Goal: Task Accomplishment & Management: Manage account settings

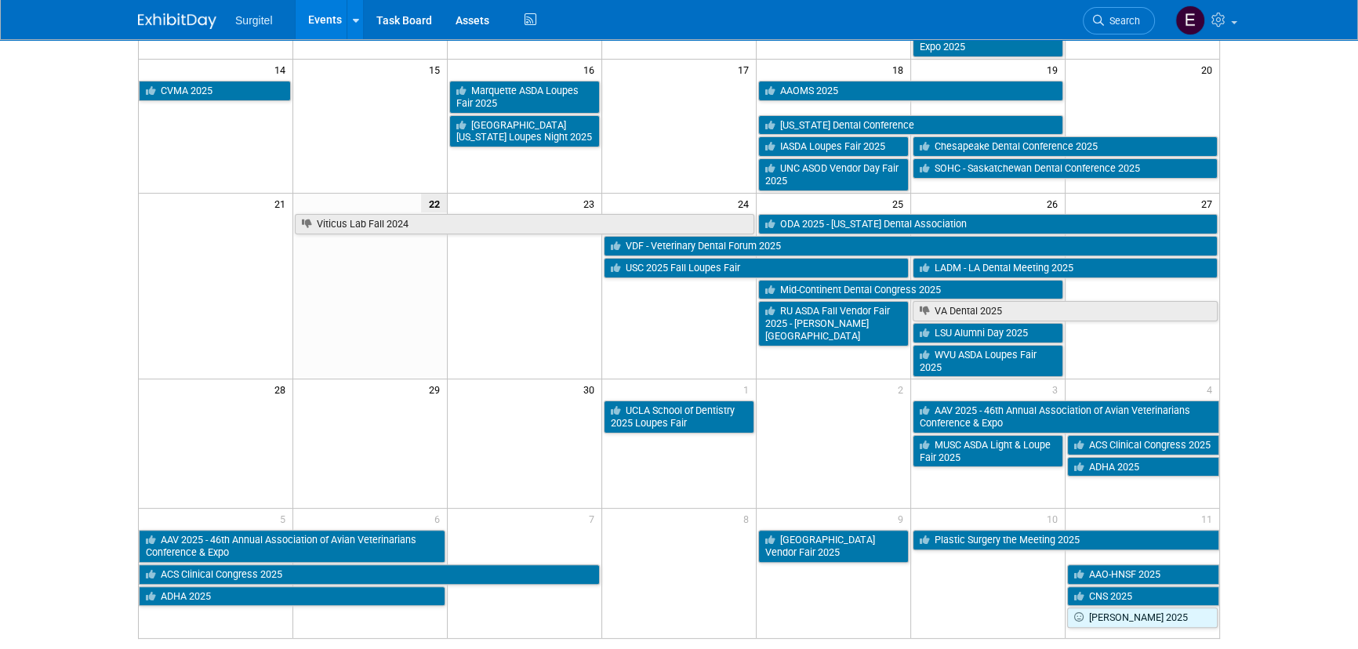
scroll to position [427, 0]
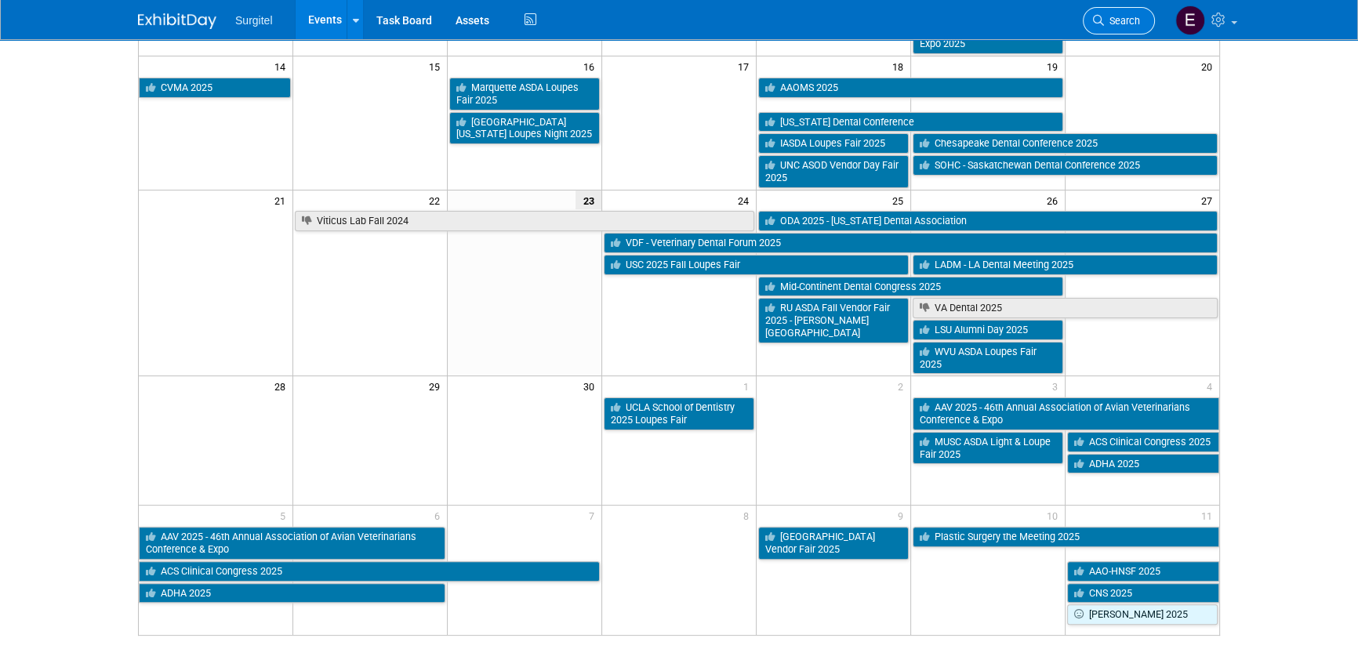
click at [1116, 21] on span "Search" at bounding box center [1122, 21] width 36 height 12
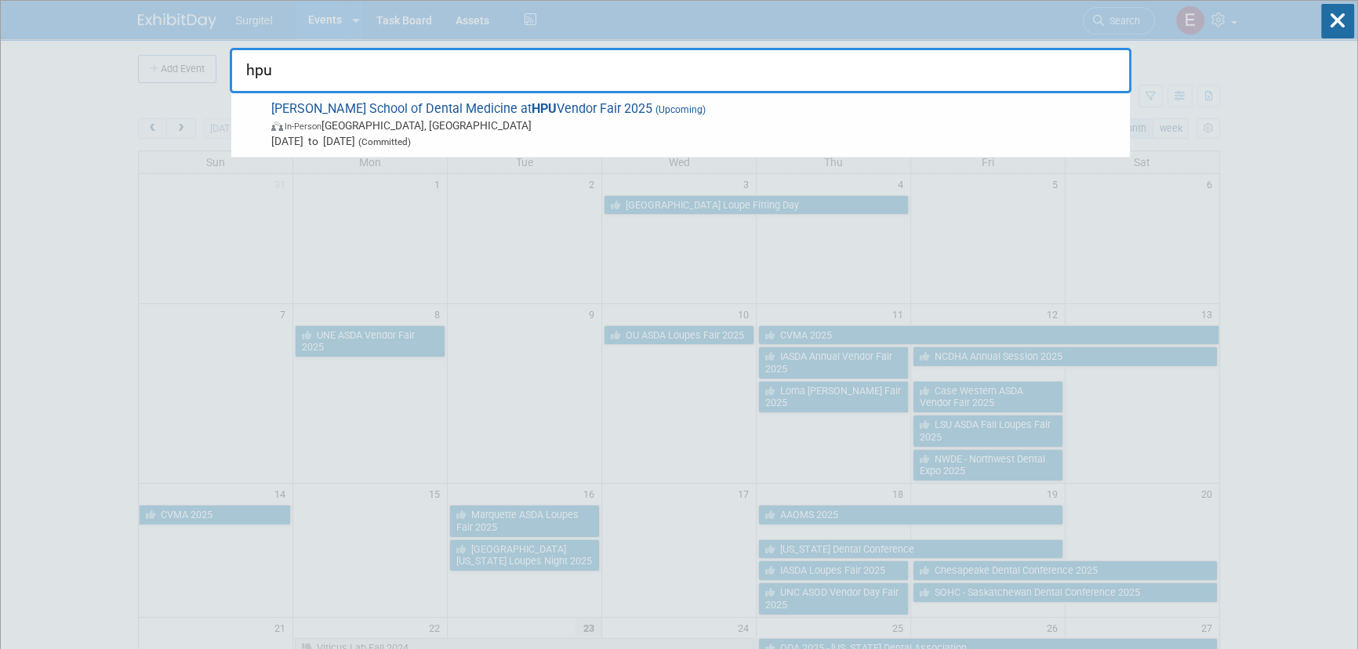
click at [314, 77] on input "hpu" at bounding box center [680, 70] width 901 height 45
type input "h"
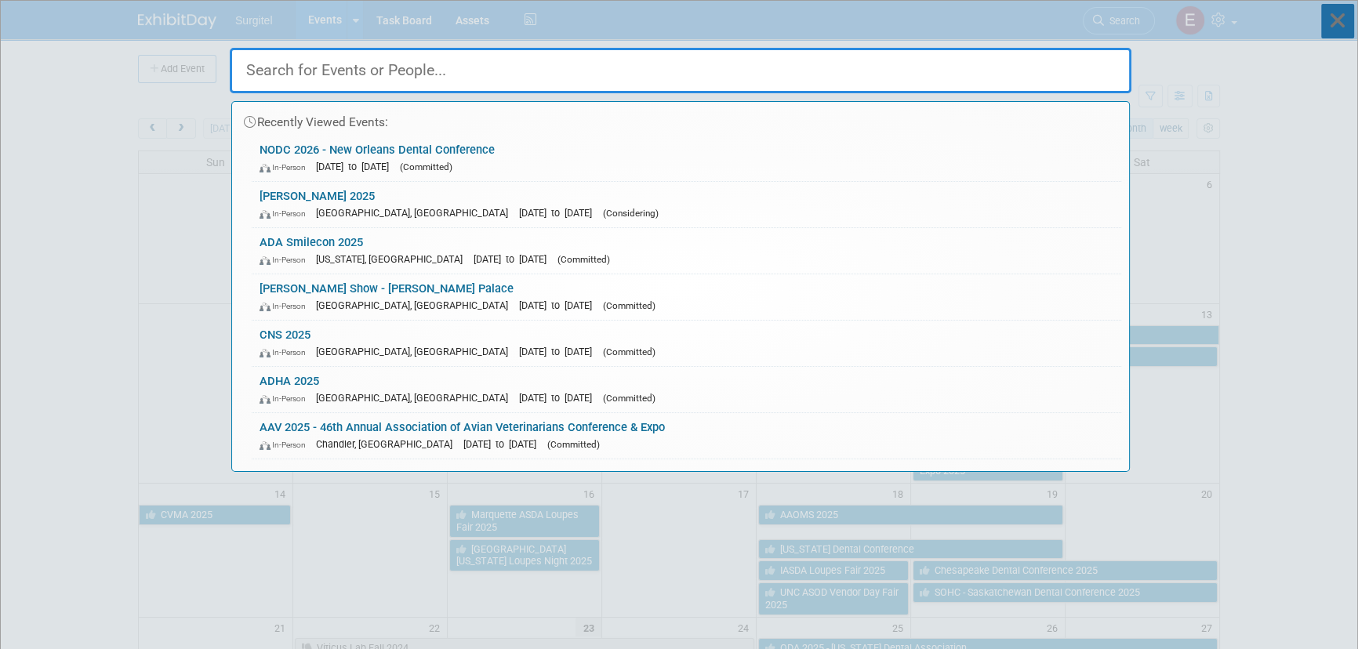
click at [1344, 13] on icon at bounding box center [1337, 21] width 33 height 34
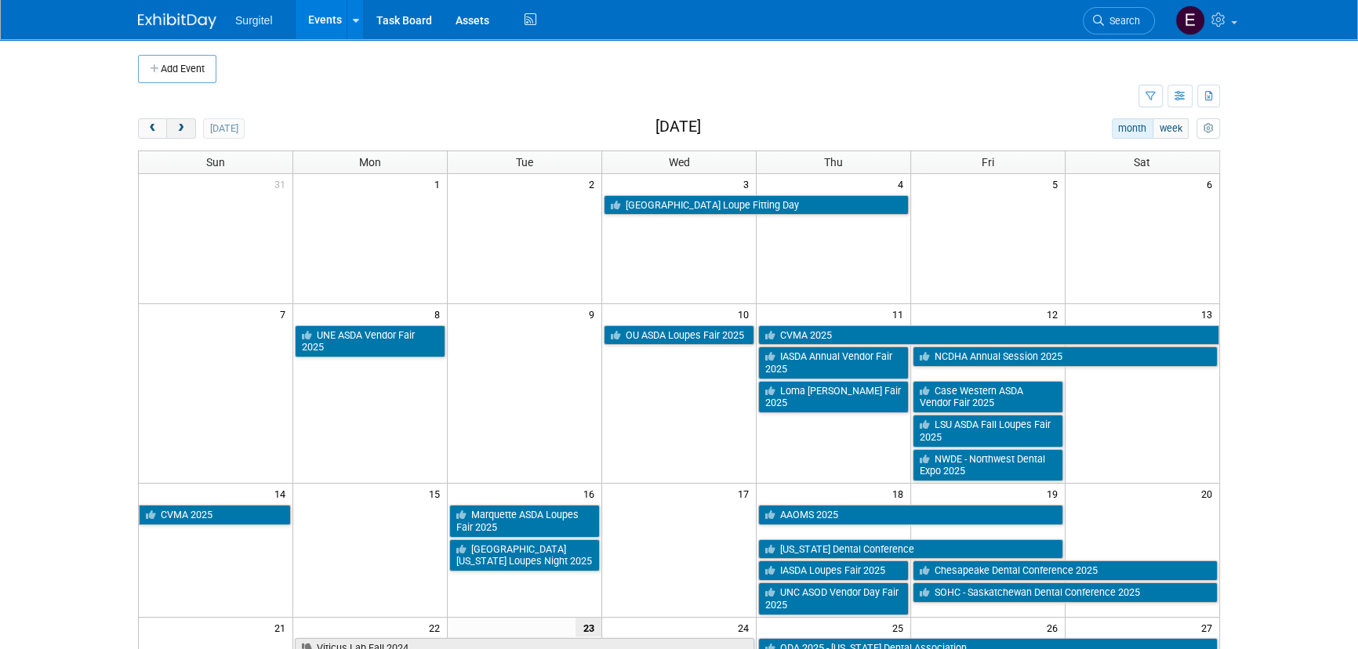
click at [181, 134] on button "next" at bounding box center [180, 128] width 29 height 20
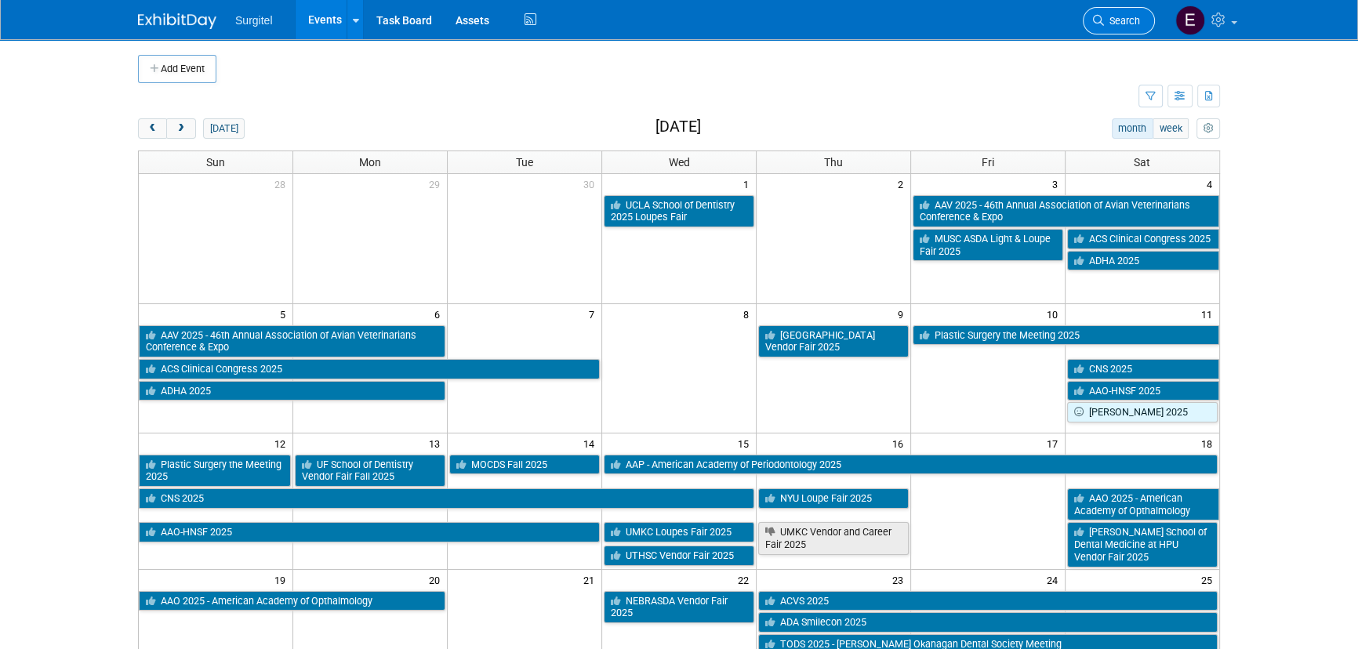
click at [1129, 13] on link "Search" at bounding box center [1118, 20] width 72 height 27
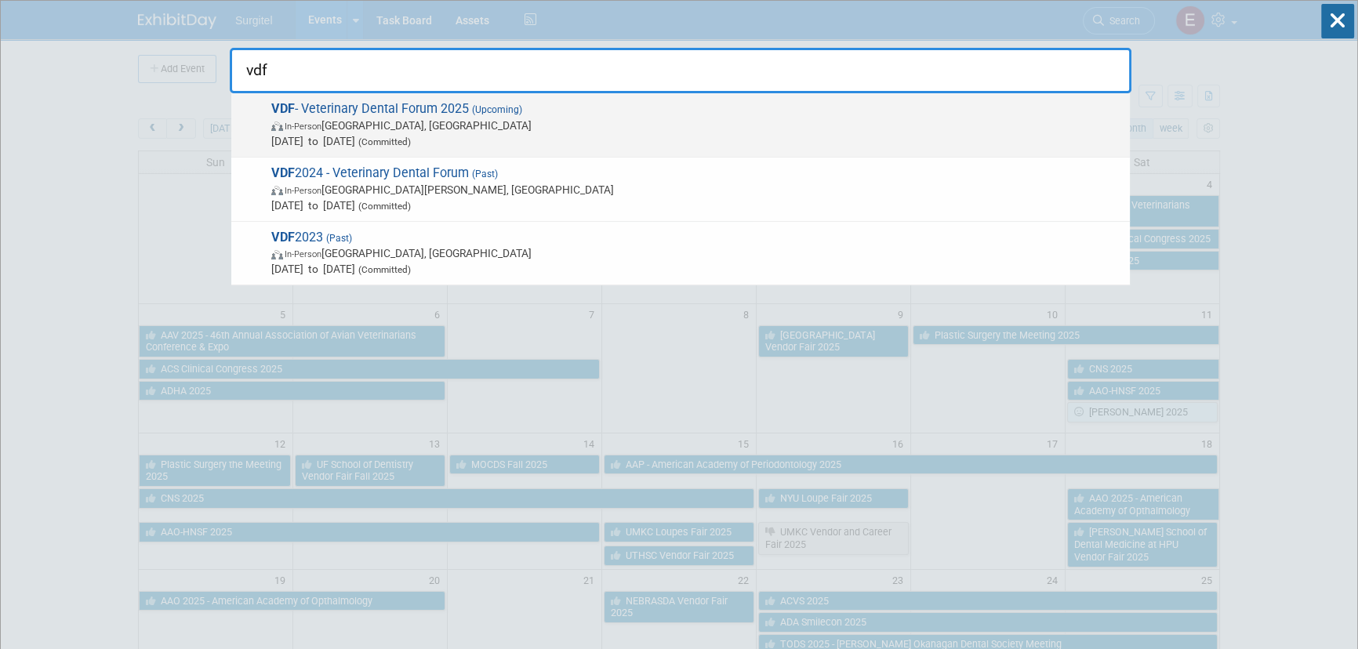
type input "vdf"
click at [336, 143] on span "[DATE] to [DATE] (Committed)" at bounding box center [696, 141] width 850 height 16
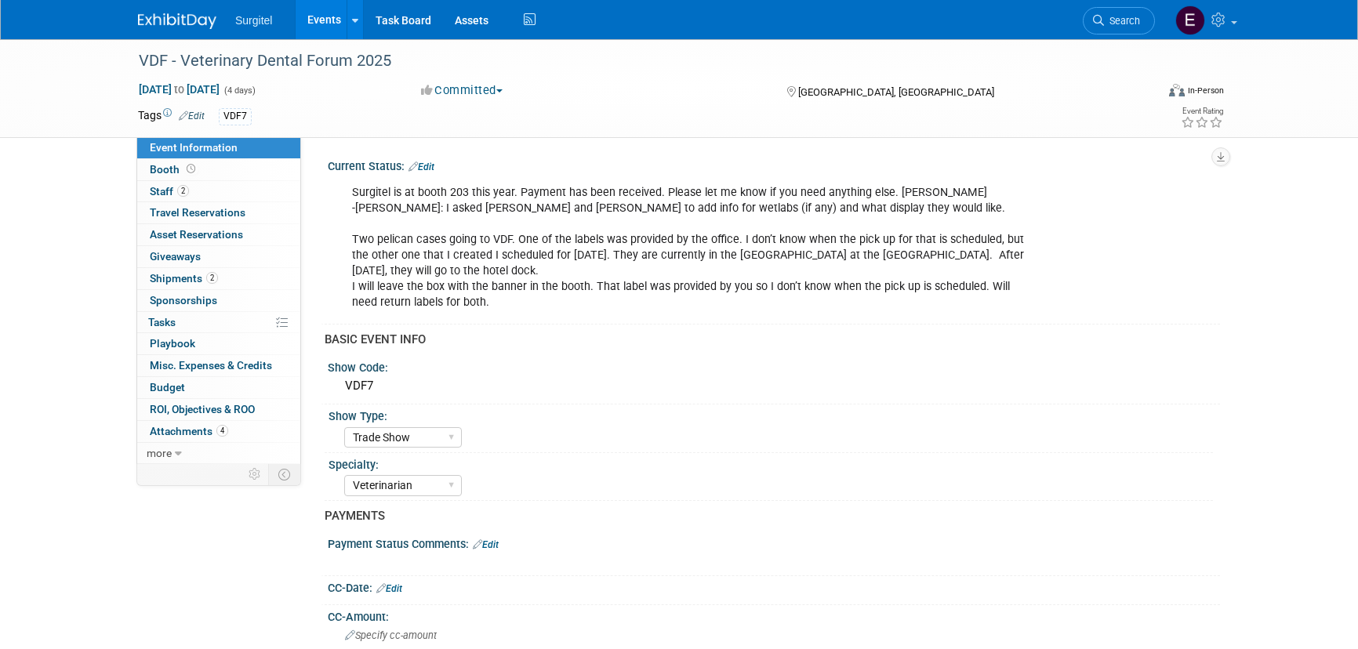
select select "Trade Show"
select select "Veterinarian"
select select "No"
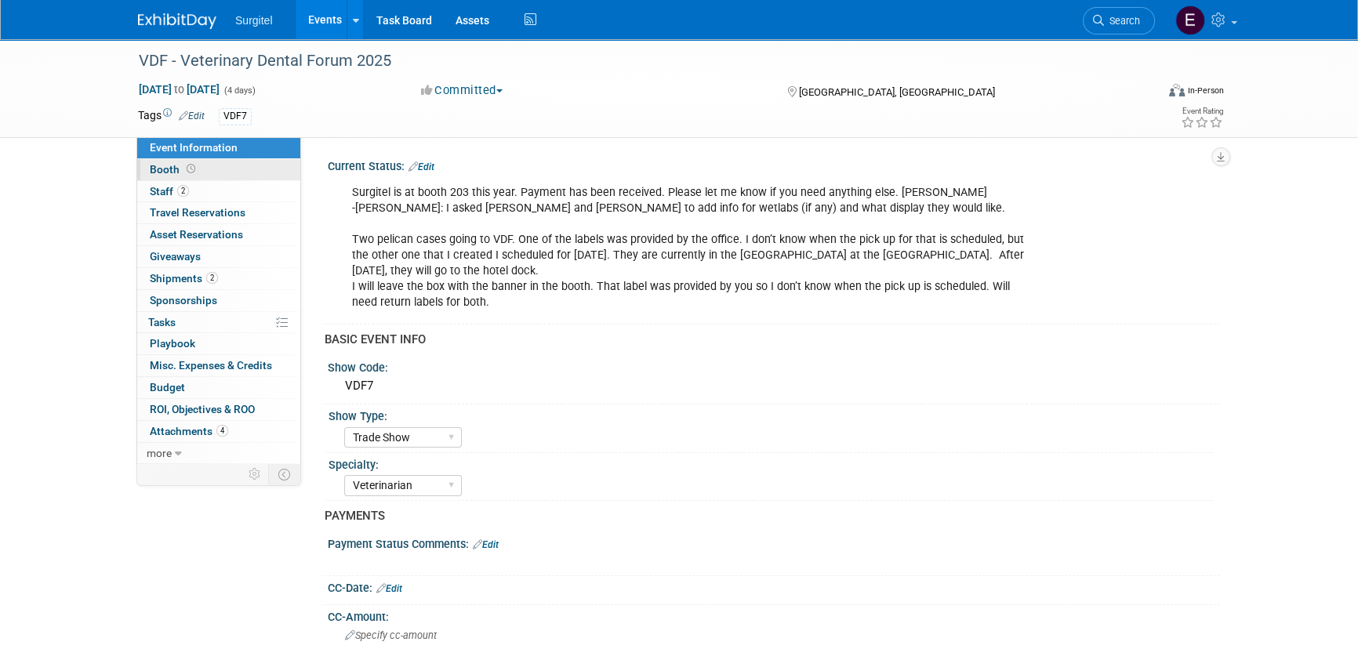
click at [223, 176] on link "Booth" at bounding box center [218, 169] width 163 height 21
select select "8' Fabric Popup"
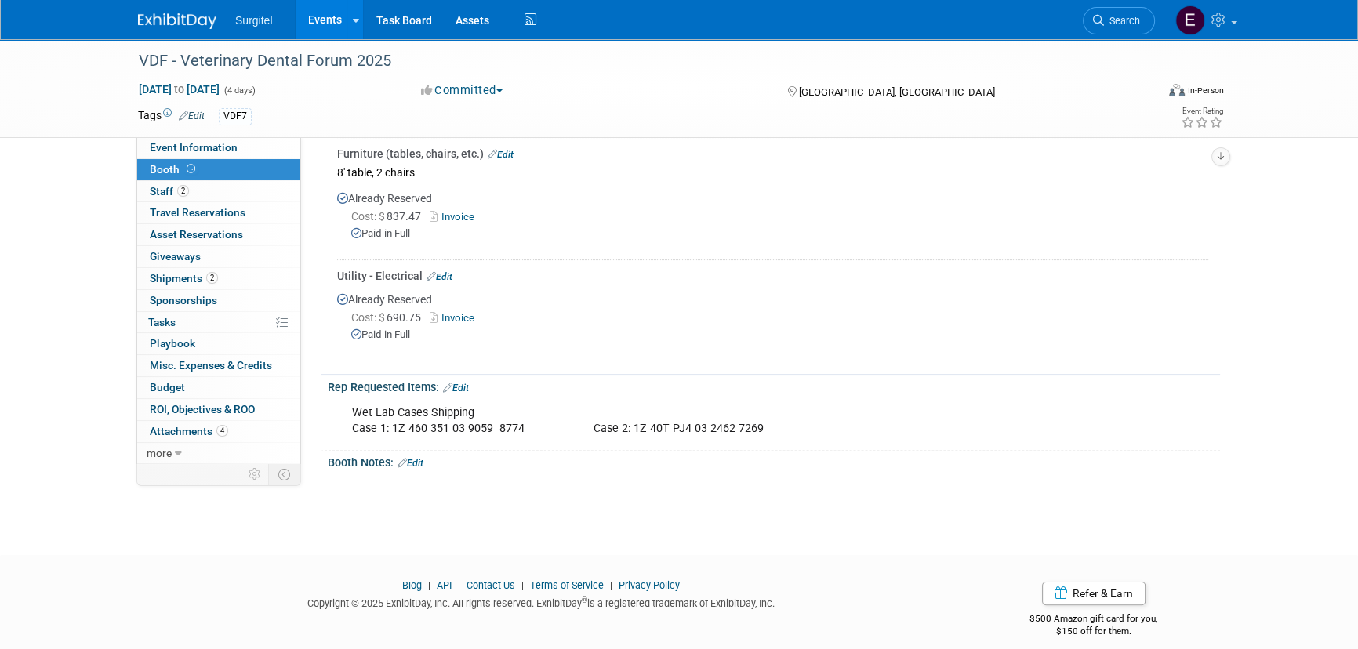
scroll to position [357, 0]
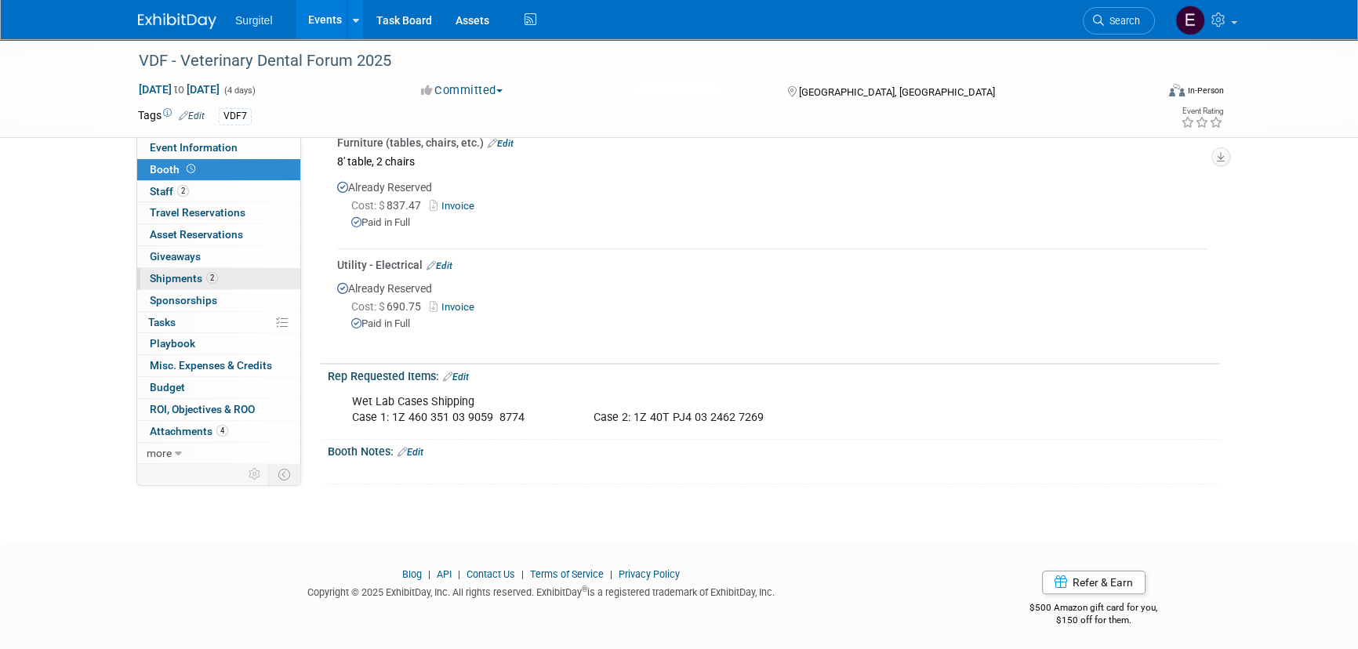
click at [179, 279] on span "Shipments 2" at bounding box center [184, 278] width 68 height 13
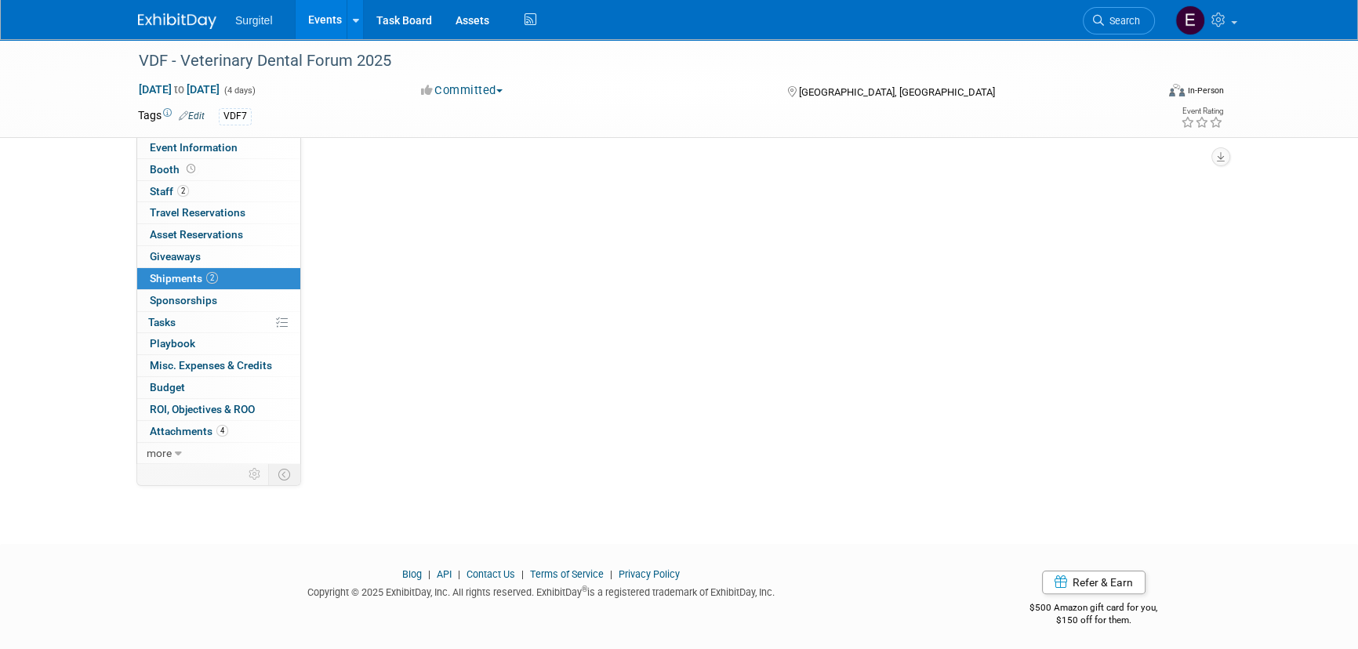
scroll to position [0, 0]
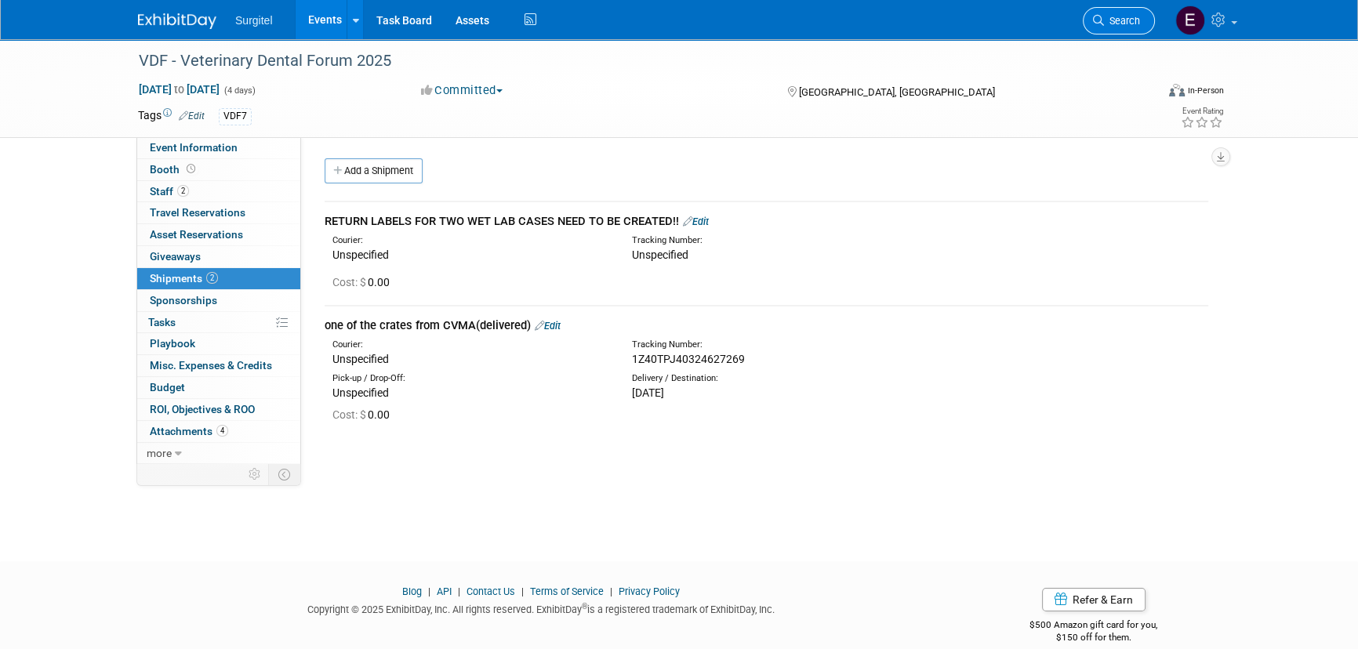
click at [1148, 22] on link "Search" at bounding box center [1118, 20] width 72 height 27
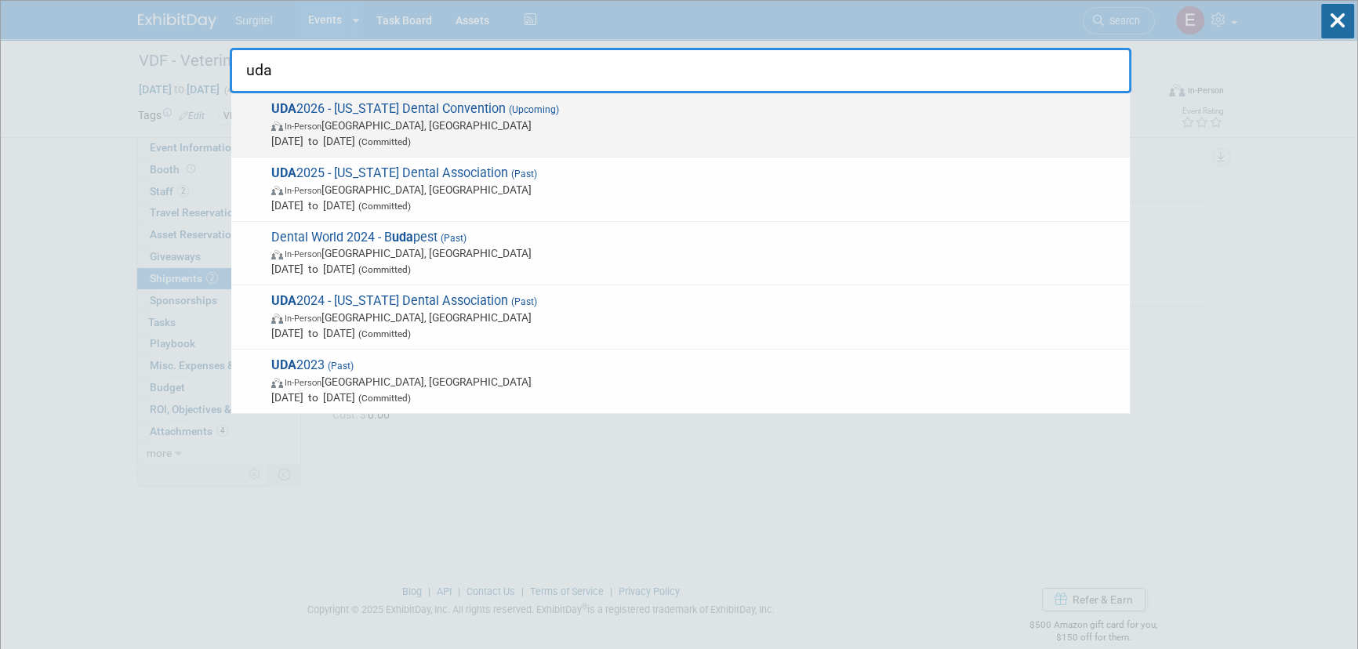
type input "uda"
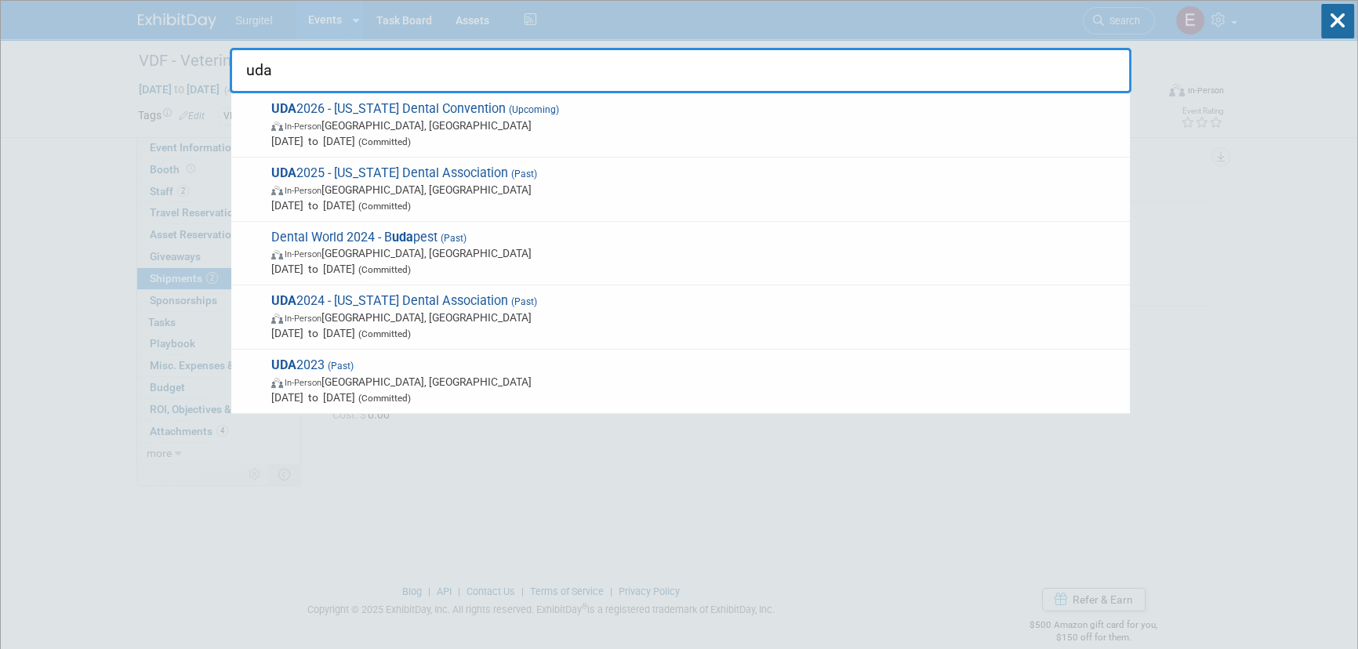
click at [517, 137] on span "Jan 29, 2026 to Jan 30, 2026 (Committed)" at bounding box center [696, 141] width 850 height 16
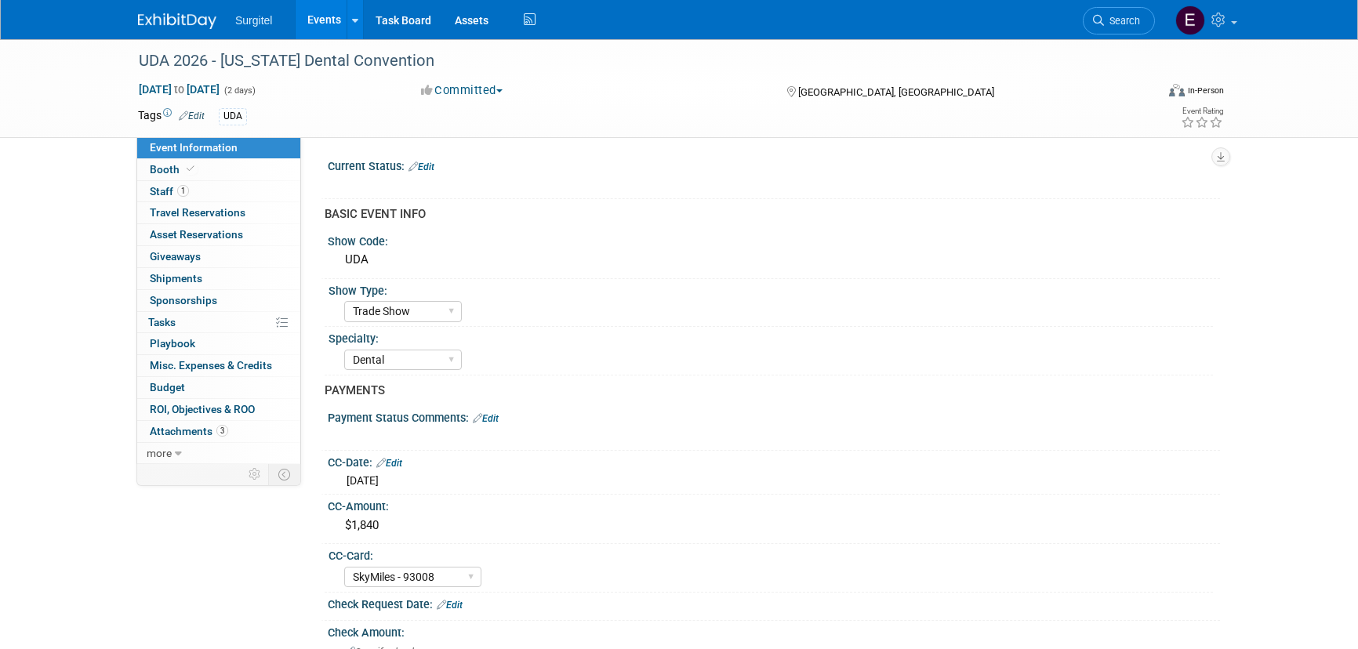
select select "Trade Show"
select select "Dental"
select select "SkyMiles - 93008"
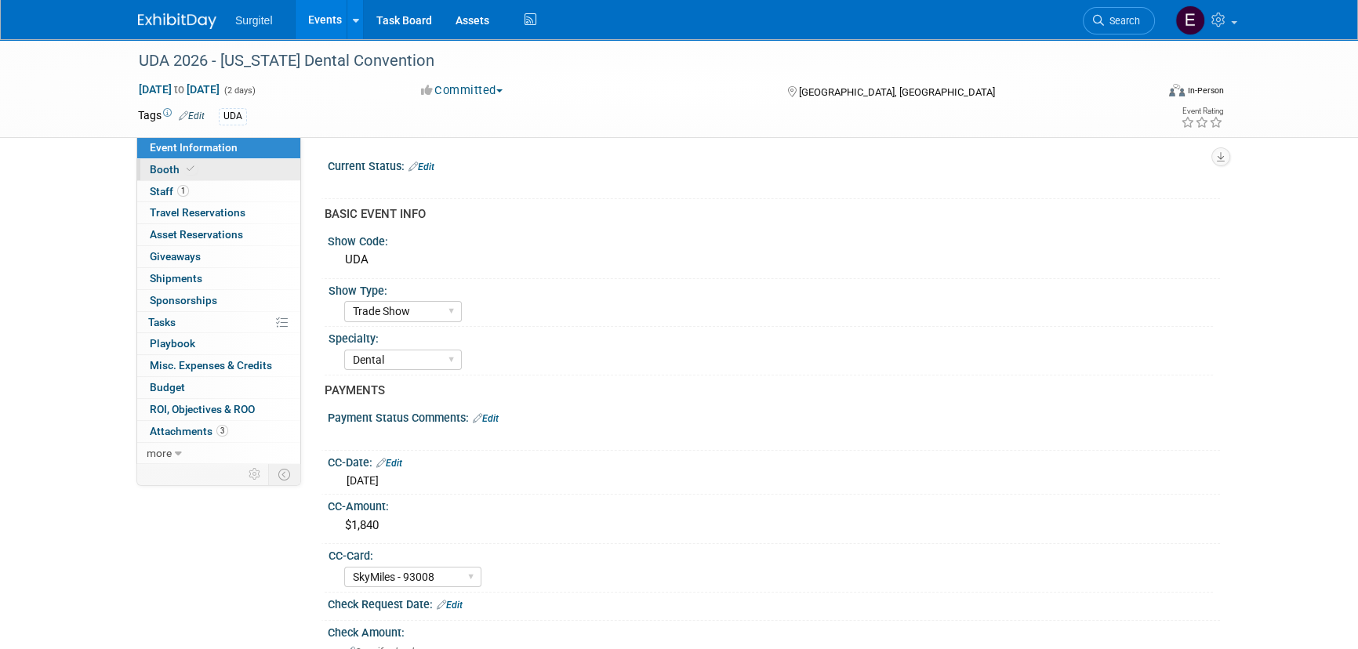
click at [242, 171] on link "Booth" at bounding box center [218, 169] width 163 height 21
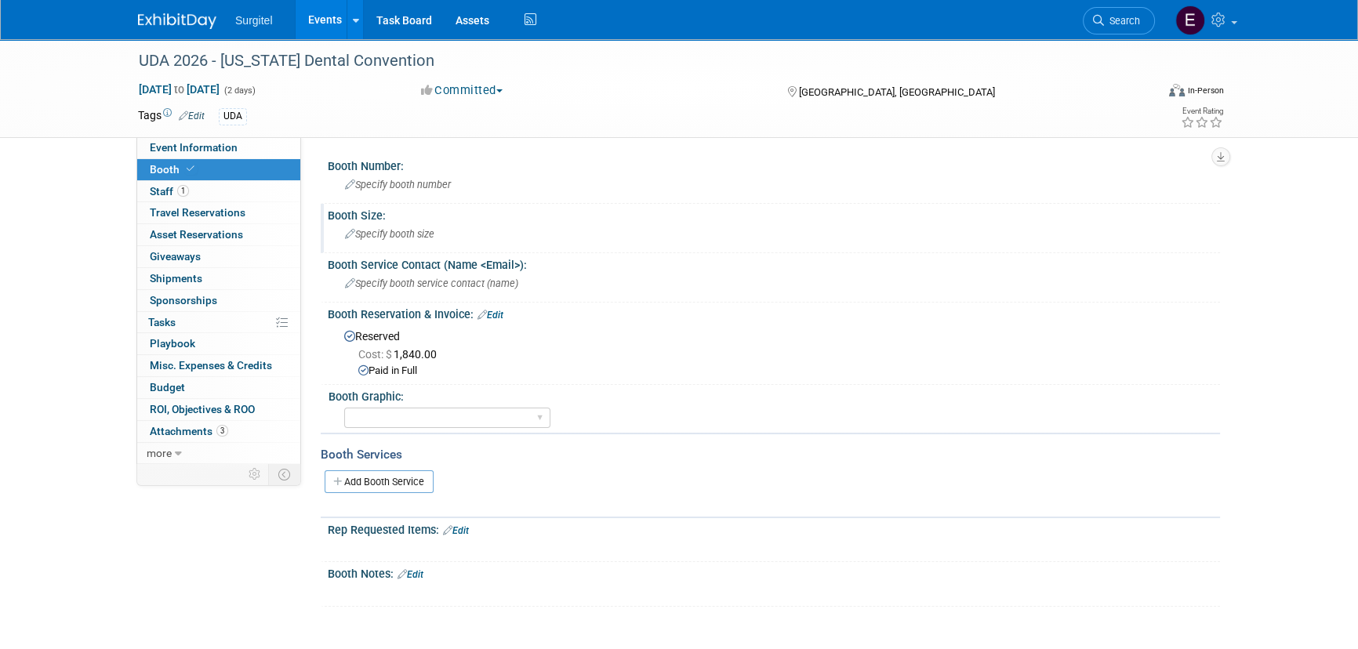
click at [443, 241] on div "Specify booth size" at bounding box center [773, 234] width 868 height 24
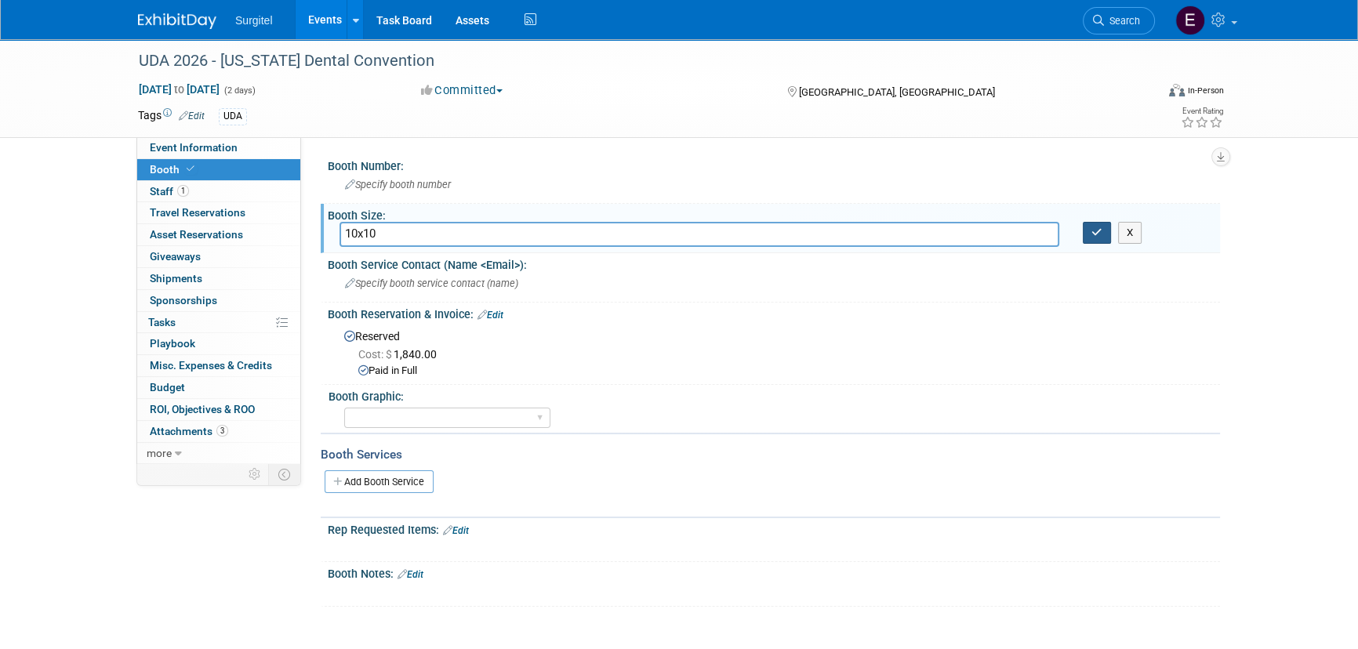
type input "10x10"
click at [1097, 239] on button "button" at bounding box center [1096, 233] width 28 height 22
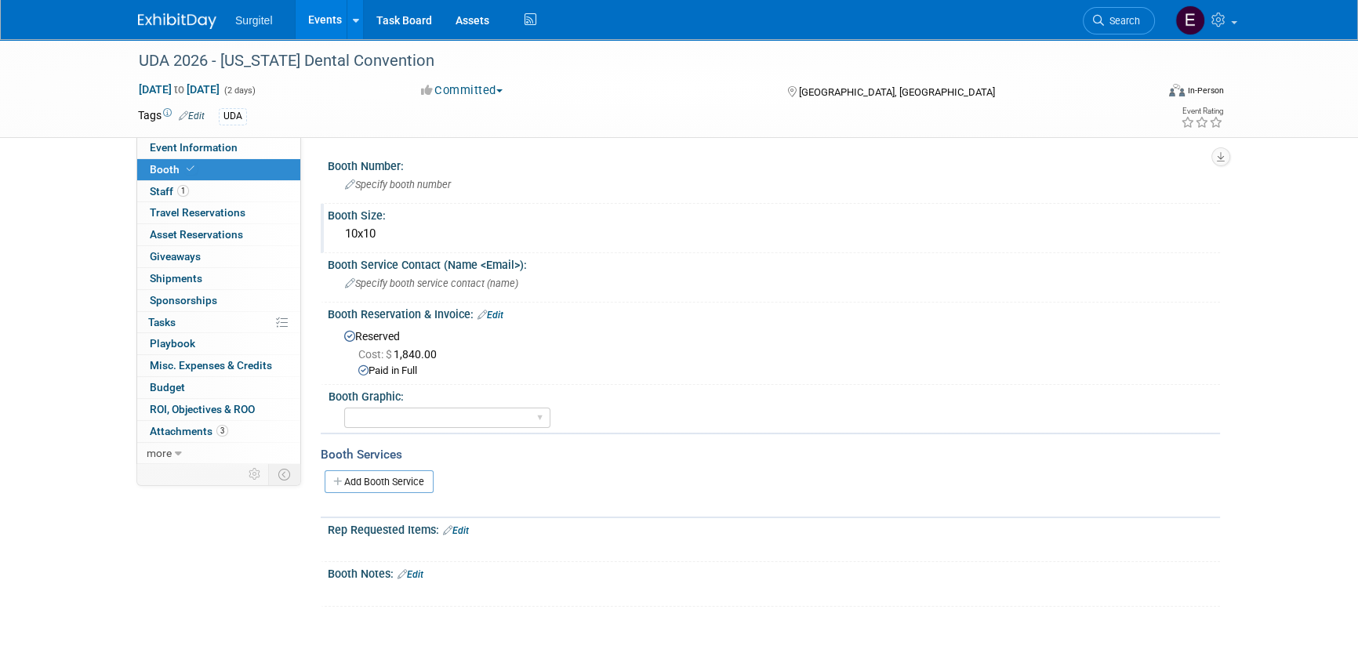
click at [306, 26] on link "Events" at bounding box center [323, 19] width 57 height 39
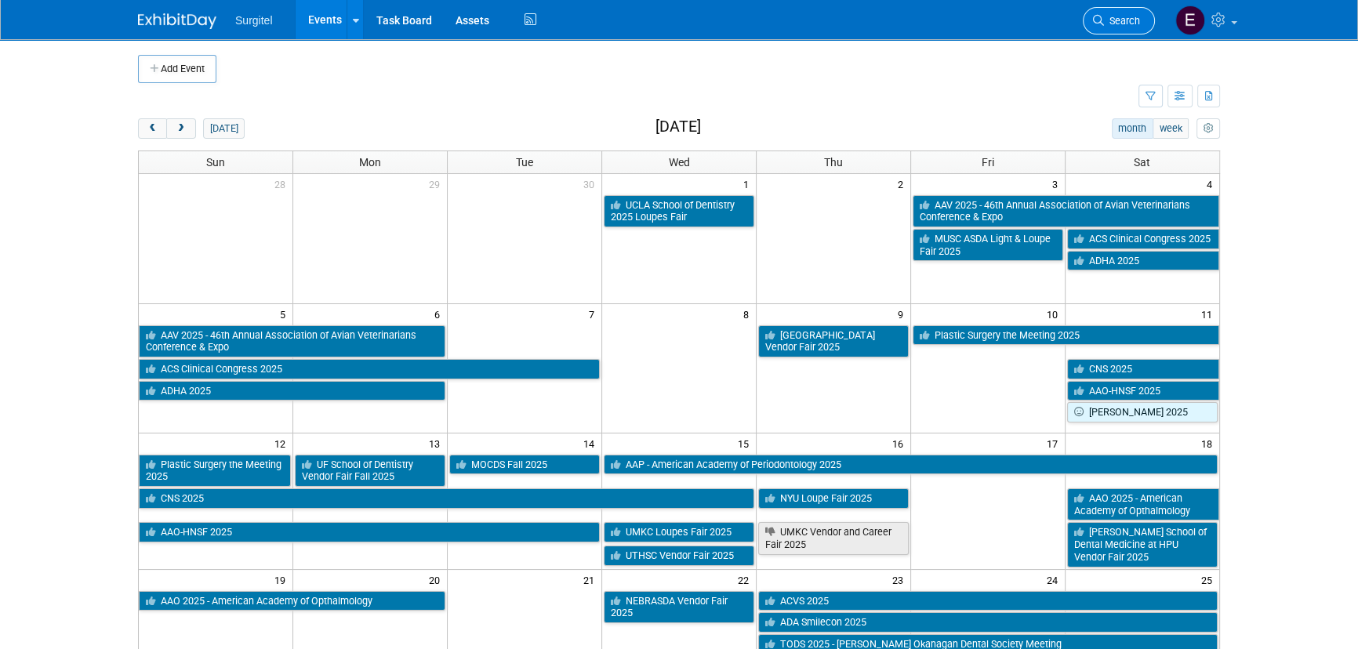
click at [1113, 12] on link "Search" at bounding box center [1118, 20] width 72 height 27
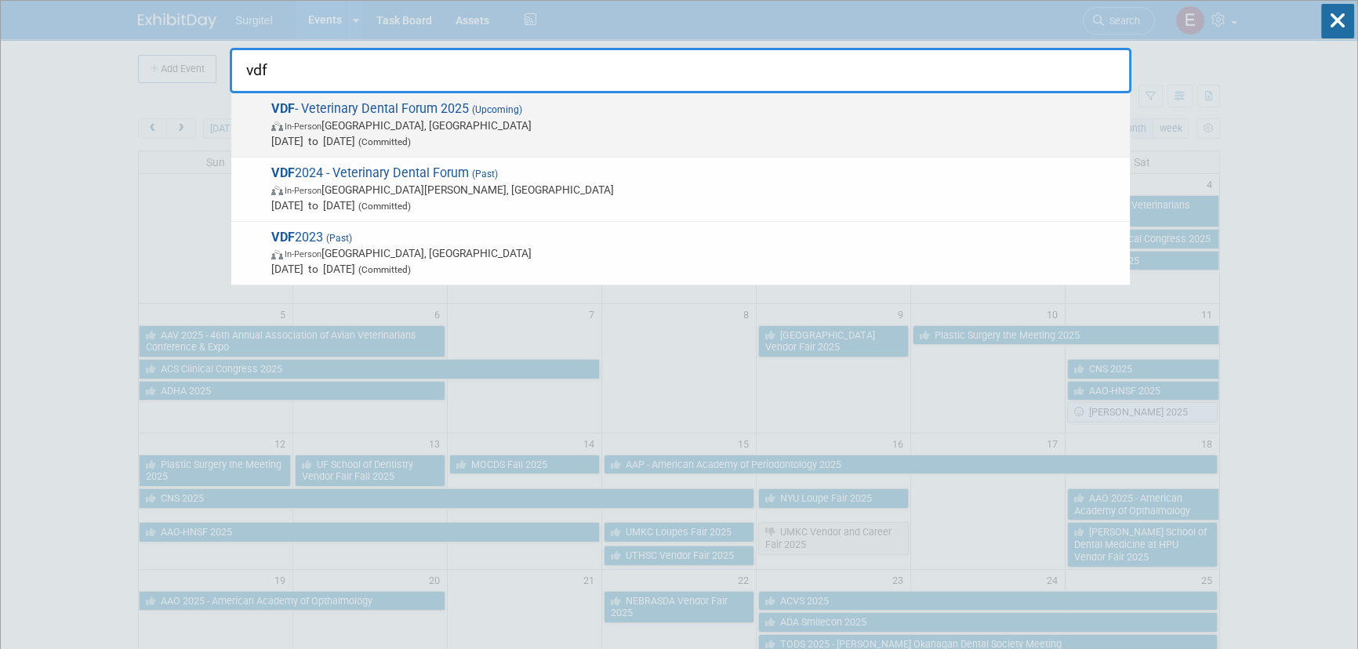
type input "vdf"
click at [422, 101] on span "VDF - Veterinary Dental Forum 2025 (Upcoming) In-Person San Antonio, TX Sep 24,…" at bounding box center [693, 125] width 855 height 48
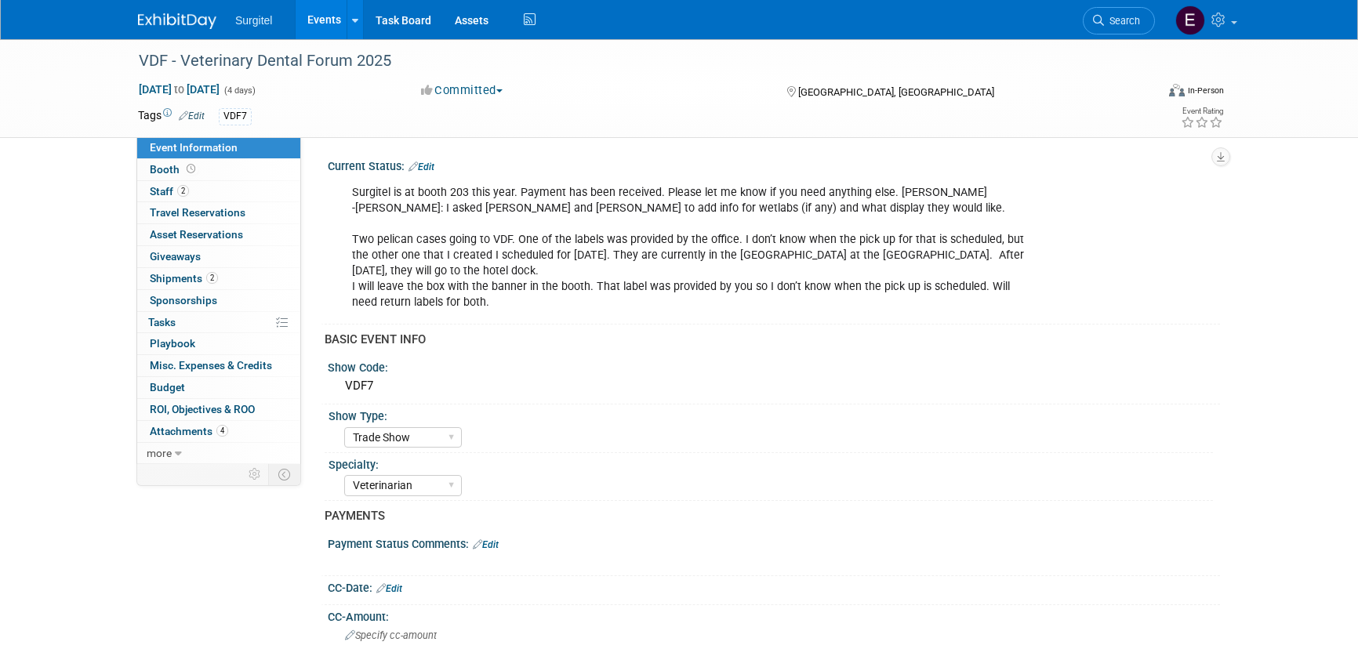
select select "Trade Show"
select select "Veterinarian"
select select "No"
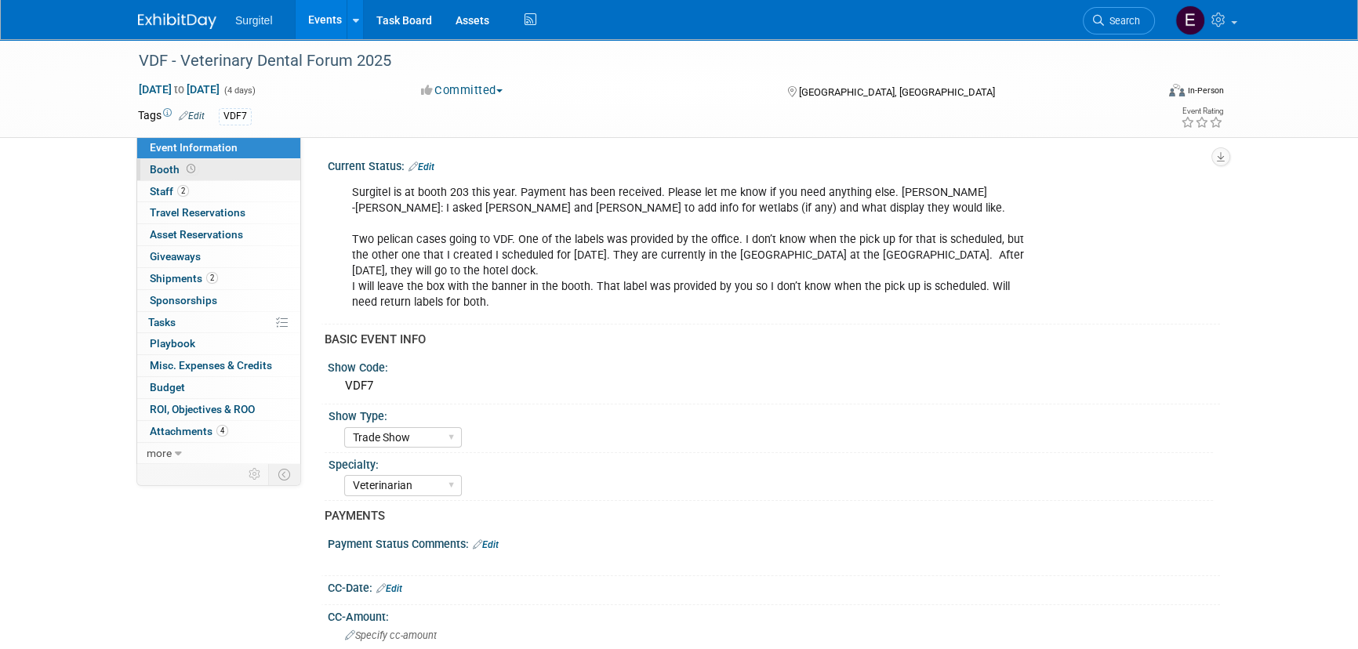
click at [172, 165] on span "Booth" at bounding box center [174, 169] width 49 height 13
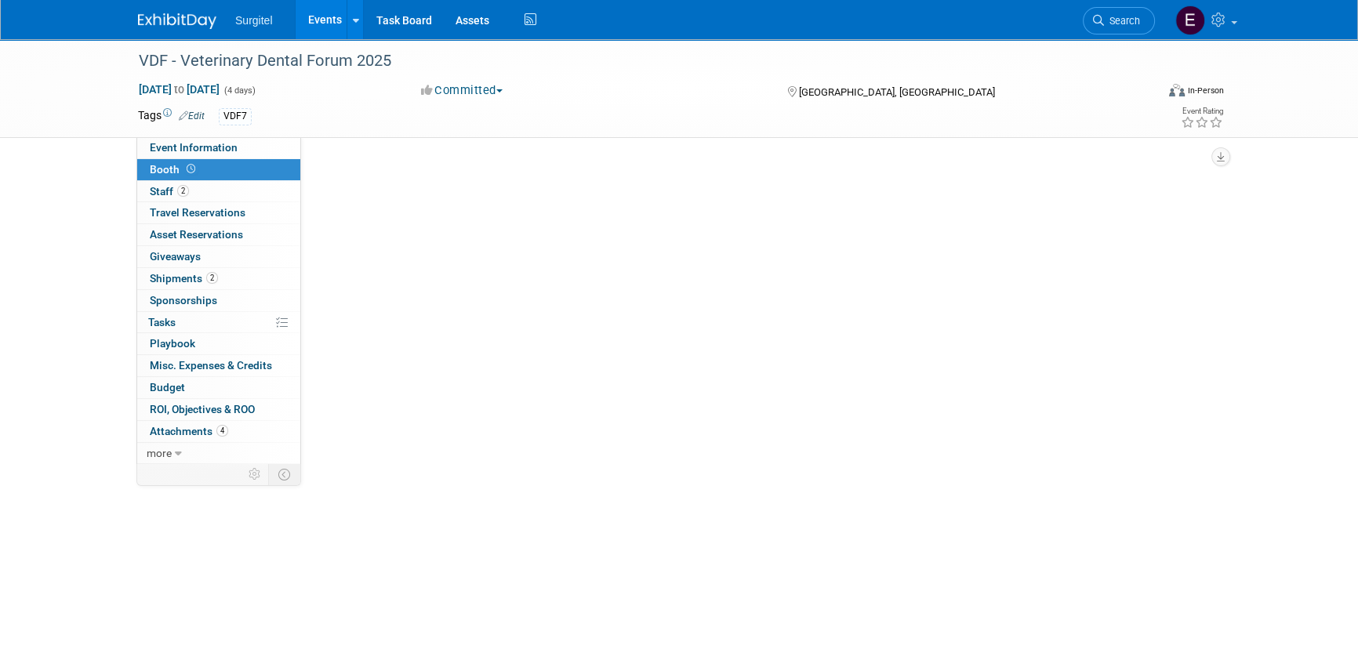
select select "8' Fabric Popup"
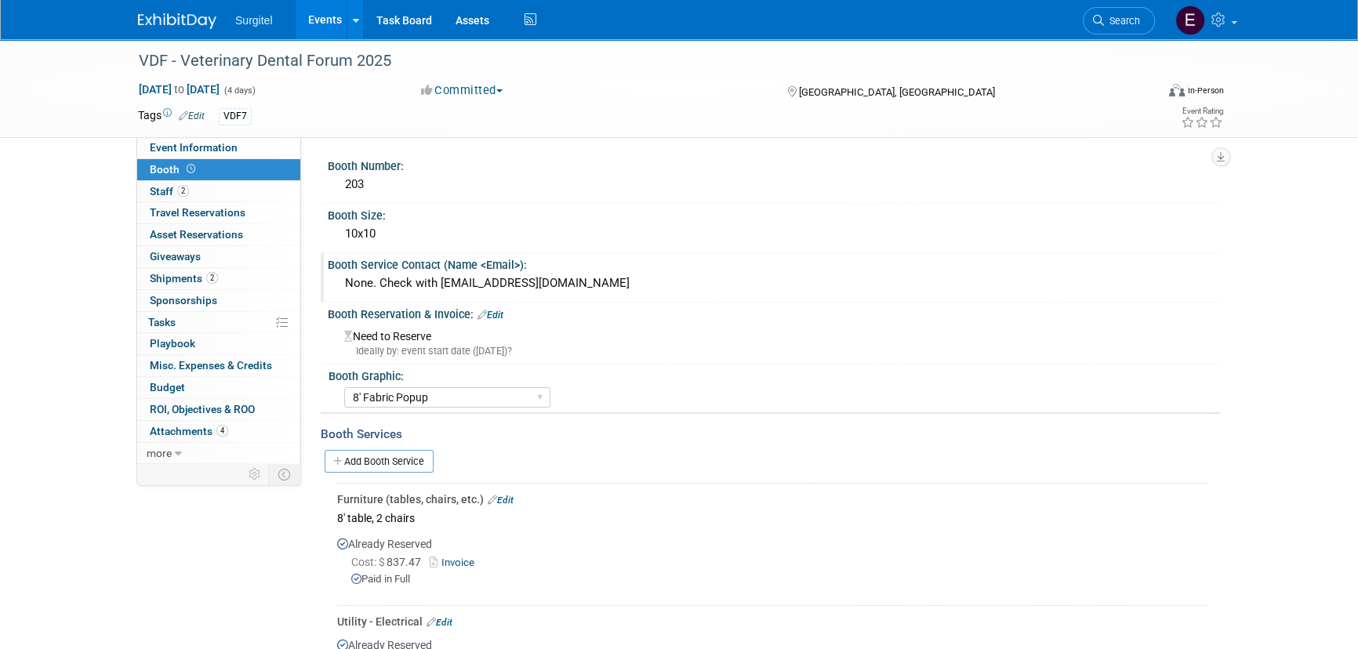
scroll to position [213, 0]
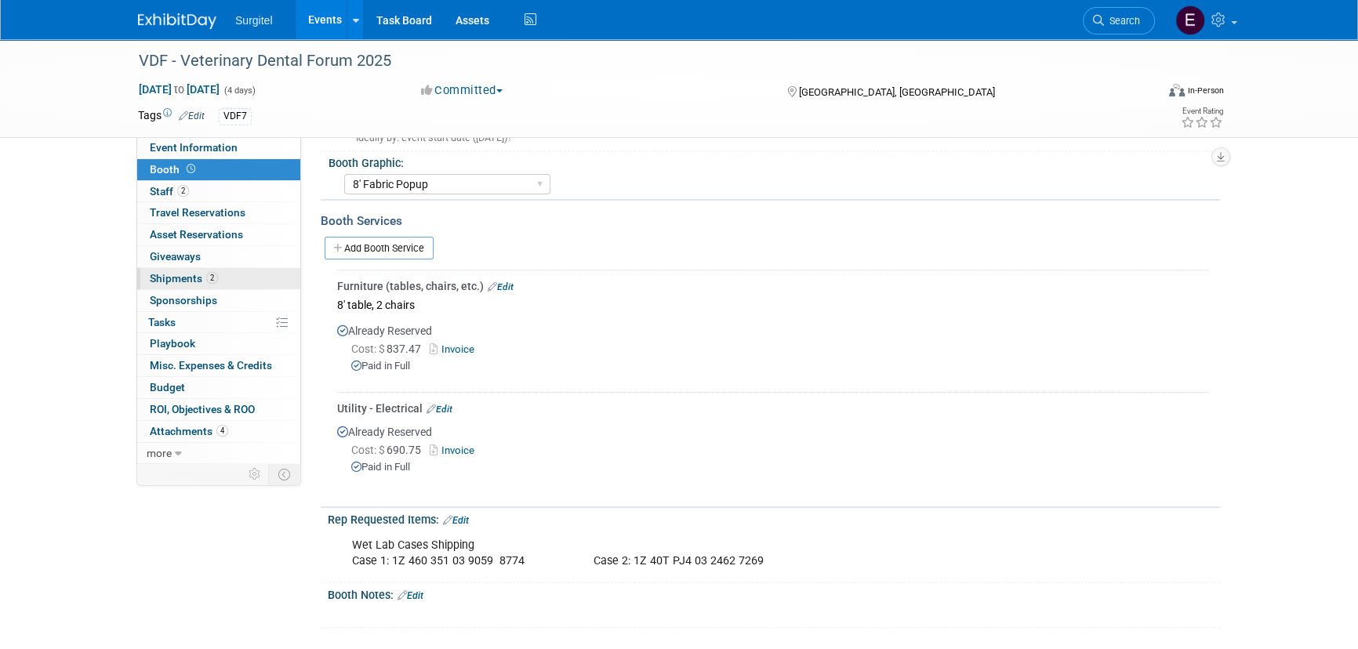
click at [208, 272] on span "2" at bounding box center [212, 278] width 12 height 12
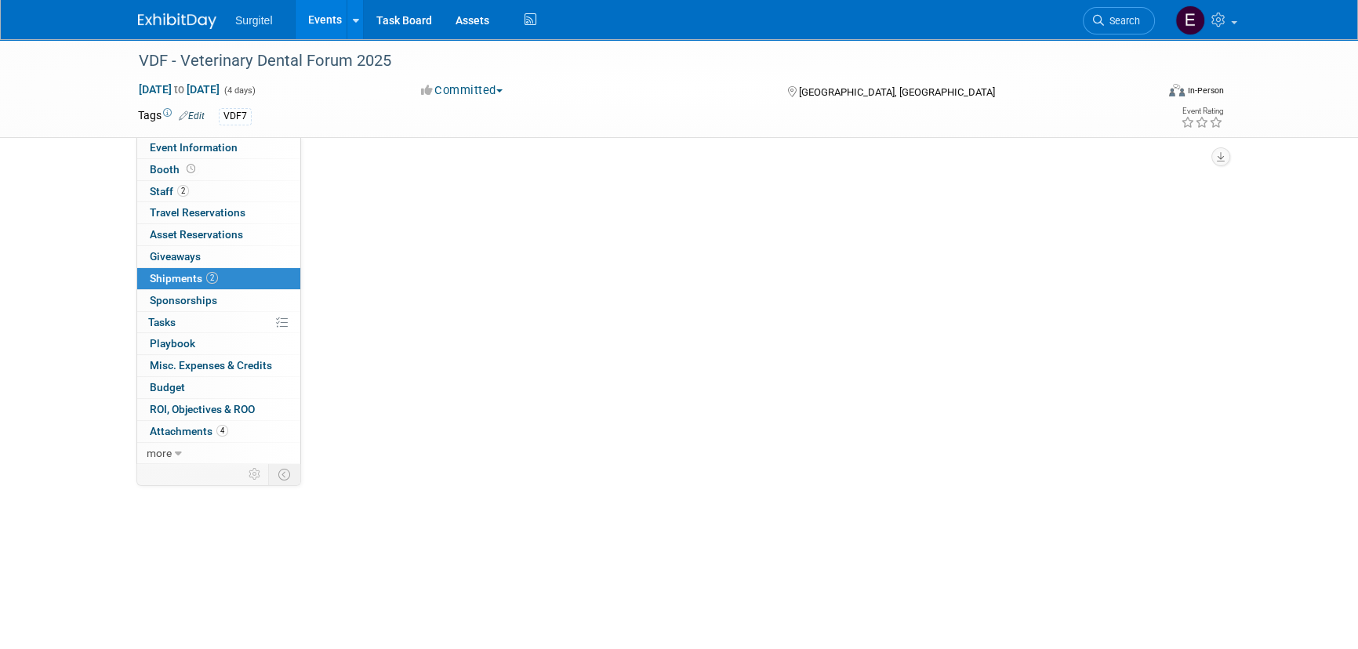
scroll to position [0, 0]
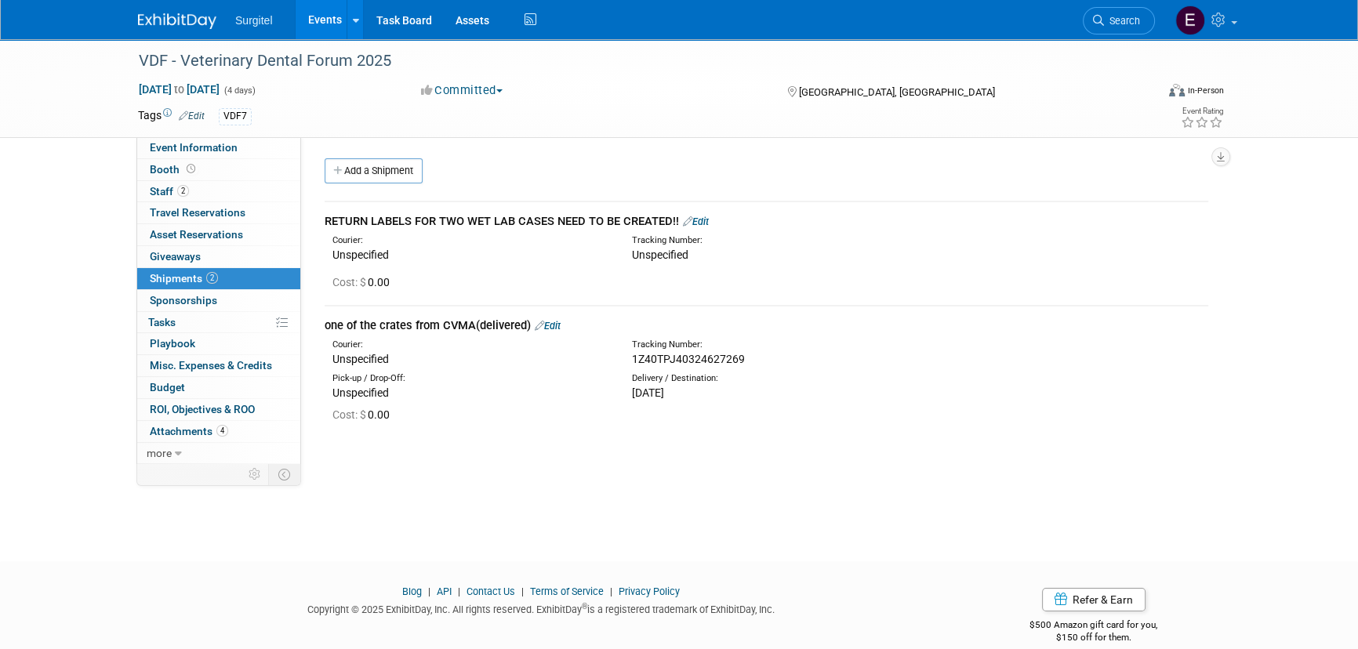
click at [709, 217] on link "Edit" at bounding box center [696, 222] width 26 height 12
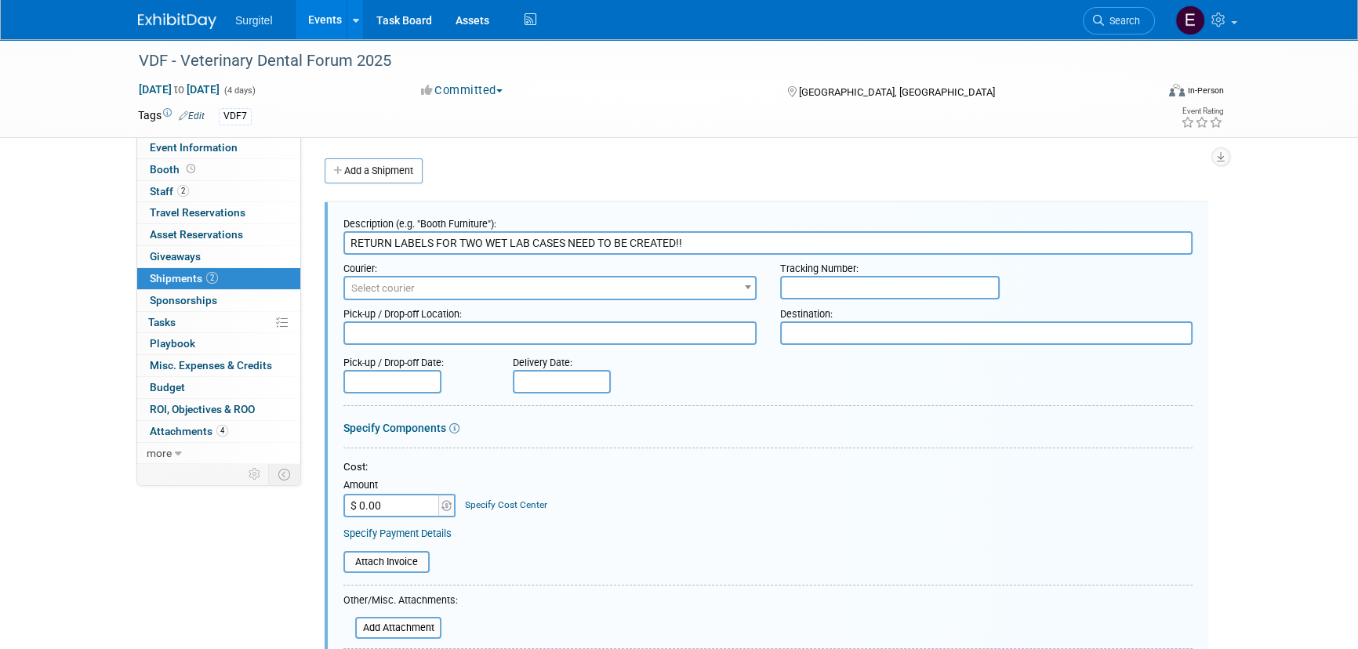
click at [822, 284] on input "text" at bounding box center [889, 288] width 219 height 24
click at [866, 285] on input "text" at bounding box center [889, 288] width 219 height 24
paste input "1Z 460 351 03 9028 9401"
type input "1Z 460 351 03 9028 9401"
click at [876, 336] on textarea at bounding box center [986, 333] width 413 height 24
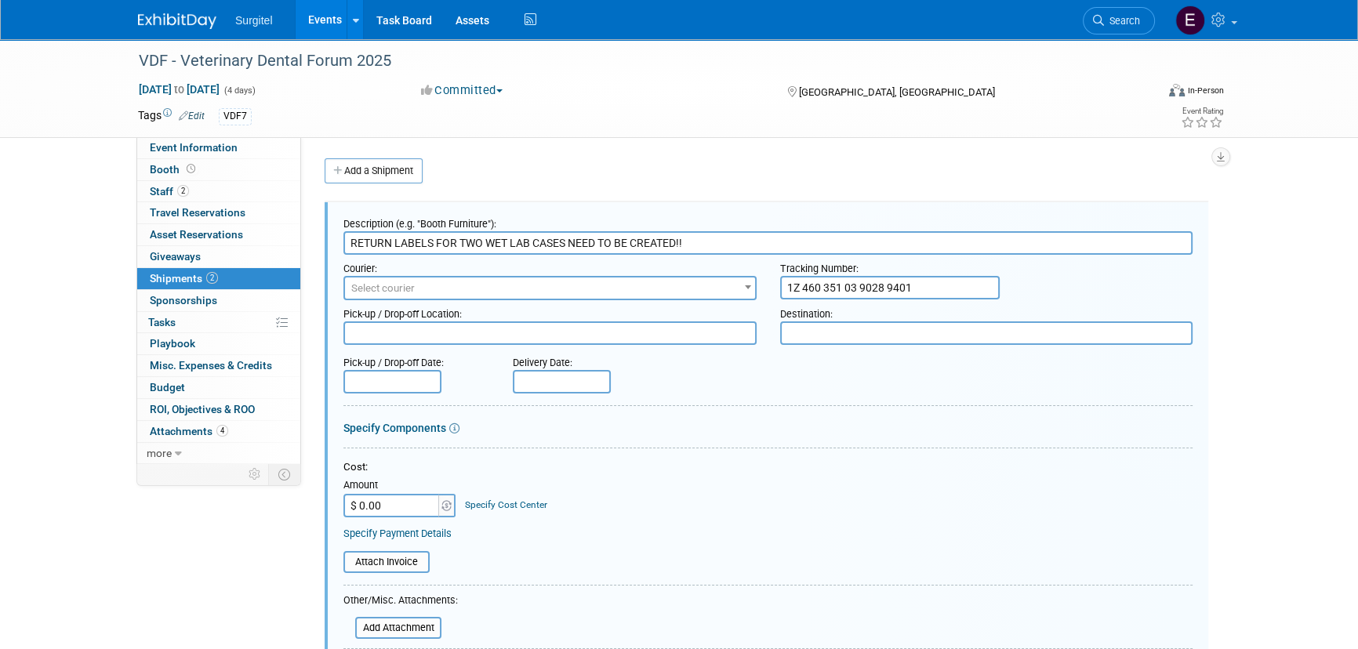
type textarea "B"
type textarea "Office"
click at [397, 332] on textarea at bounding box center [549, 333] width 413 height 24
type textarea "VDF"
click at [425, 373] on input "text" at bounding box center [392, 382] width 98 height 24
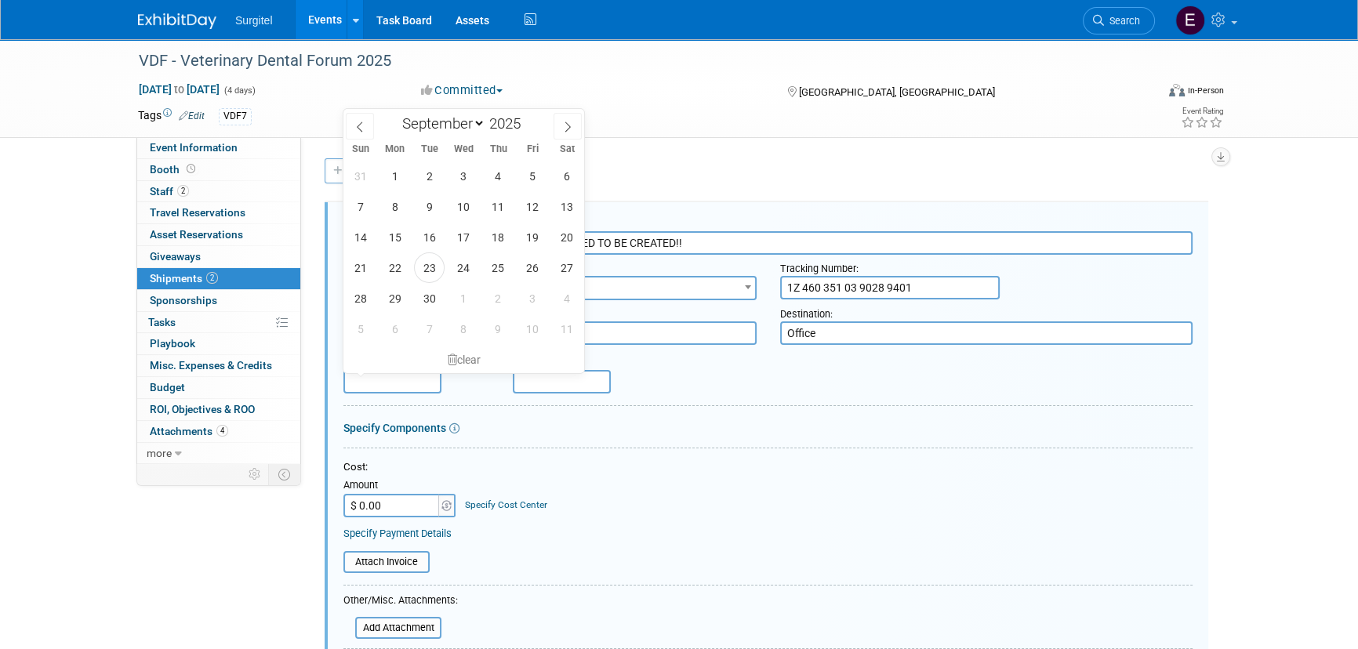
click at [534, 460] on div "Cost:" at bounding box center [767, 467] width 849 height 15
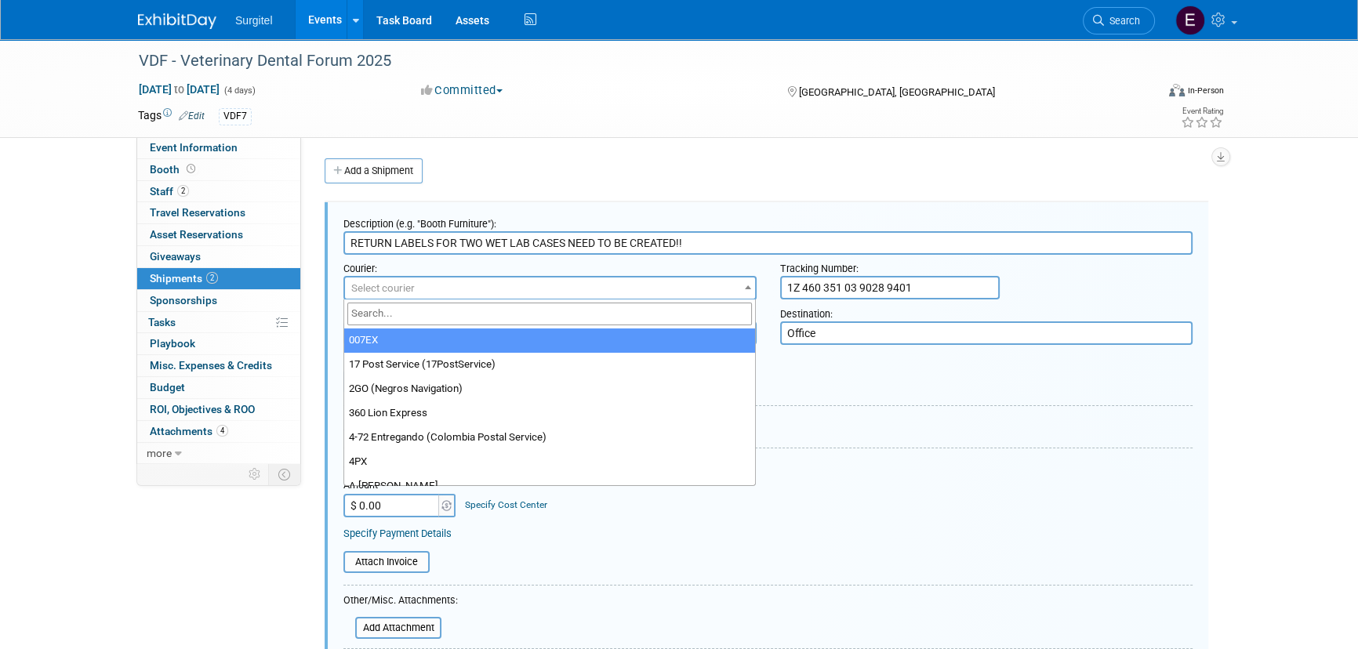
click at [376, 282] on span "Select courier" at bounding box center [382, 288] width 63 height 12
type input "Fede"
select select "206"
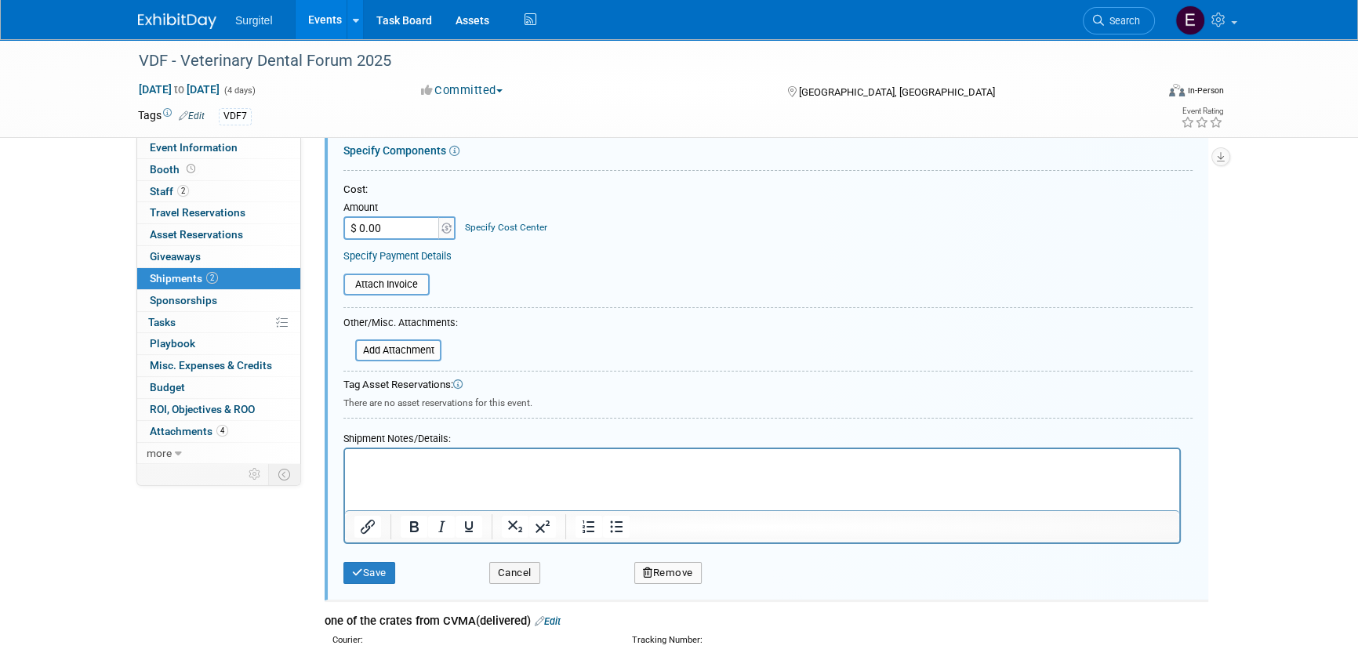
scroll to position [285, 0]
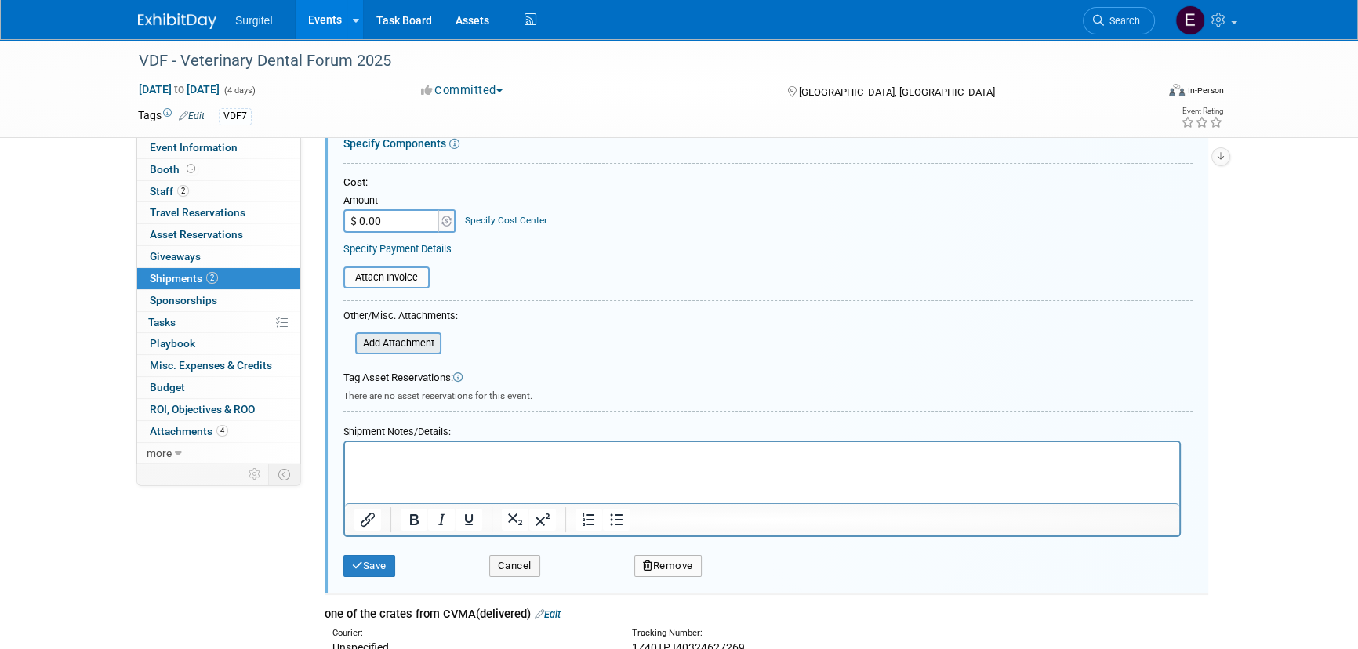
click at [371, 334] on input "file" at bounding box center [346, 343] width 187 height 19
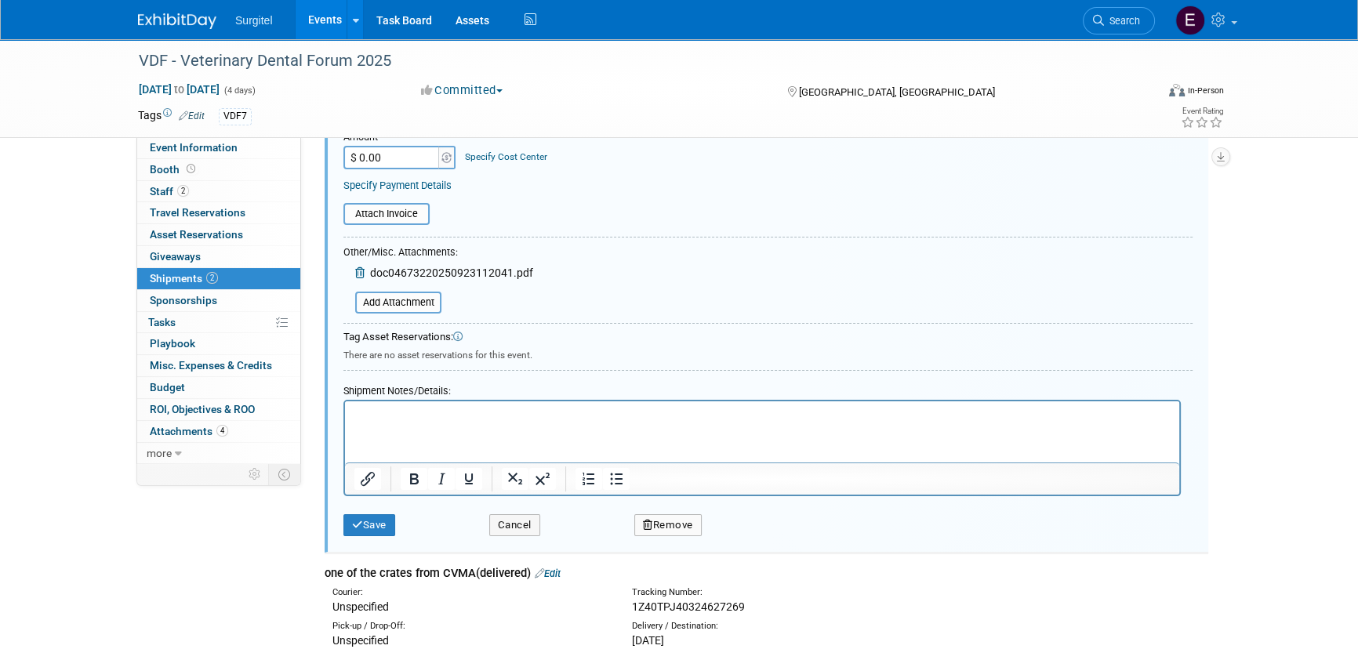
scroll to position [356, 0]
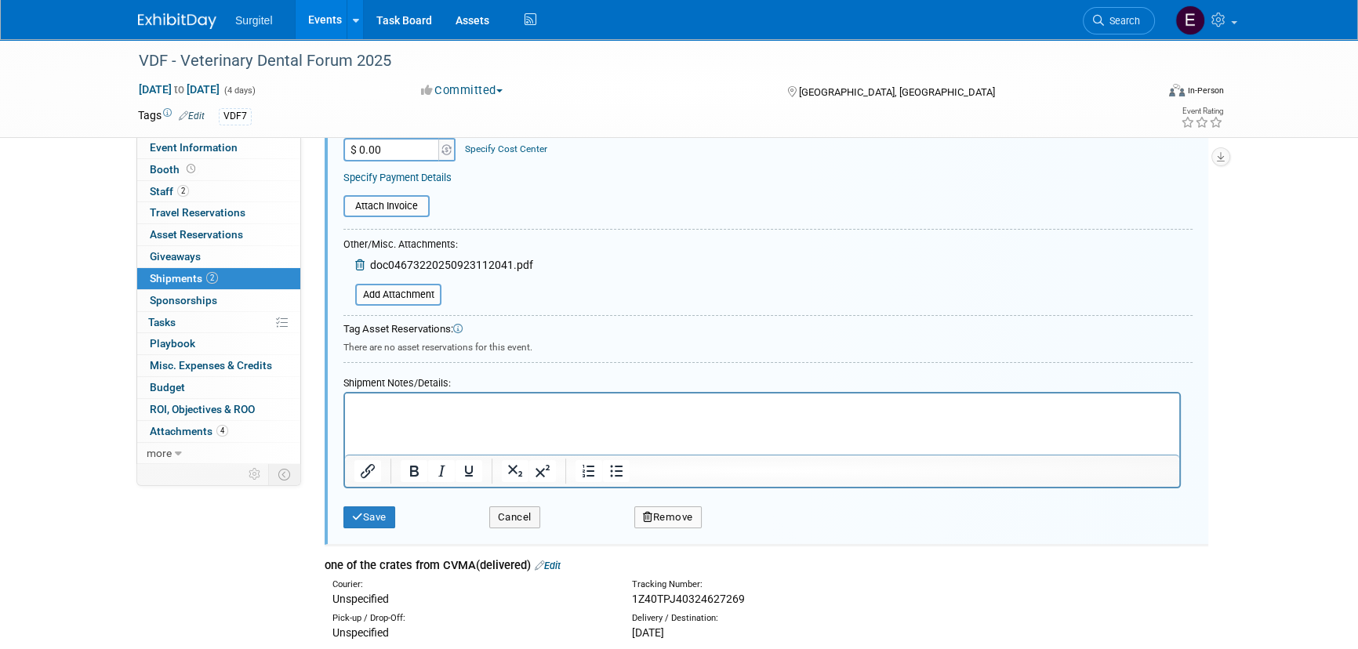
click at [382, 401] on p "Rich Text Area. Press ALT-0 for help." at bounding box center [762, 407] width 816 height 16
click at [585, 405] on p "Second Return label tracking number:" at bounding box center [762, 407] width 816 height 16
click at [388, 520] on button "Save" at bounding box center [369, 517] width 52 height 22
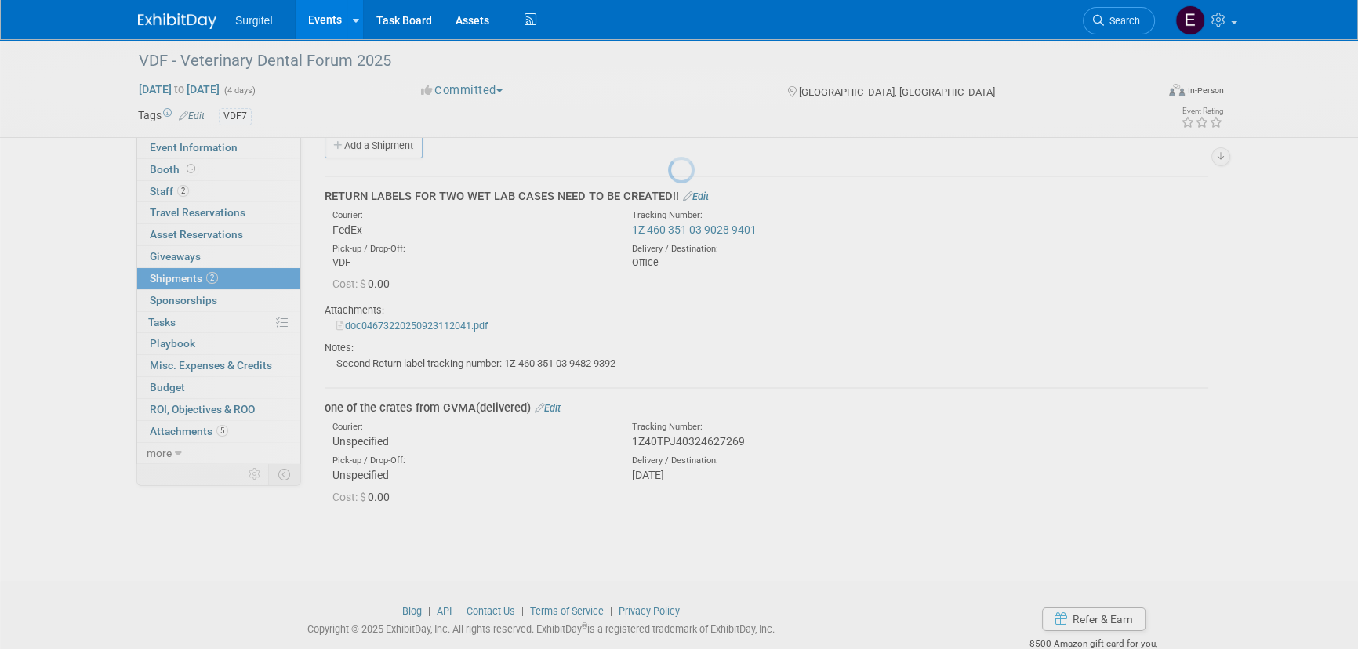
scroll to position [24, 0]
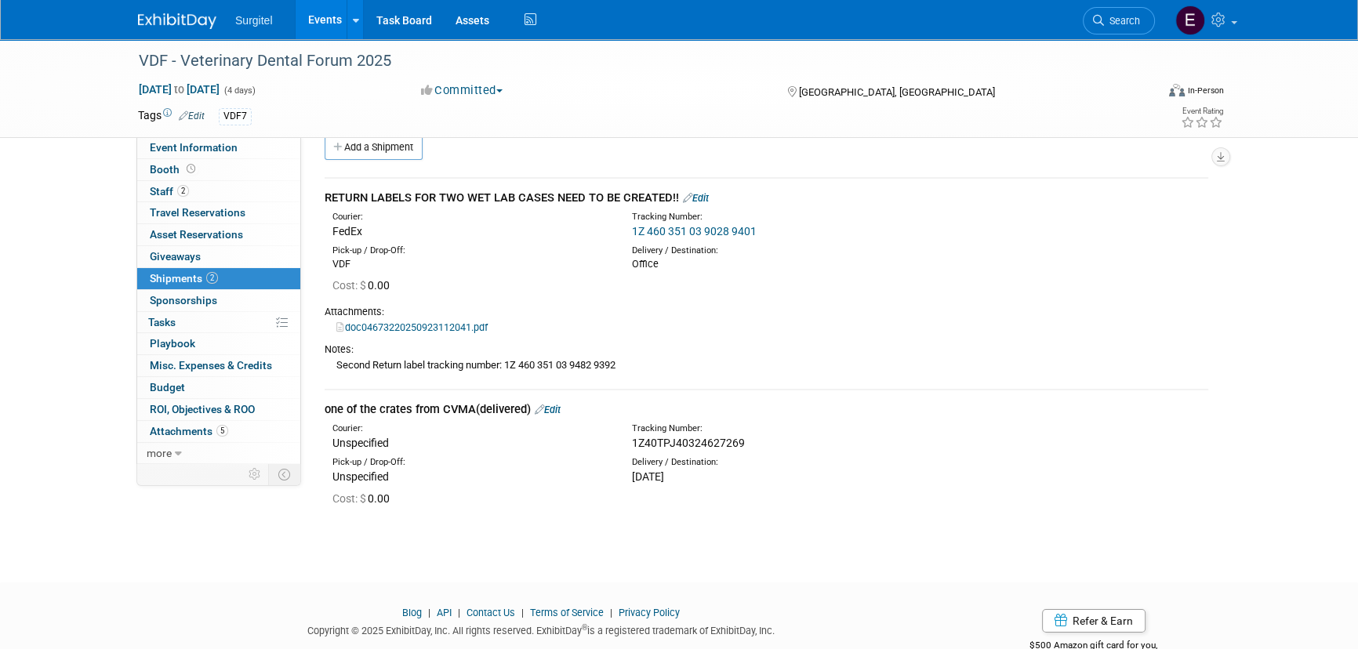
click at [698, 196] on link "Edit" at bounding box center [696, 198] width 26 height 12
select select "8"
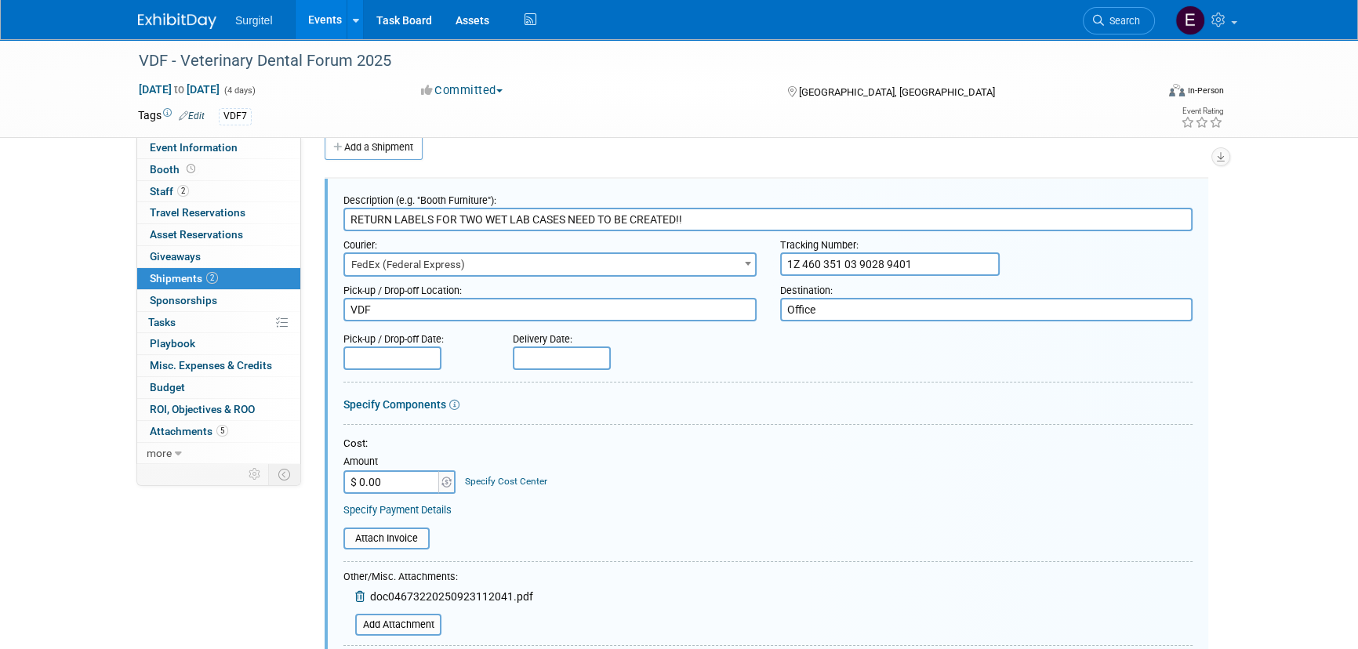
scroll to position [0, 0]
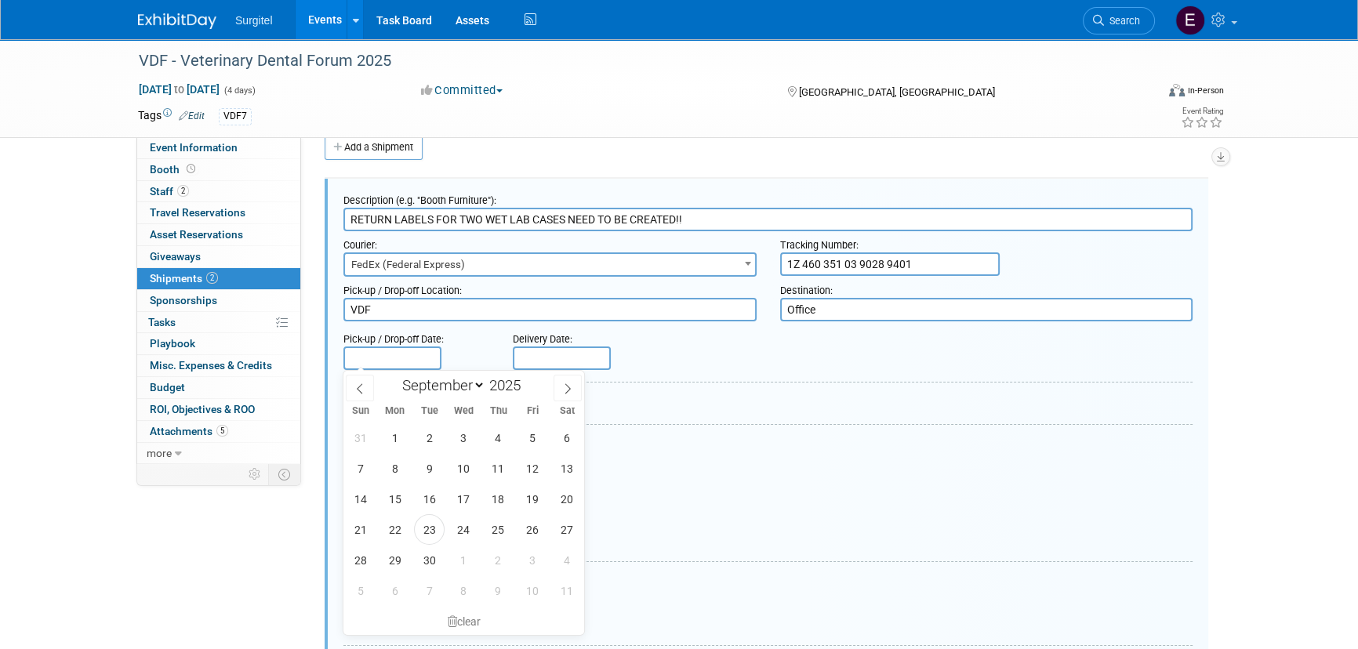
click at [366, 346] on input "text" at bounding box center [392, 358] width 98 height 24
click at [368, 346] on input "text" at bounding box center [392, 358] width 98 height 24
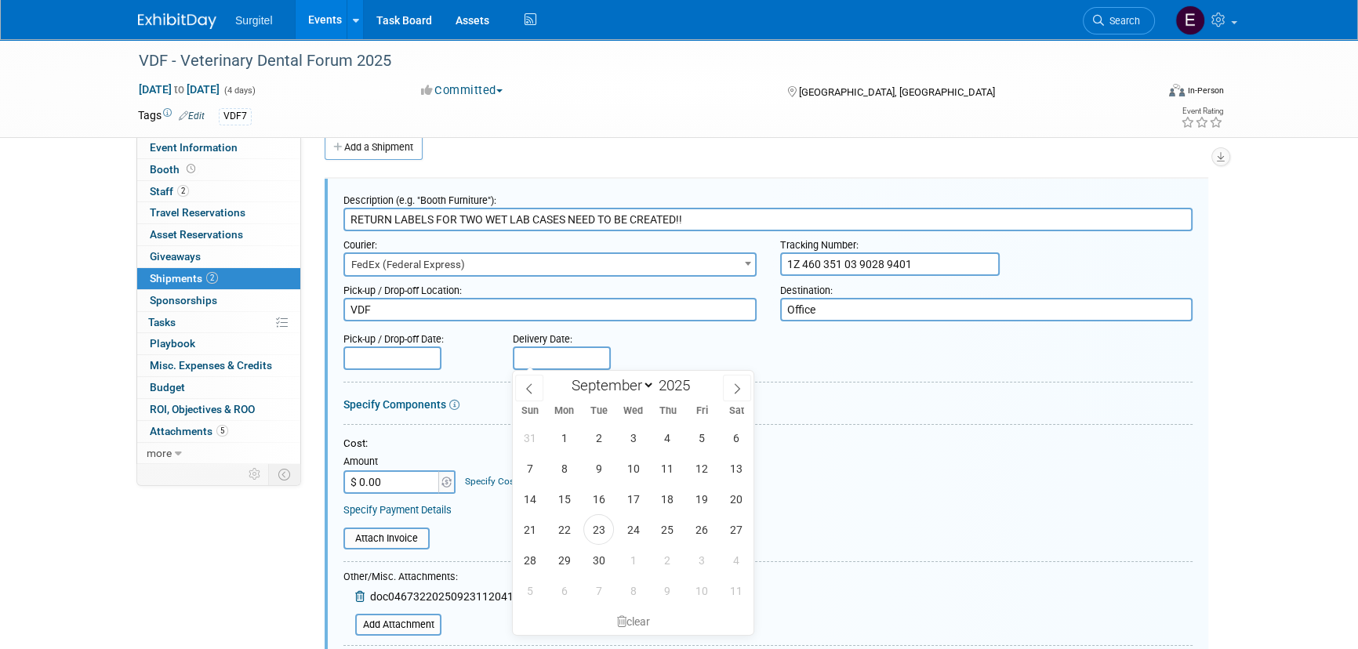
click at [587, 350] on input "text" at bounding box center [562, 358] width 98 height 24
click at [372, 350] on input "text" at bounding box center [392, 358] width 98 height 24
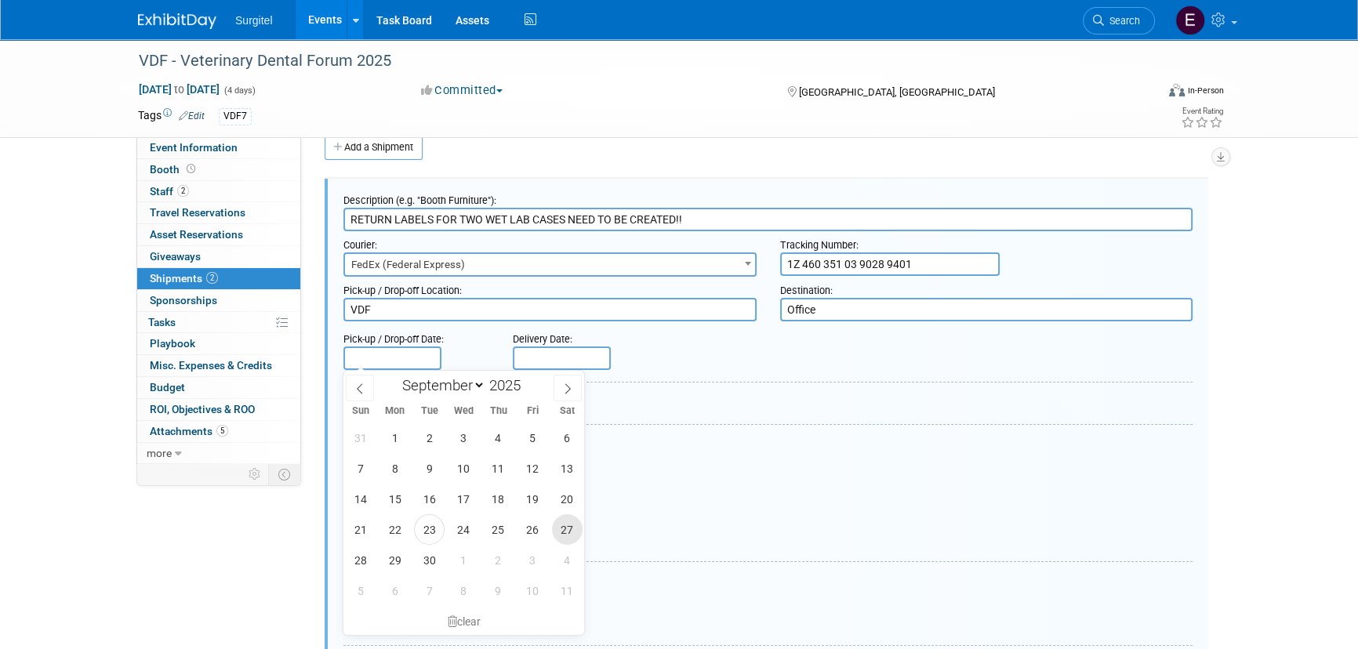
click at [578, 533] on span "27" at bounding box center [567, 529] width 31 height 31
type input "[DATE]"
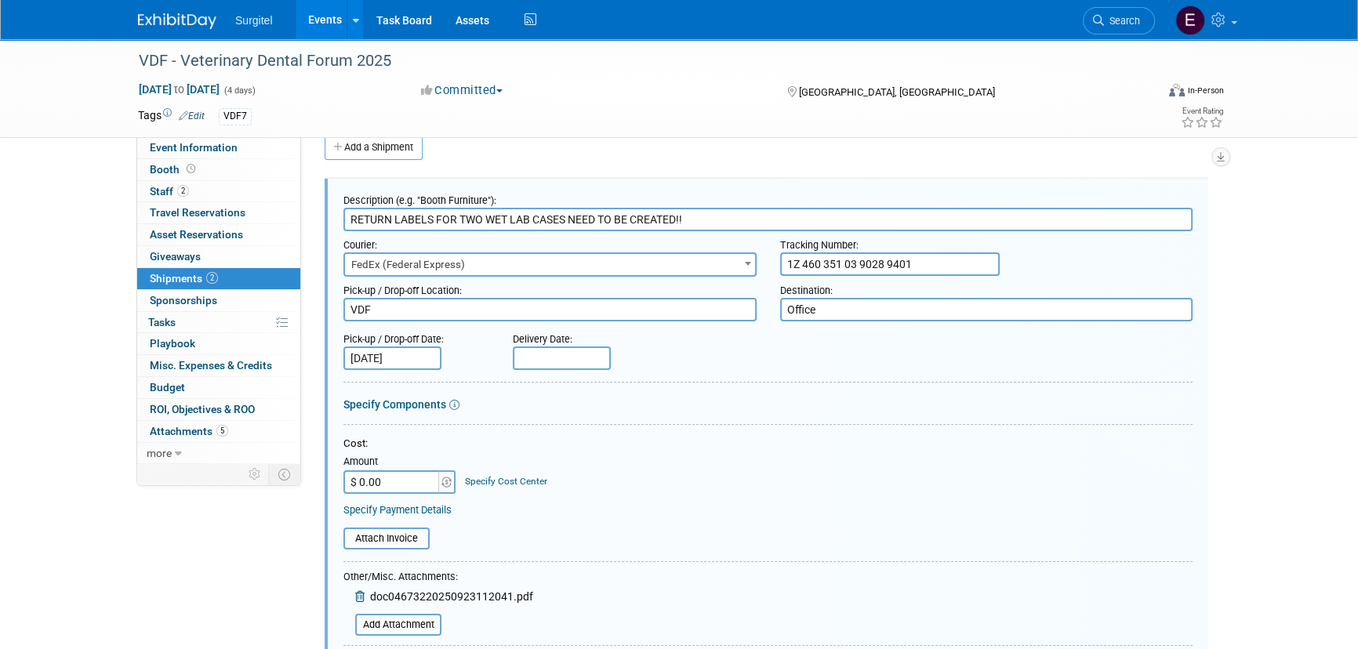
click at [563, 354] on input "text" at bounding box center [562, 358] width 98 height 24
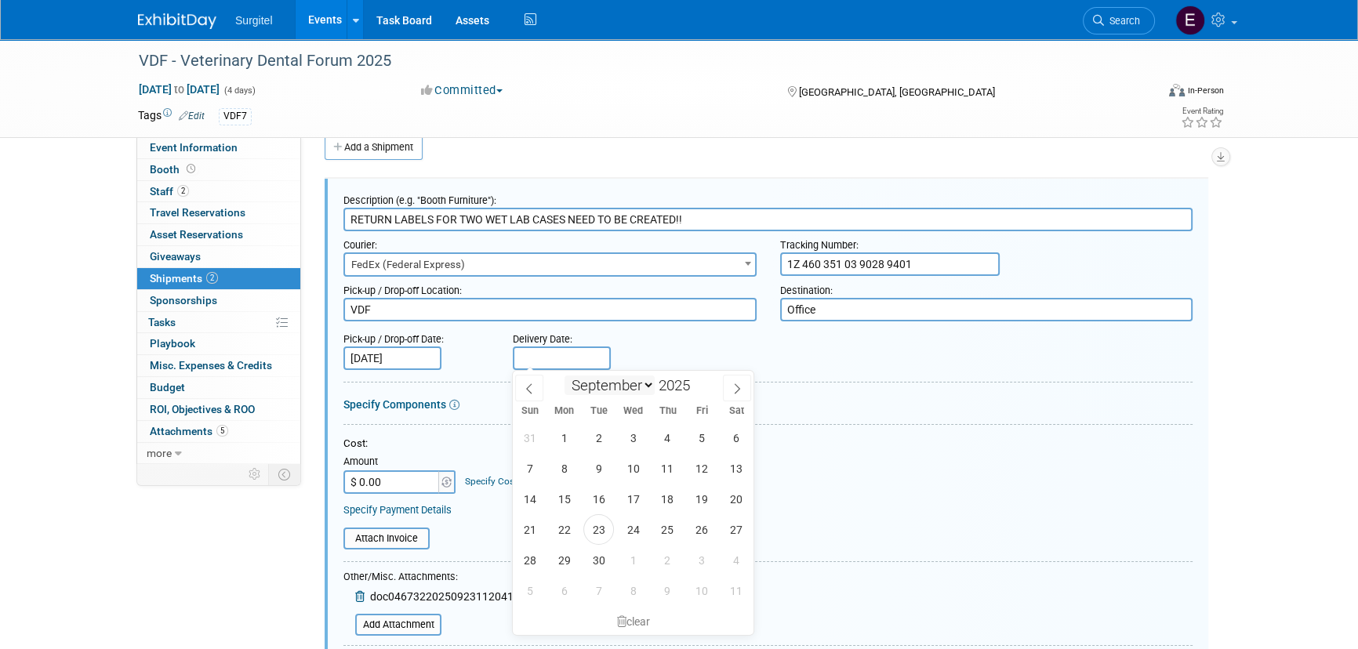
click at [640, 384] on select "January February March April May June July August September October November De…" at bounding box center [609, 385] width 90 height 20
select select "9"
click at [564, 375] on select "January February March April May June July August September October November De…" at bounding box center [609, 385] width 90 height 20
click at [673, 529] on span "23" at bounding box center [667, 529] width 31 height 31
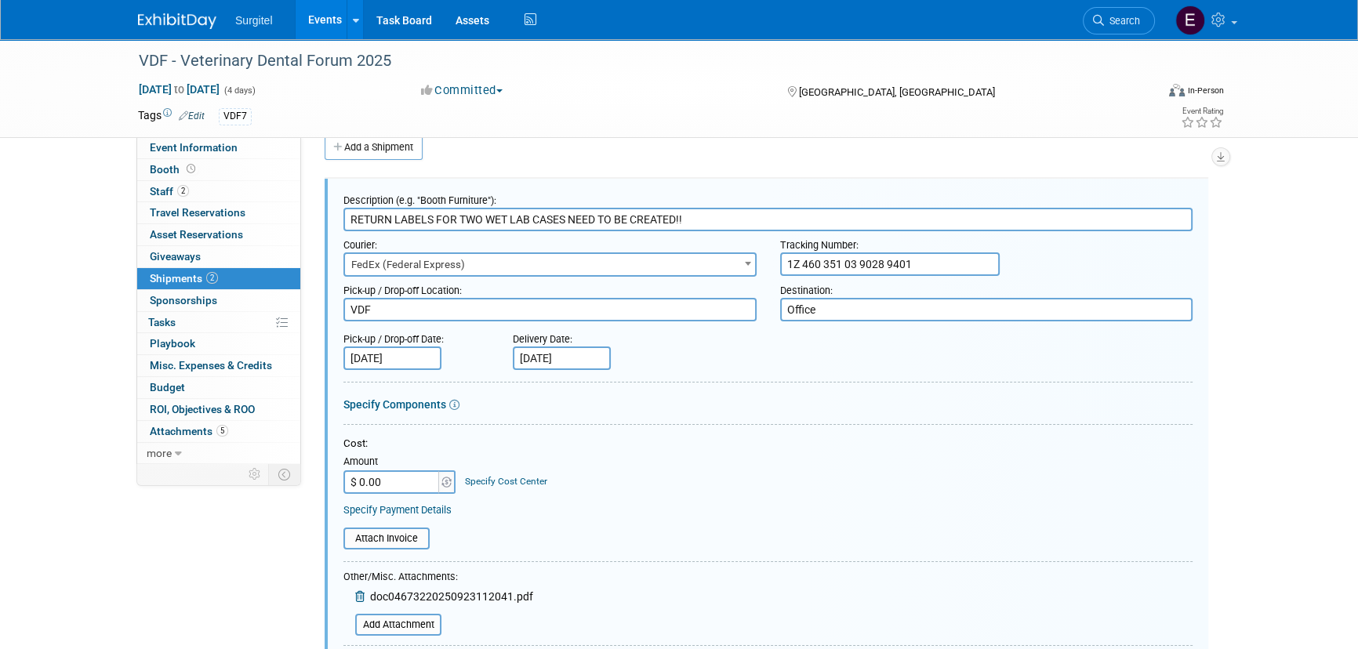
click at [559, 358] on input "[DATE]" at bounding box center [562, 358] width 98 height 24
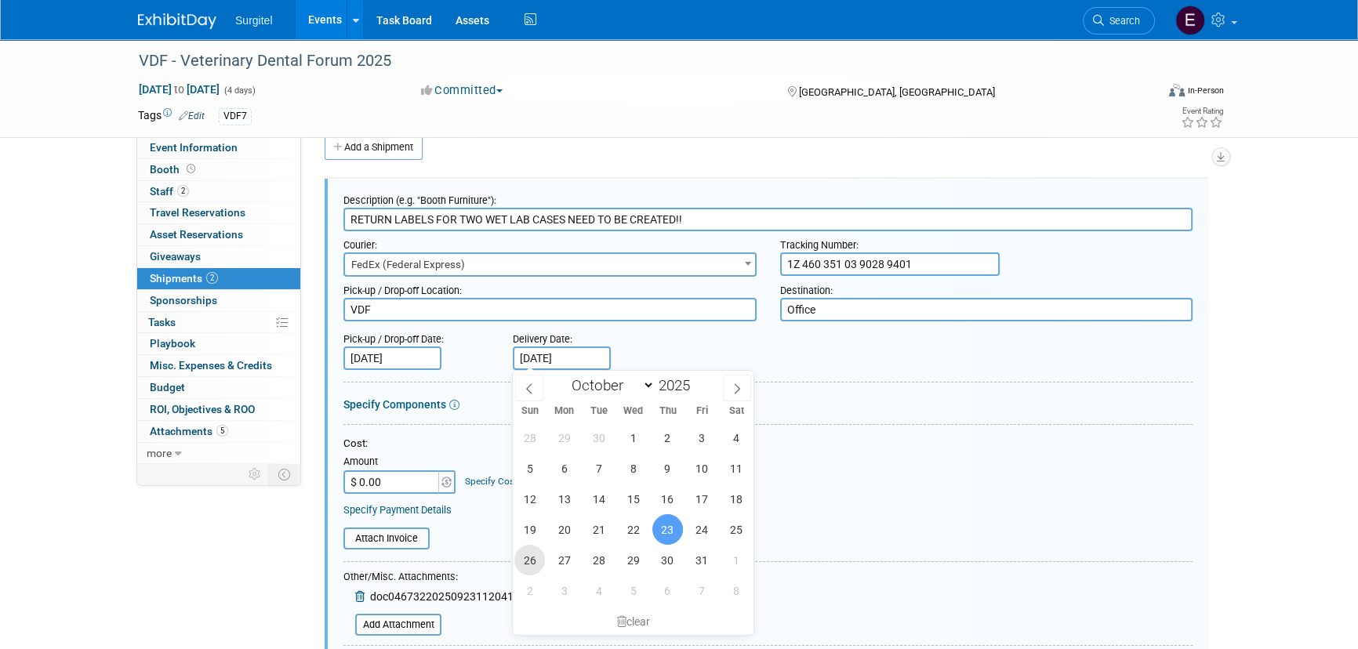
click at [524, 564] on span "26" at bounding box center [529, 560] width 31 height 31
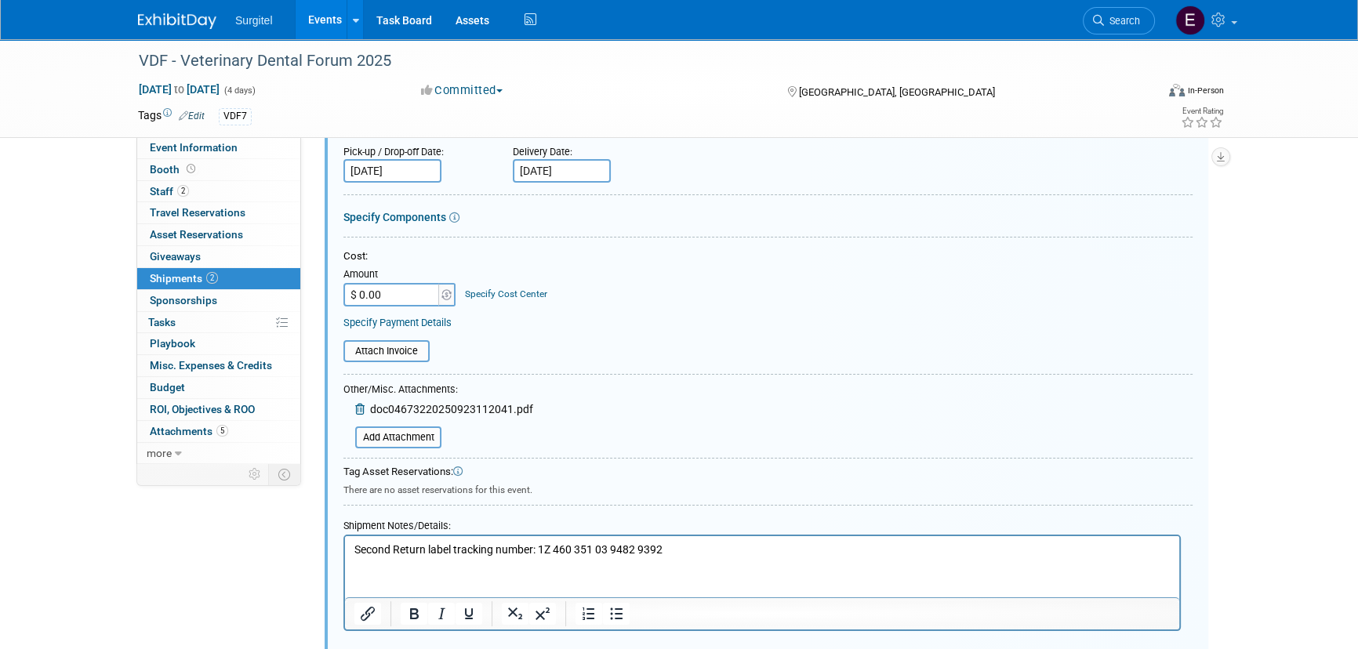
scroll to position [24, 0]
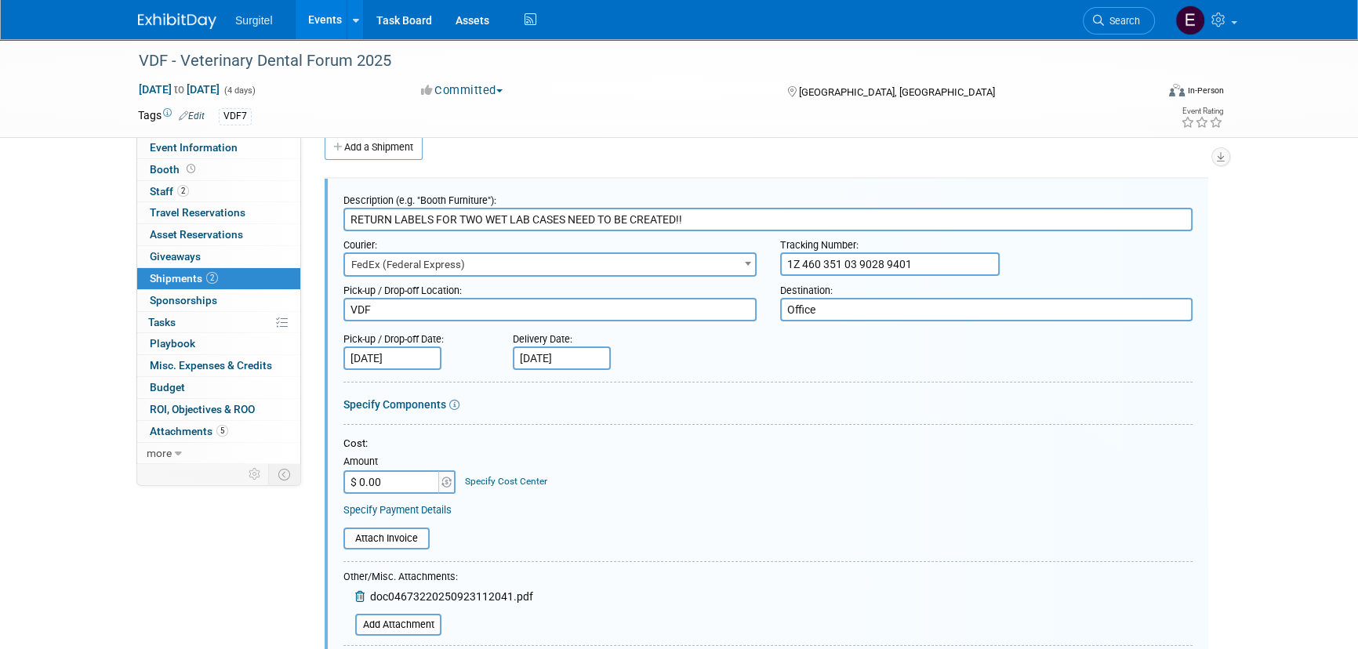
click at [538, 355] on input "[DATE]" at bounding box center [562, 358] width 98 height 24
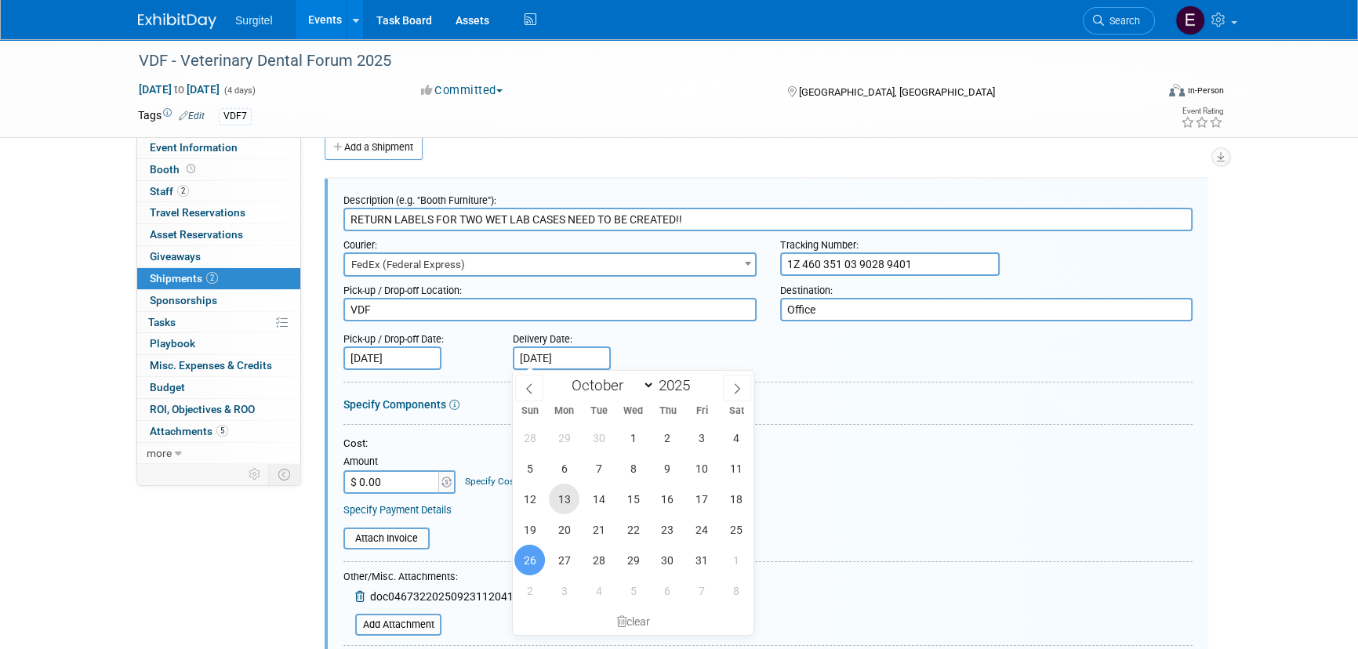
click at [572, 500] on span "13" at bounding box center [564, 499] width 31 height 31
type input "[DATE]"
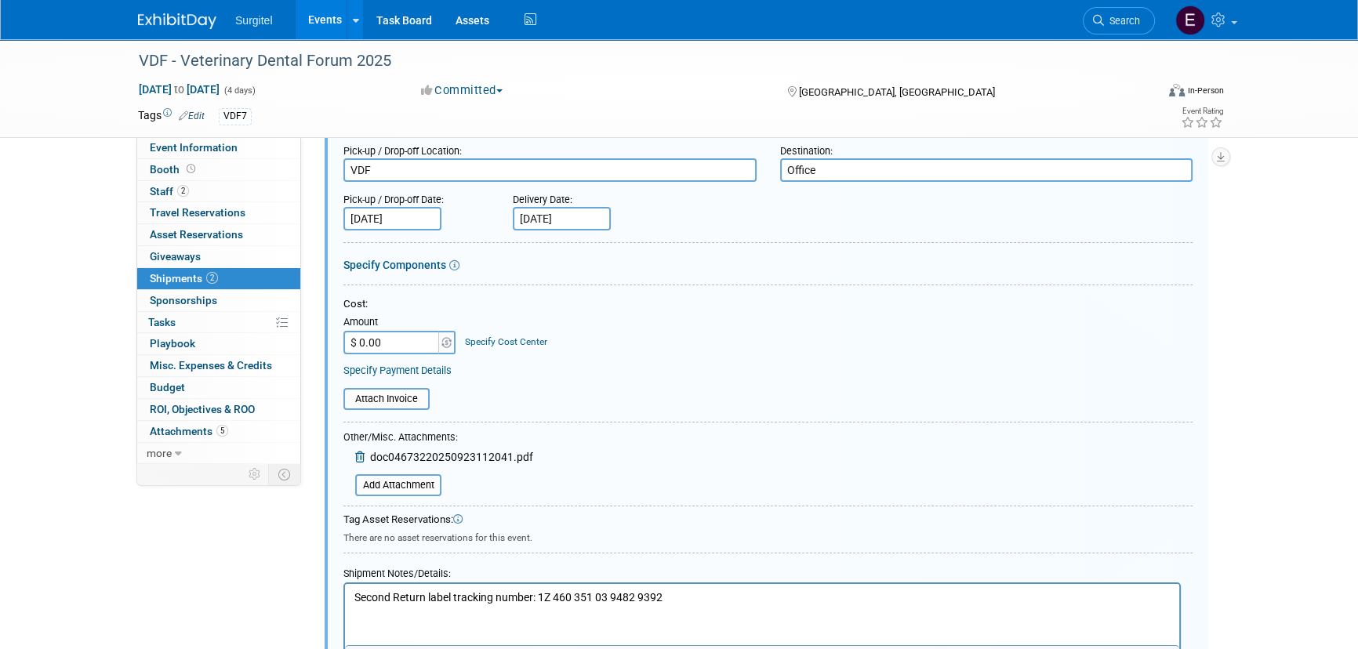
scroll to position [379, 0]
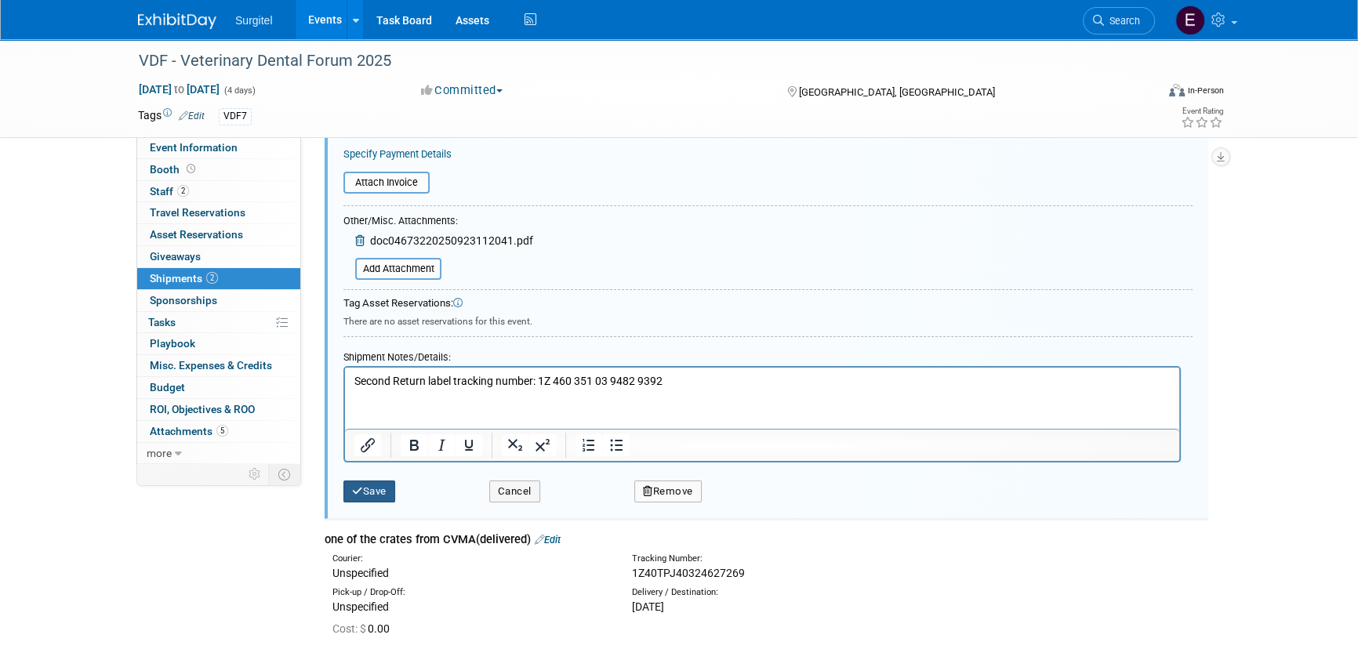
click at [385, 491] on button "Save" at bounding box center [369, 491] width 52 height 22
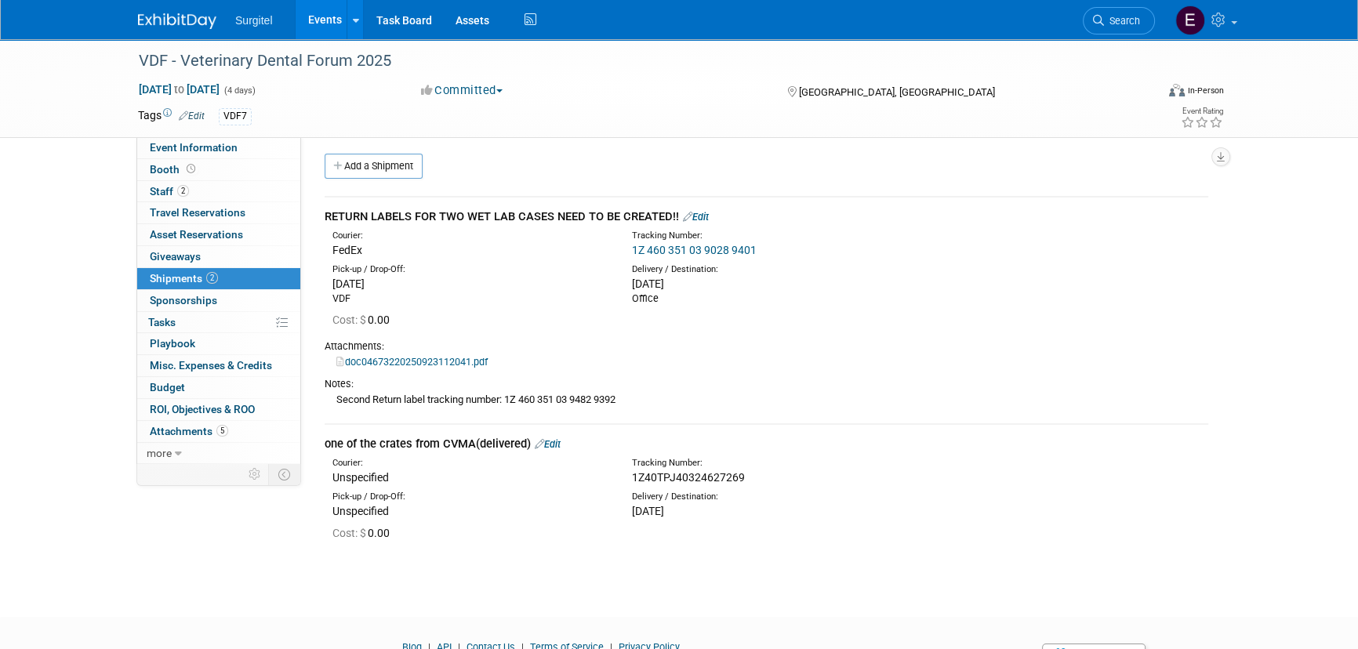
scroll to position [0, 0]
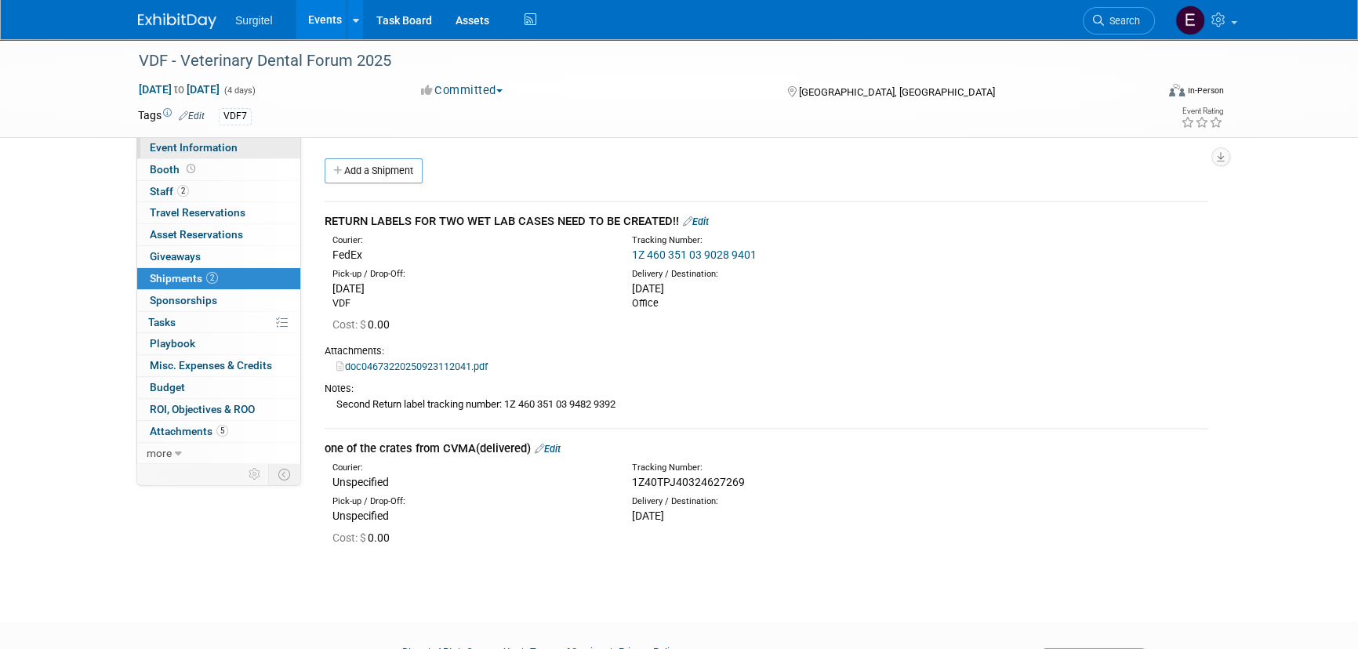
click at [233, 147] on span "Event Information" at bounding box center [194, 147] width 88 height 13
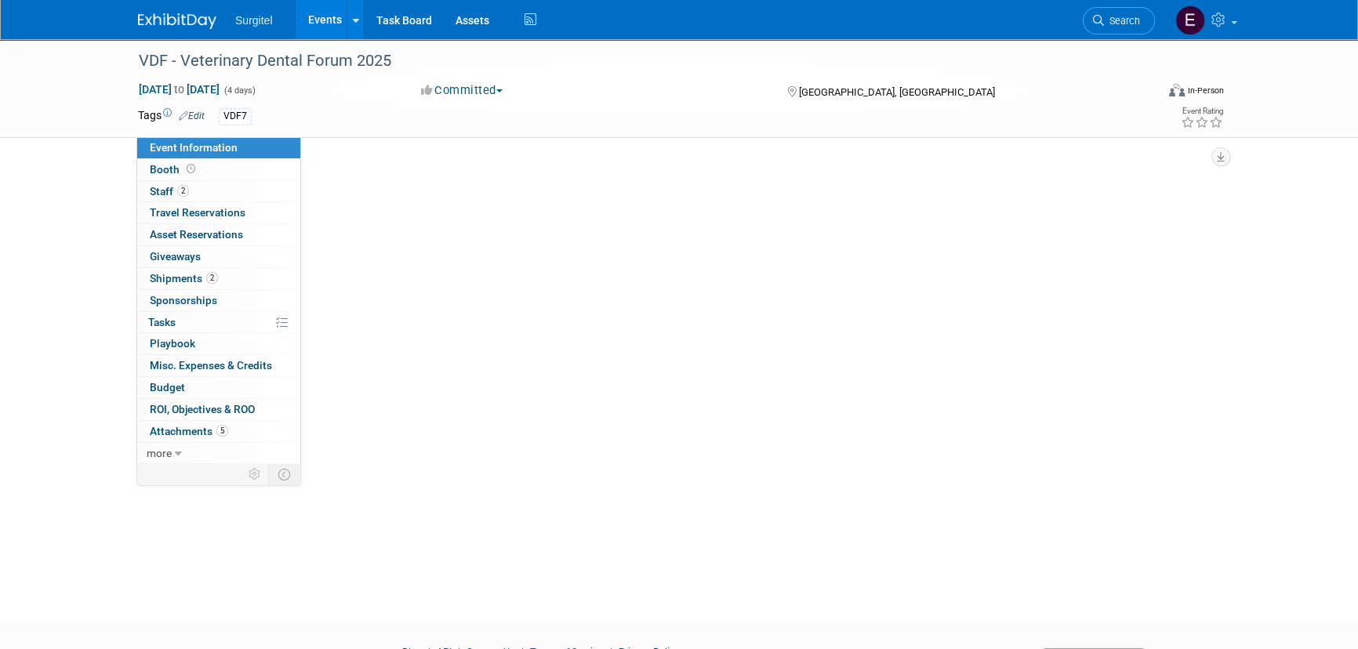
select select "Trade Show"
select select "Veterinarian"
select select "No"
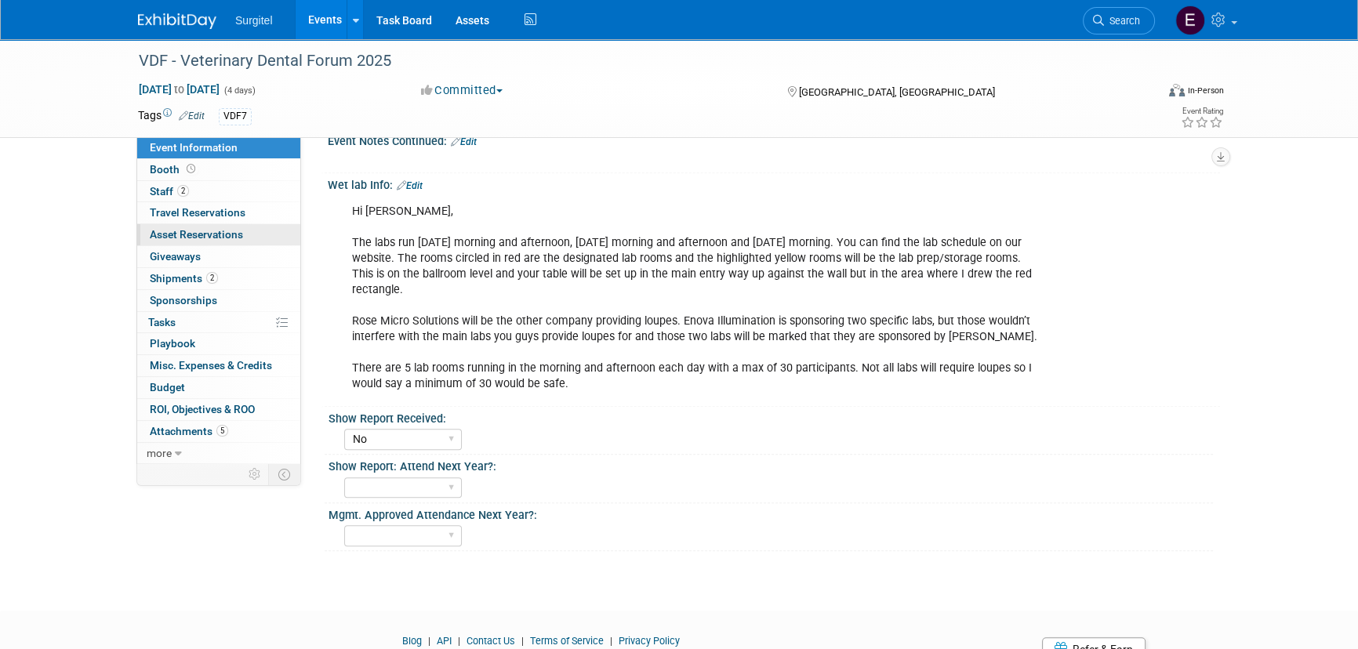
scroll to position [1414, 0]
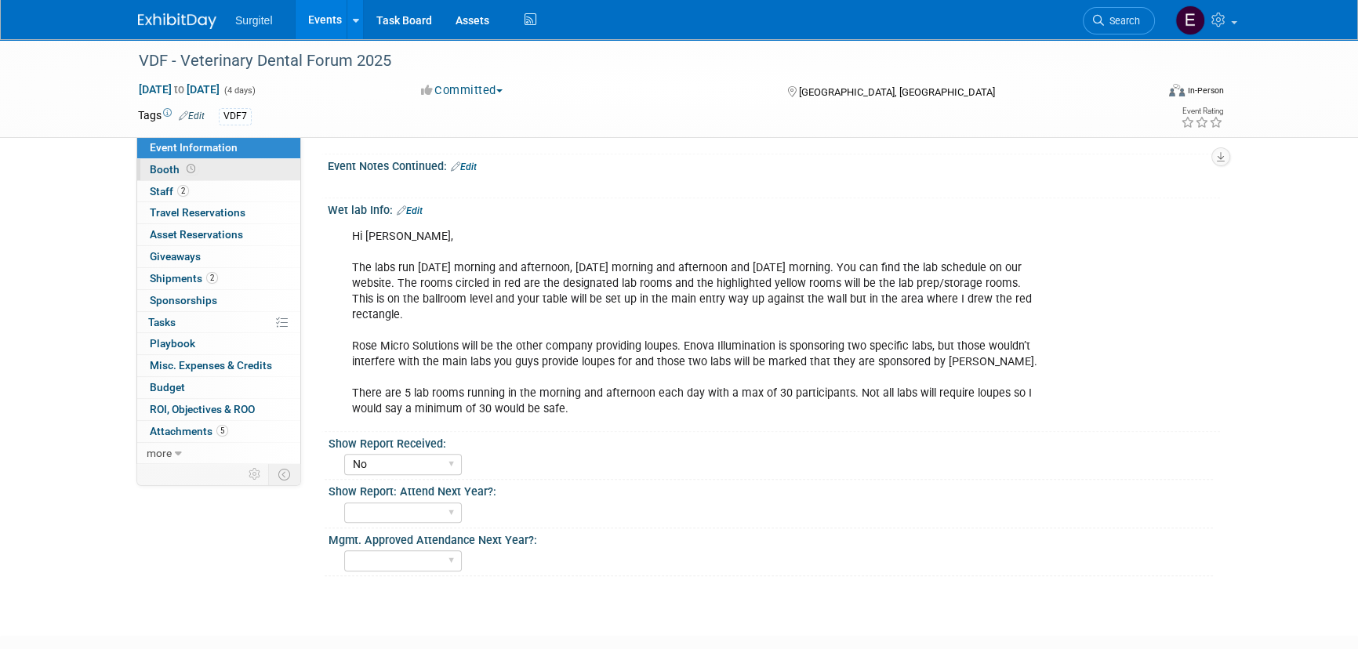
click at [181, 174] on span "Booth" at bounding box center [174, 169] width 49 height 13
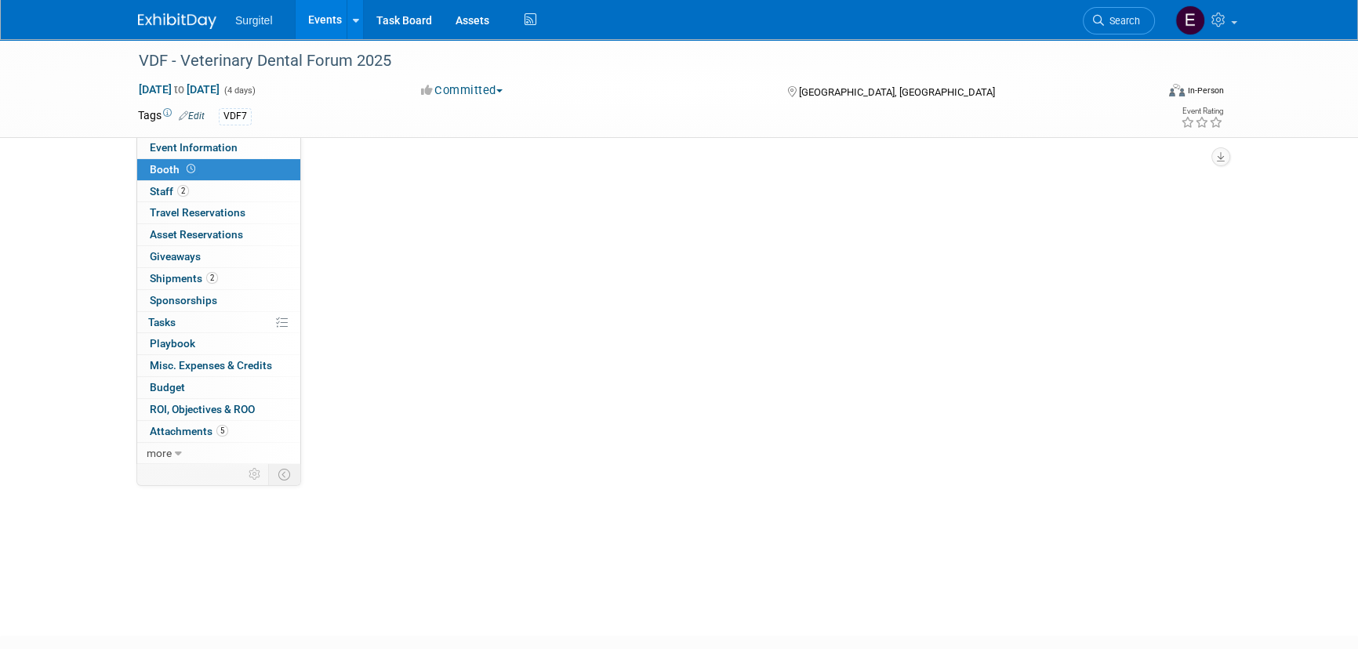
scroll to position [0, 0]
select select "8' Fabric Popup"
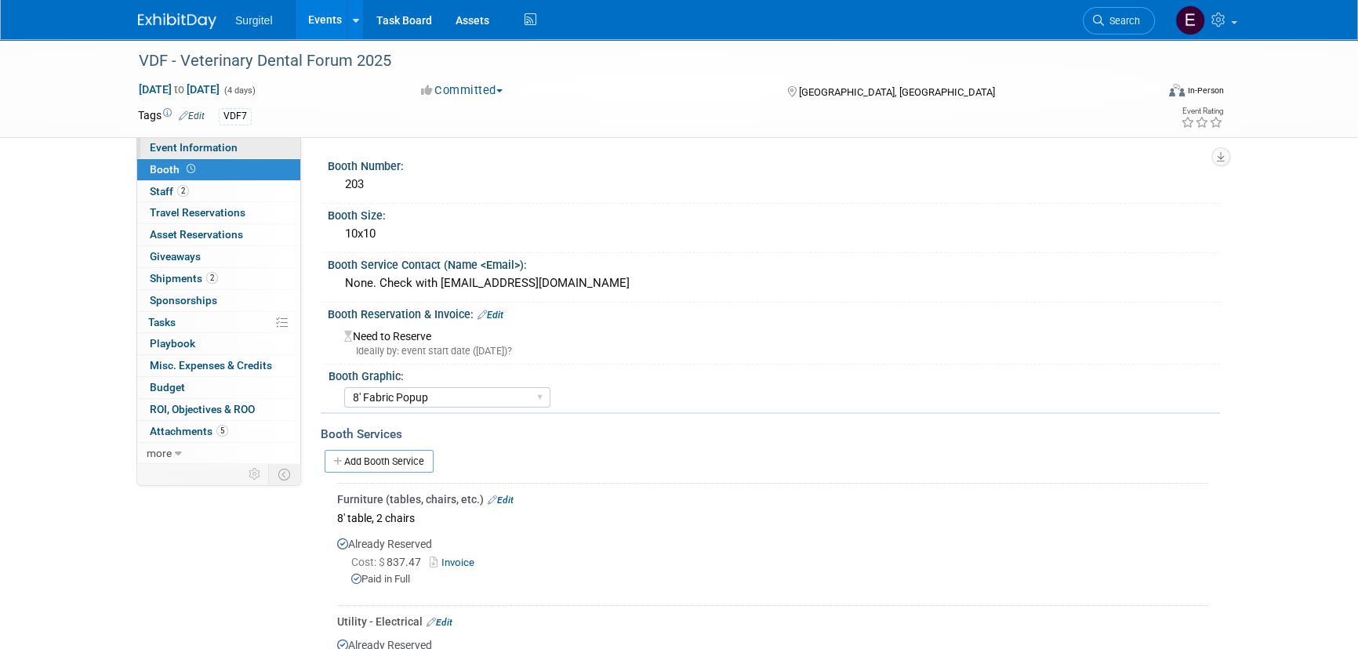
click at [190, 144] on span "Event Information" at bounding box center [194, 147] width 88 height 13
select select "Trade Show"
select select "Veterinarian"
select select "No"
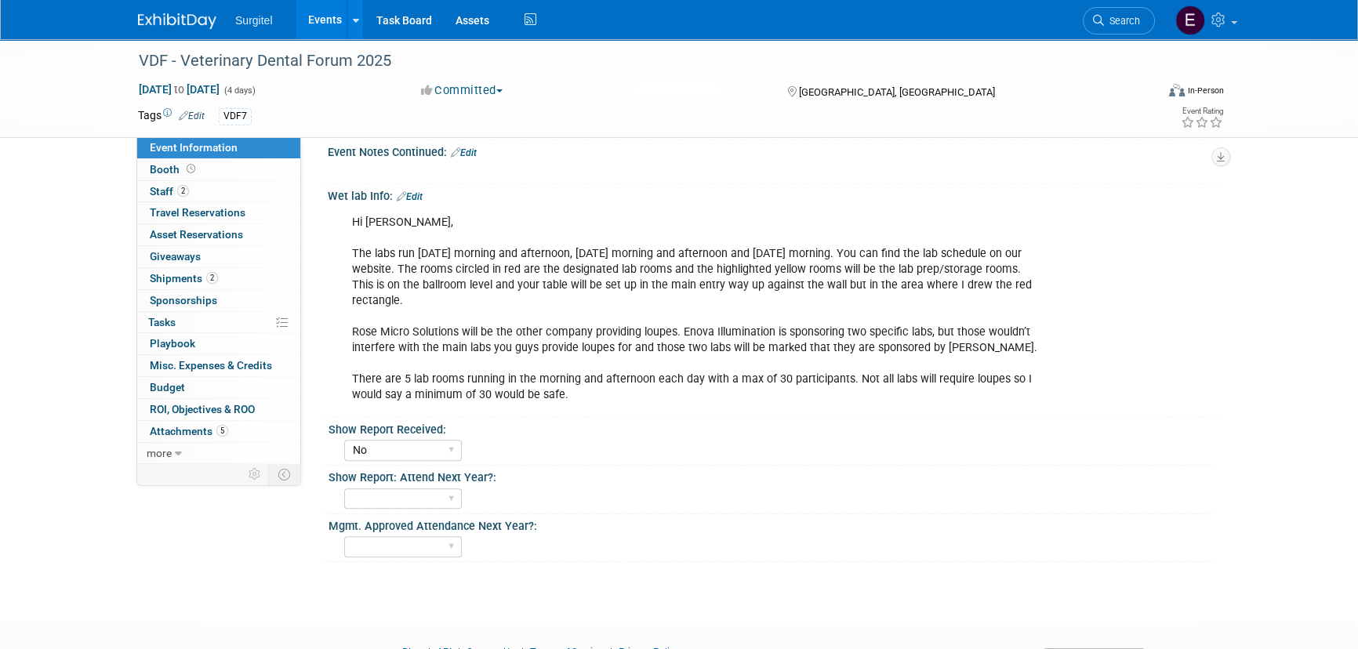
scroll to position [1485, 0]
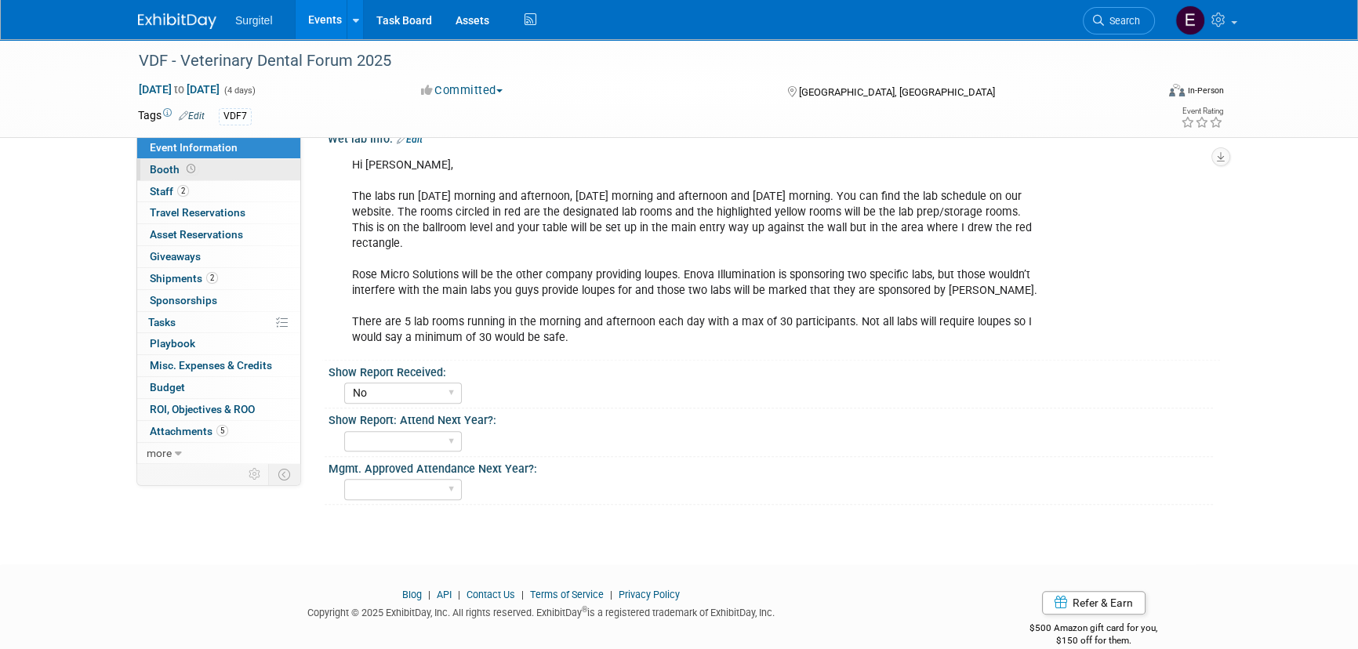
click at [198, 165] on link "Booth" at bounding box center [218, 169] width 163 height 21
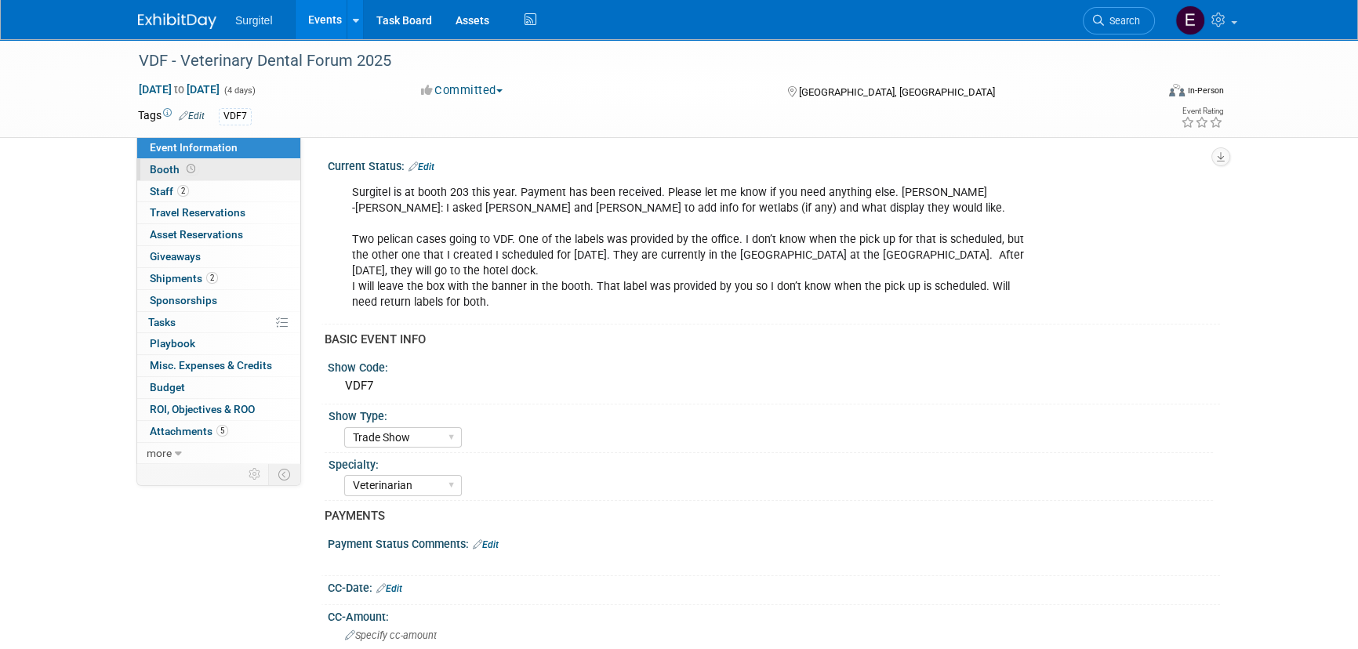
select select "8' Fabric Popup"
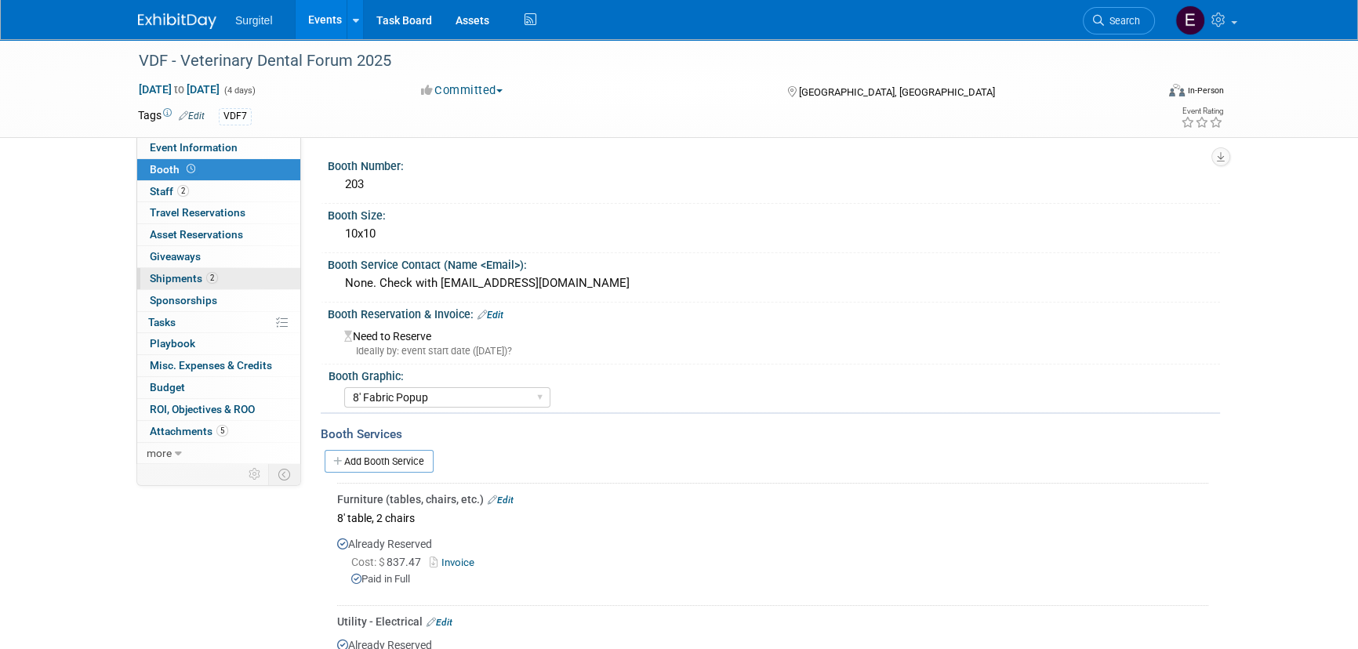
click at [212, 277] on span "2" at bounding box center [212, 278] width 12 height 12
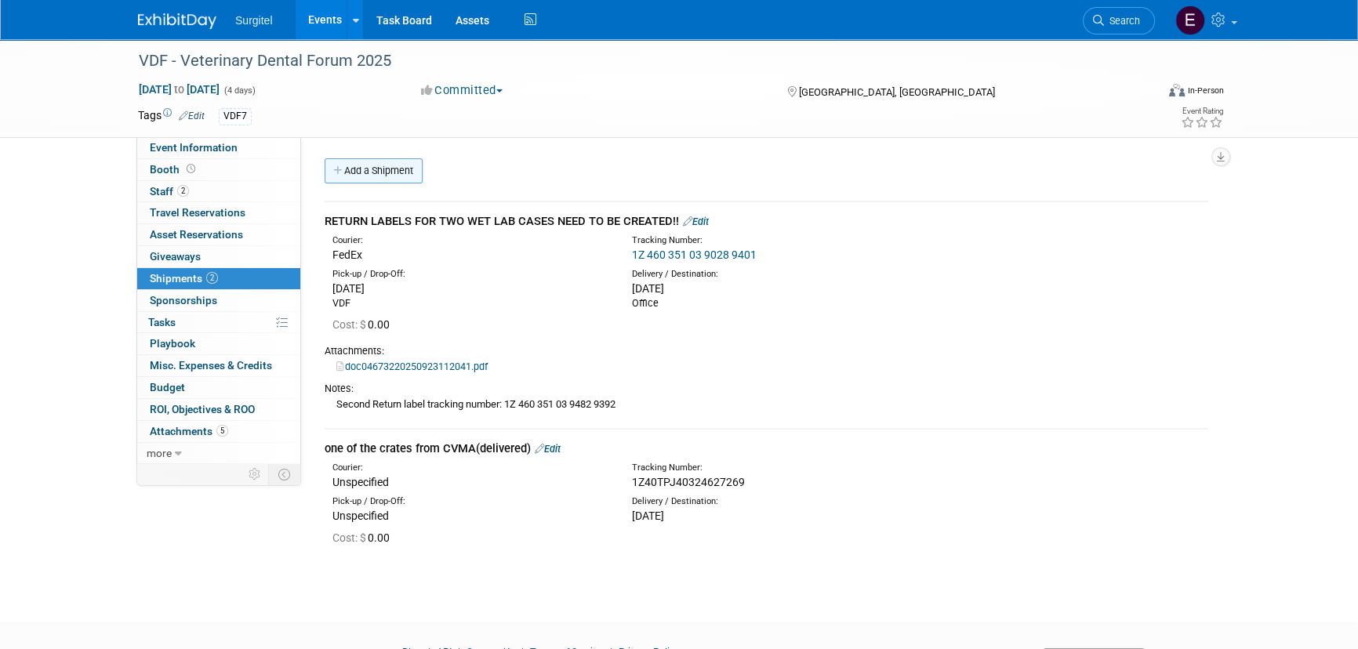
click at [375, 172] on link "Add a Shipment" at bounding box center [373, 170] width 98 height 25
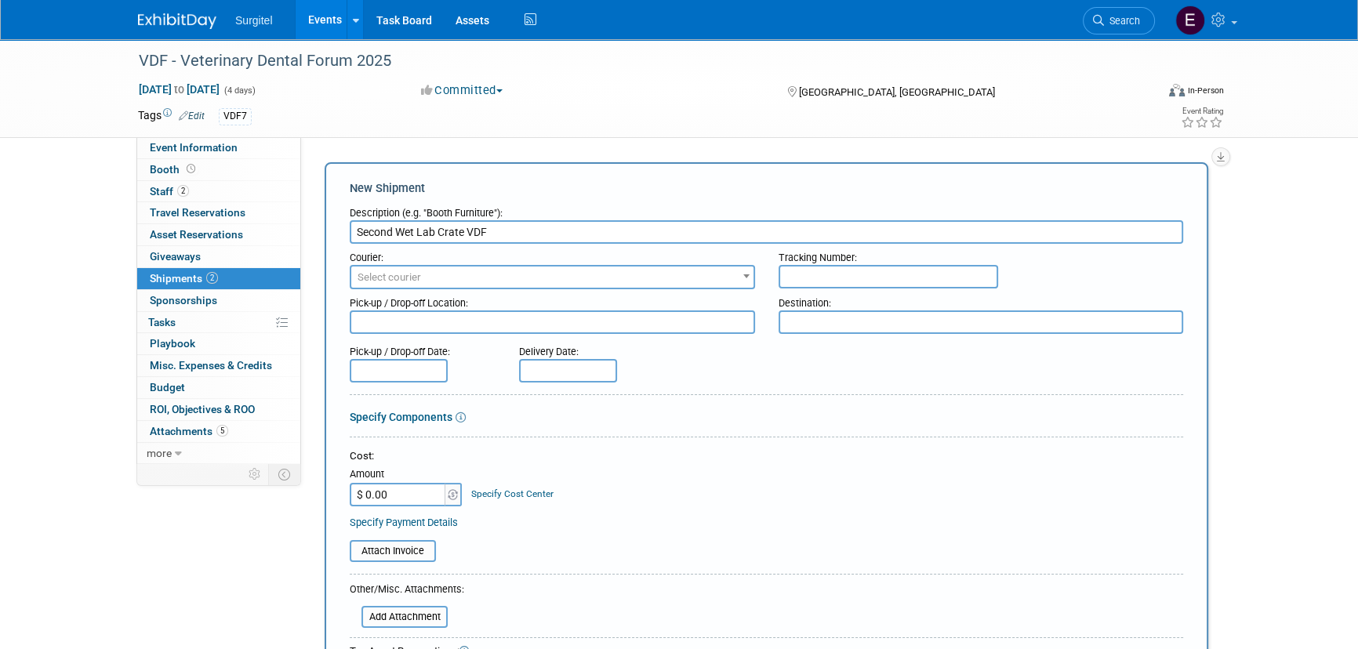
type input "Second Wet Lab Crate VDF"
click at [462, 272] on span "Select courier" at bounding box center [552, 277] width 402 height 22
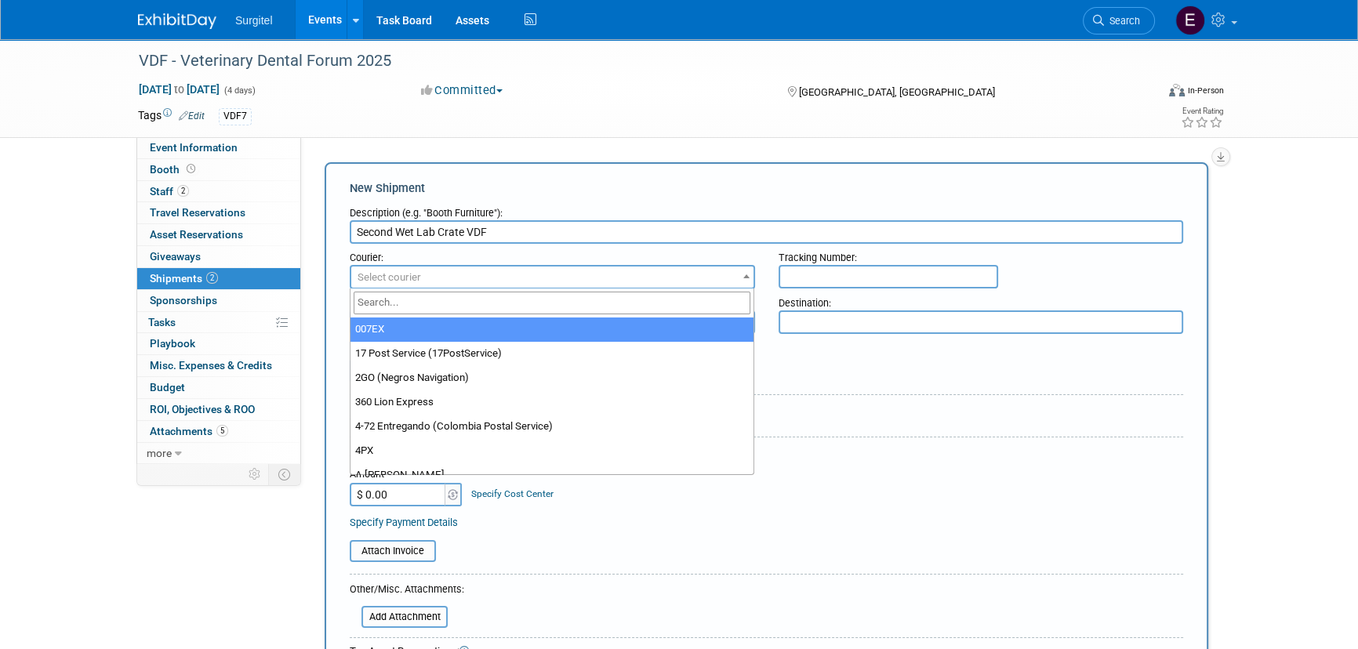
click at [823, 271] on input "text" at bounding box center [887, 277] width 219 height 24
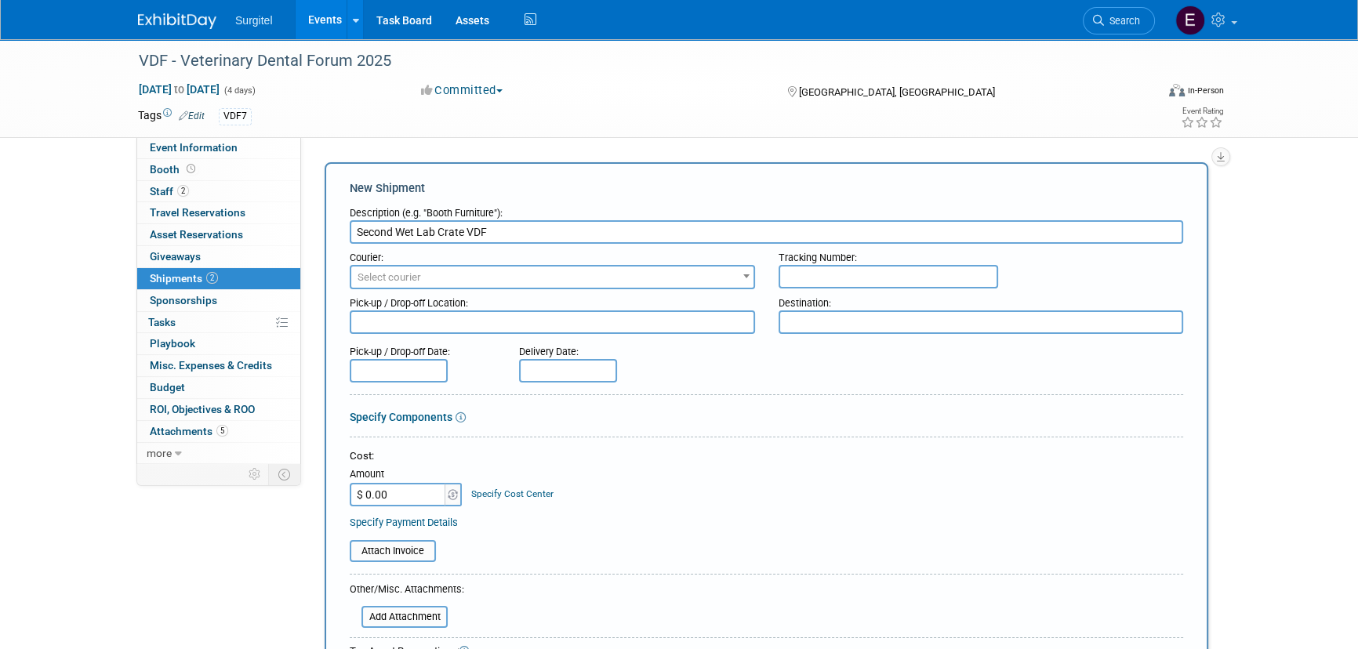
click at [879, 320] on textarea at bounding box center [980, 322] width 405 height 24
click at [825, 283] on input "text" at bounding box center [887, 277] width 219 height 24
paste input "1Z4603510390598774"
type input "1Z4603510390598774"
click at [836, 329] on textarea at bounding box center [980, 322] width 405 height 24
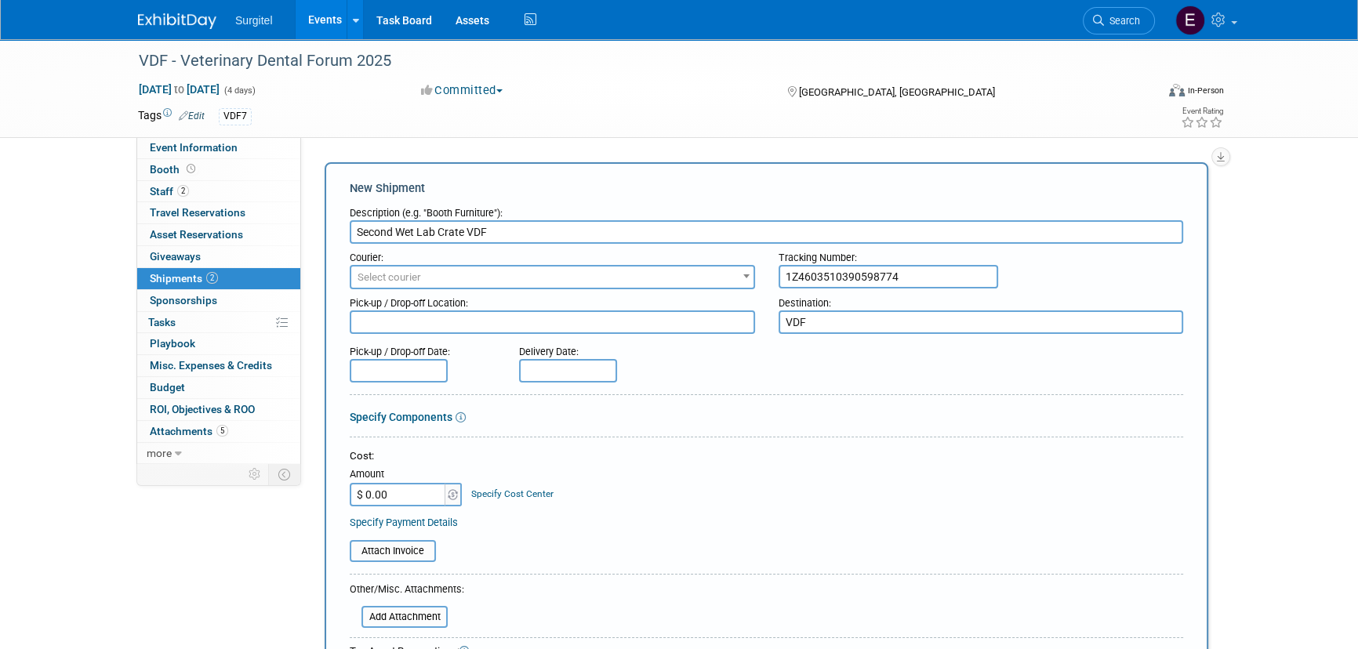
type textarea "VDF"
click at [580, 370] on input "text" at bounding box center [568, 371] width 98 height 24
click at [643, 510] on span "17" at bounding box center [639, 511] width 31 height 31
type input "[DATE]"
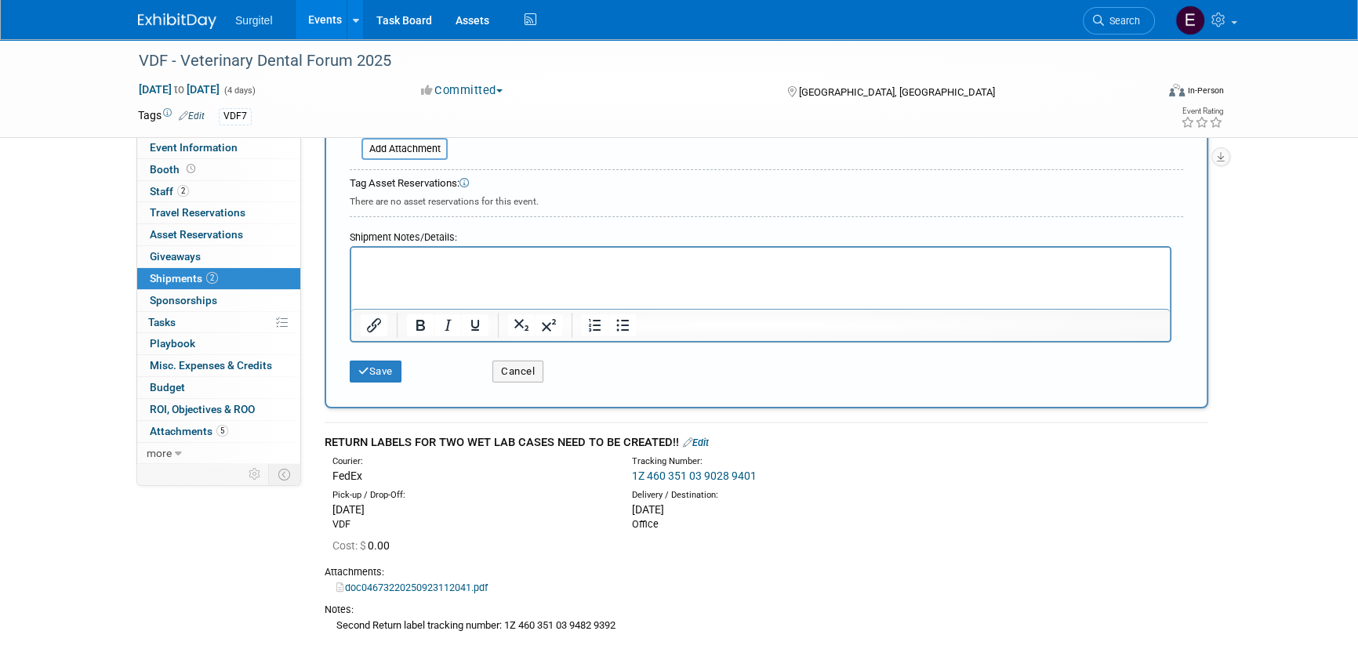
scroll to position [483, 0]
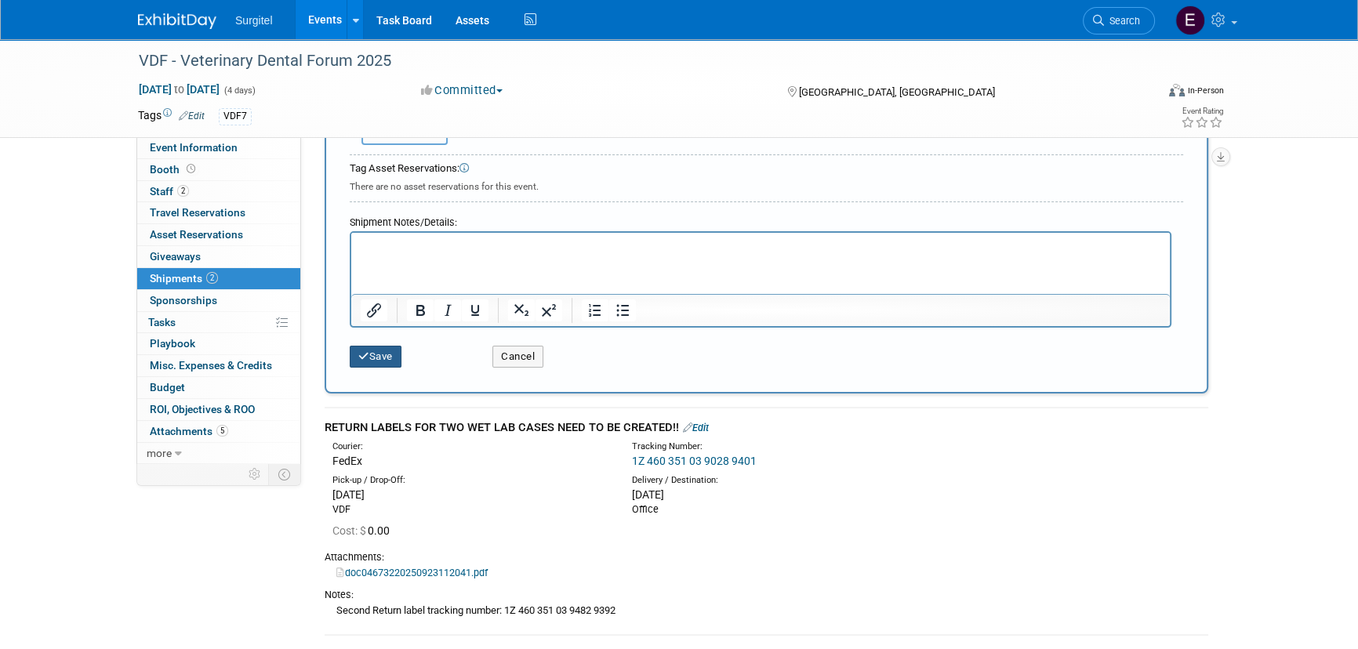
click at [377, 361] on button "Save" at bounding box center [376, 357] width 52 height 22
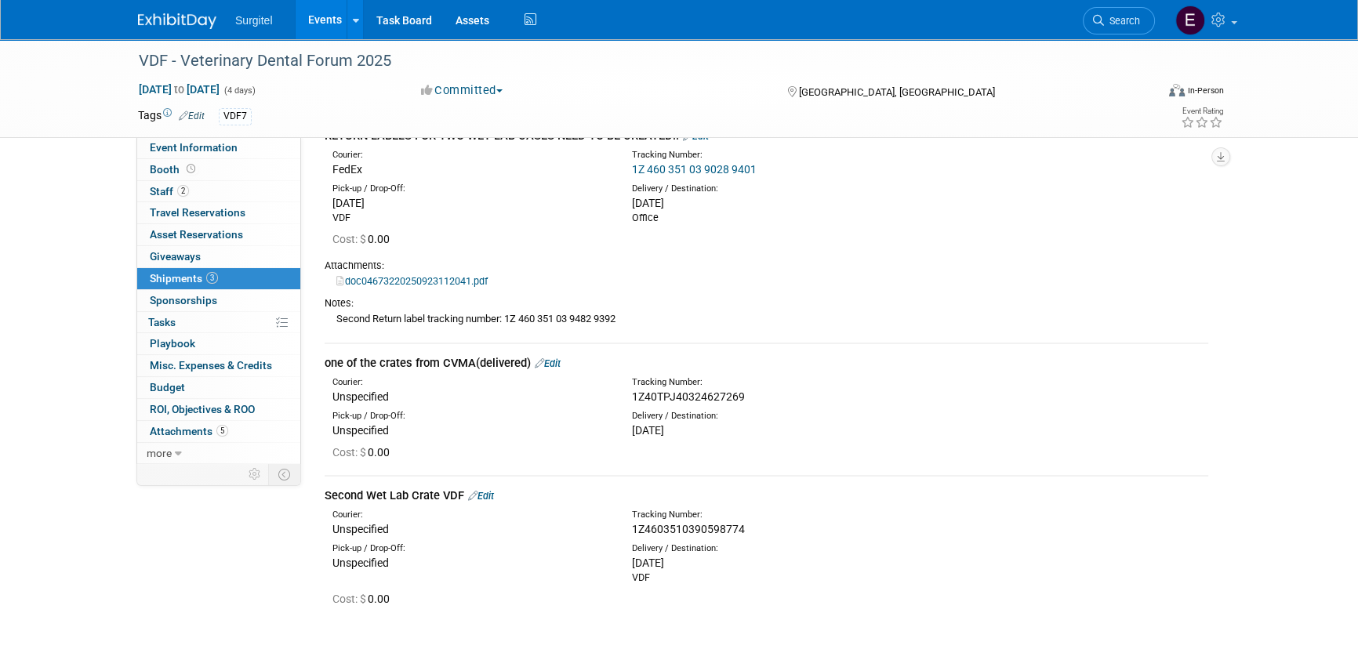
scroll to position [0, 0]
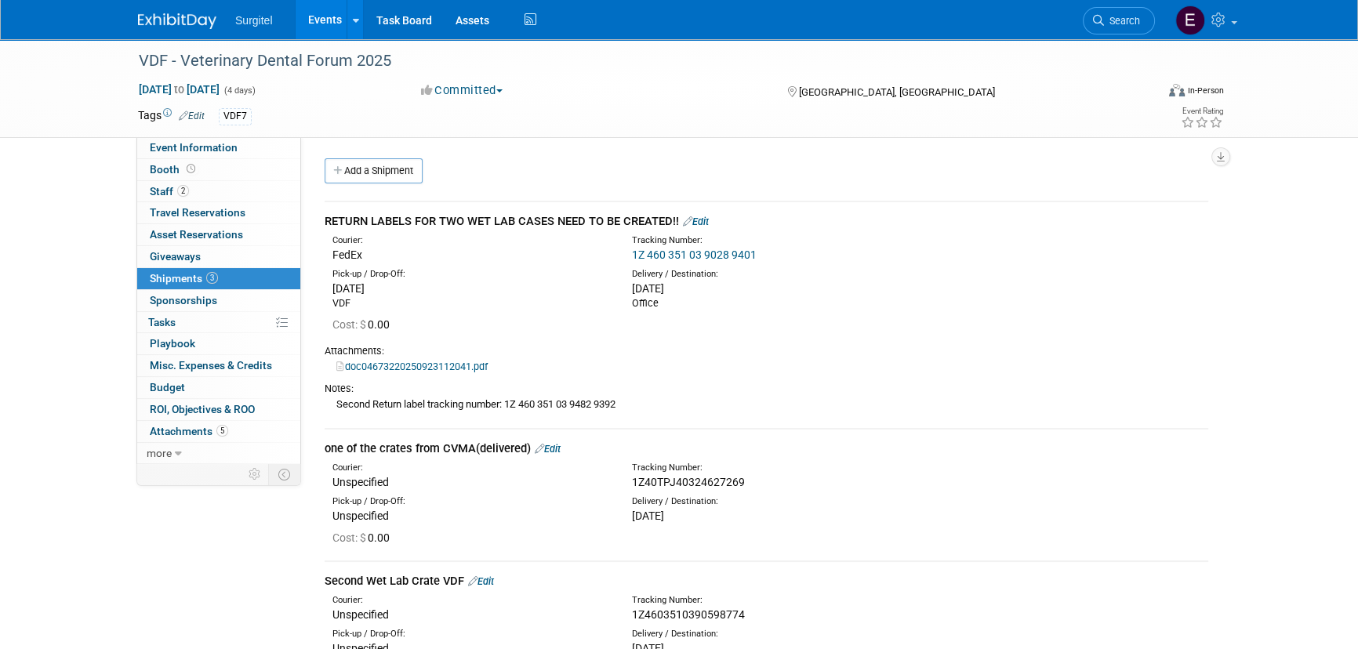
click at [356, 172] on link "Add a Shipment" at bounding box center [373, 170] width 98 height 25
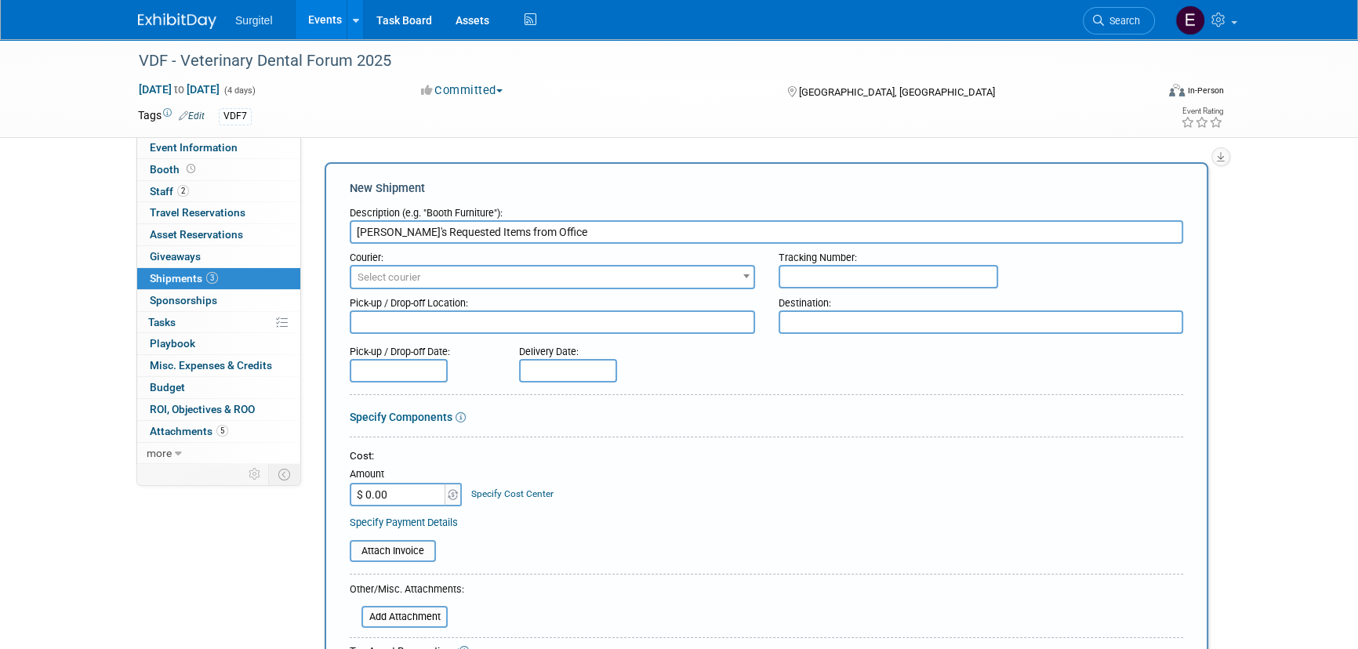
type input "[PERSON_NAME]'s Requested Items from Office"
click at [411, 271] on span "Select courier" at bounding box center [388, 277] width 63 height 12
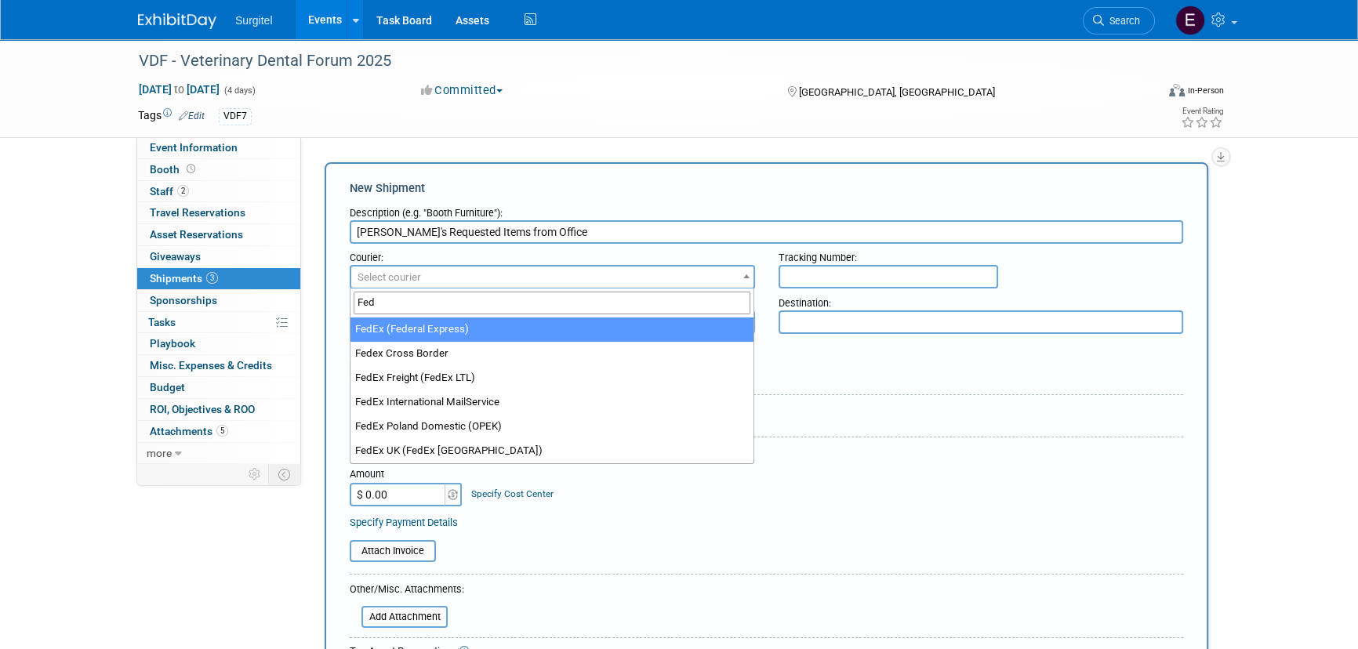
type input "Fed"
select select "206"
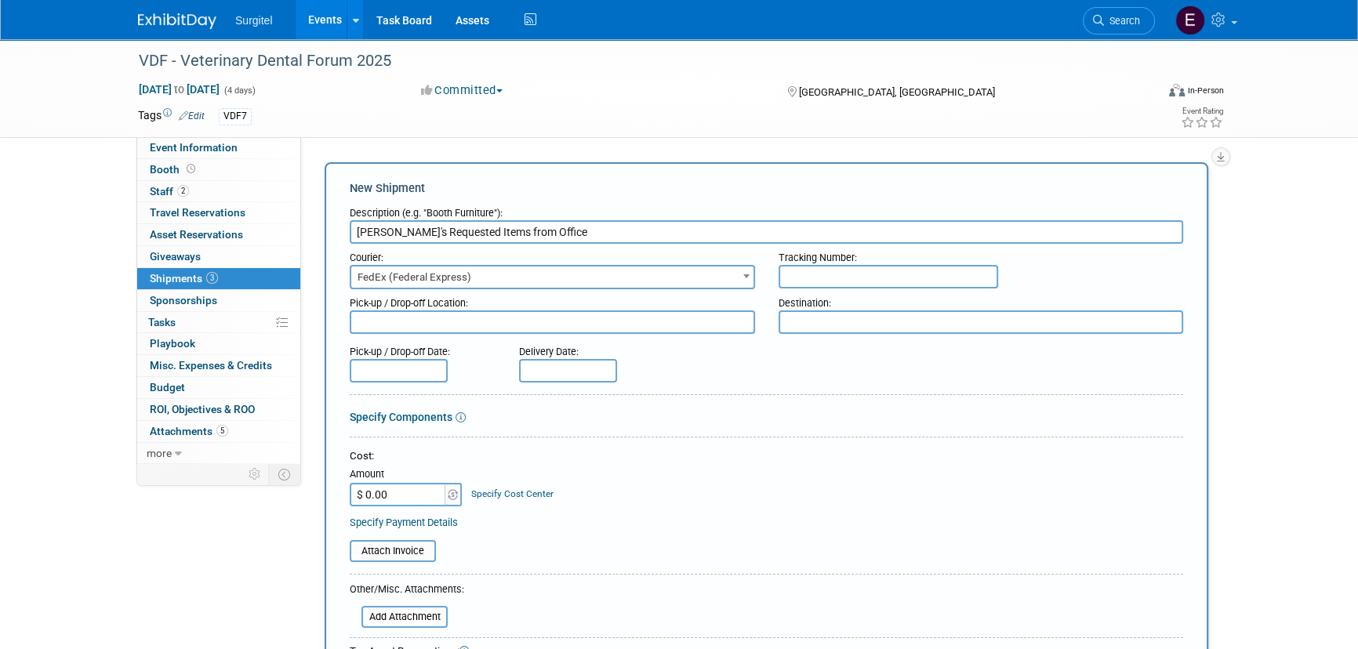
click at [870, 266] on input "text" at bounding box center [887, 277] width 219 height 24
click at [811, 270] on input "text" at bounding box center [887, 277] width 219 height 24
paste input "1Z4603510368977478"
type input "1Z4603510368977478"
click at [884, 328] on textarea at bounding box center [980, 322] width 405 height 24
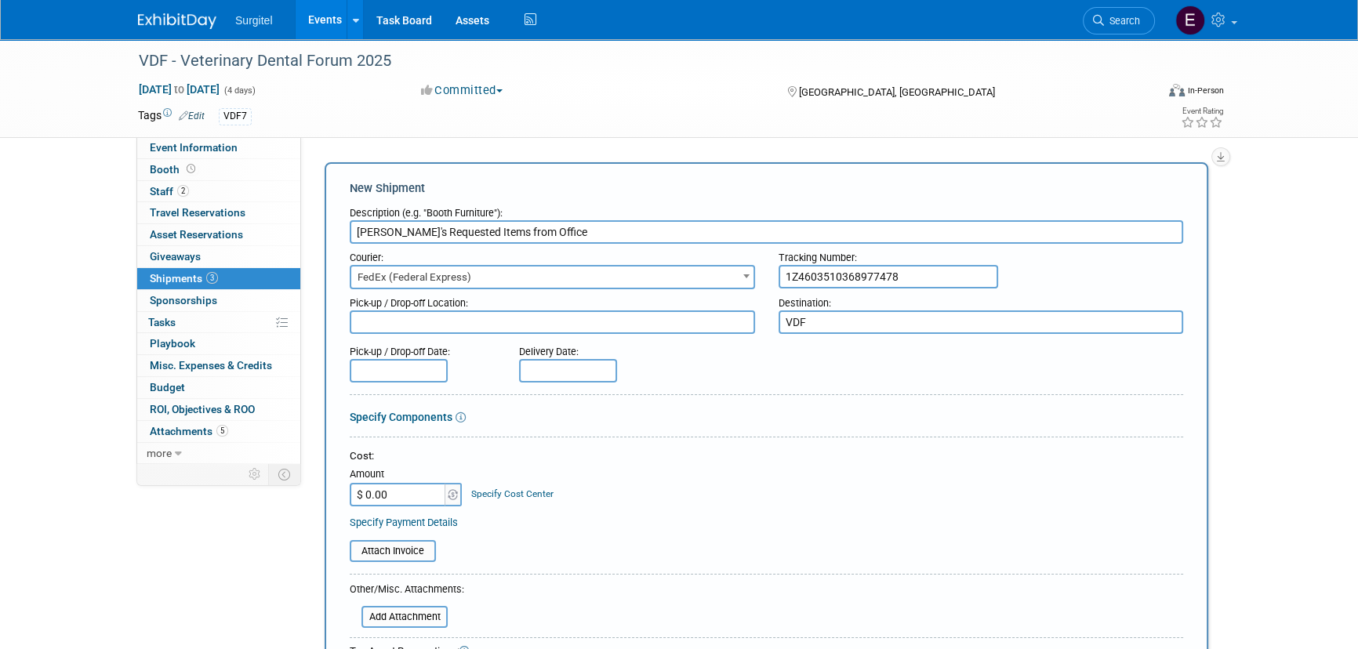
type textarea "VDF"
click at [390, 368] on input "text" at bounding box center [399, 371] width 98 height 24
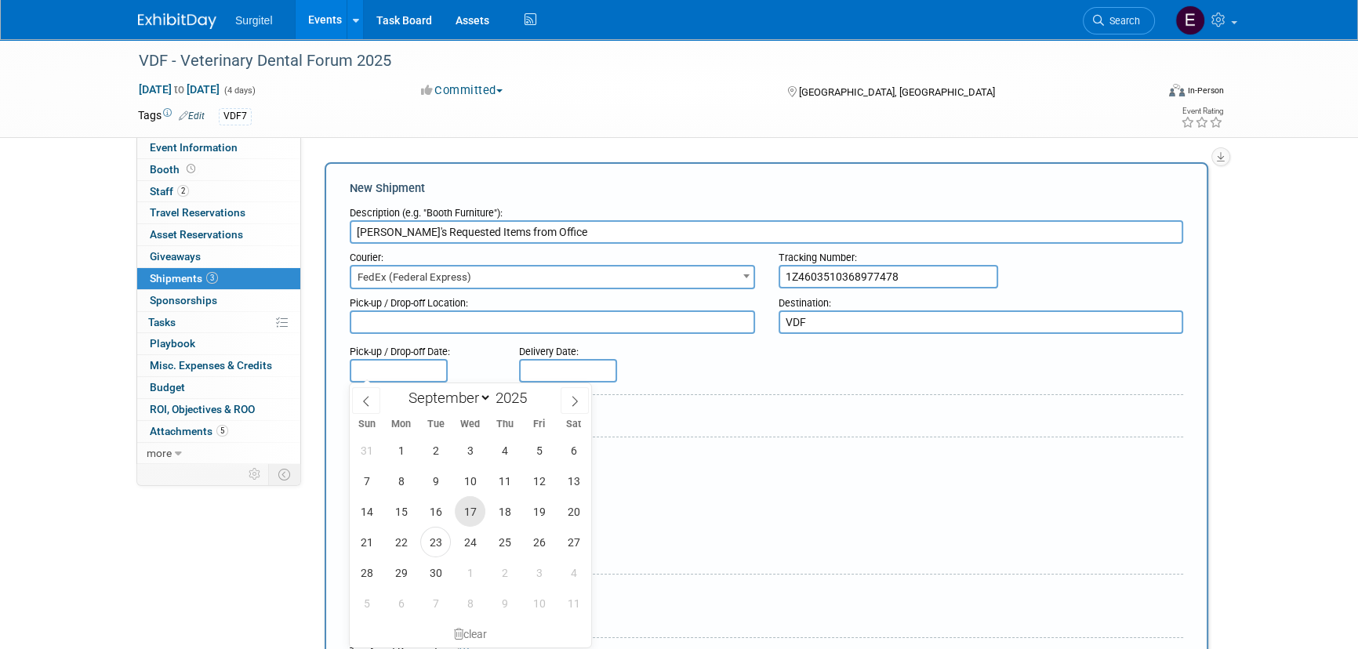
click at [467, 516] on span "17" at bounding box center [470, 511] width 31 height 31
type input "[DATE]"
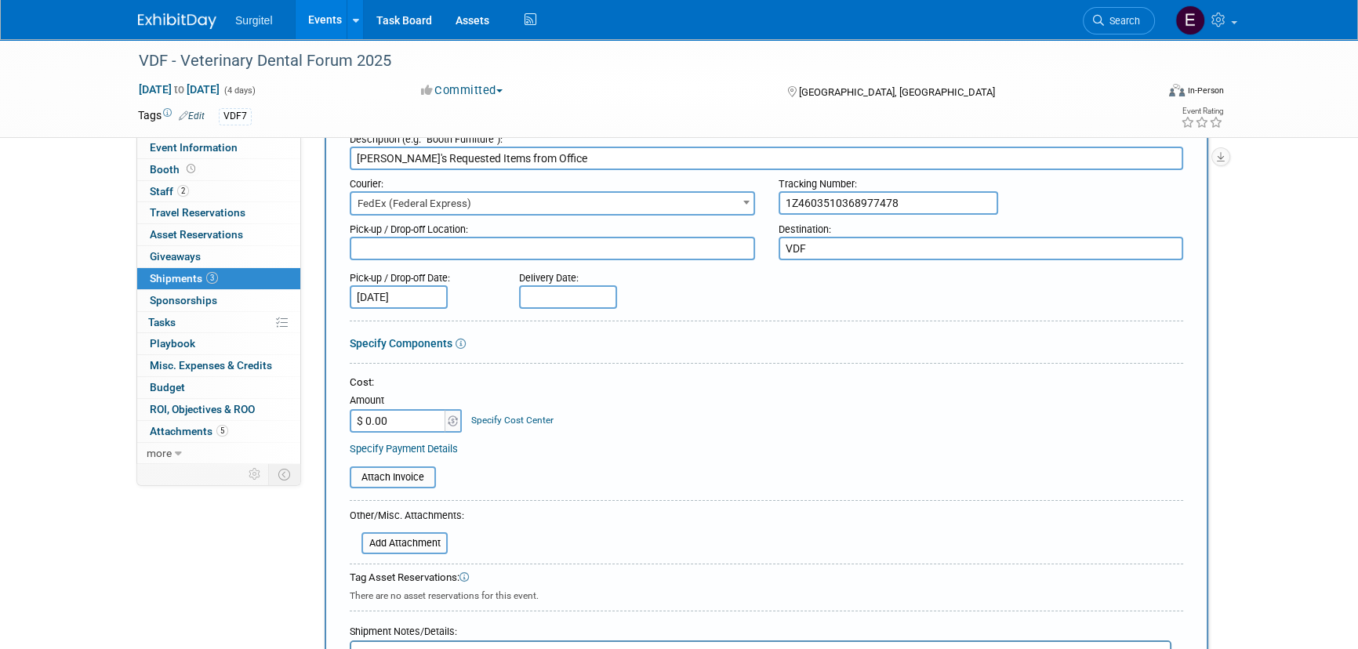
scroll to position [285, 0]
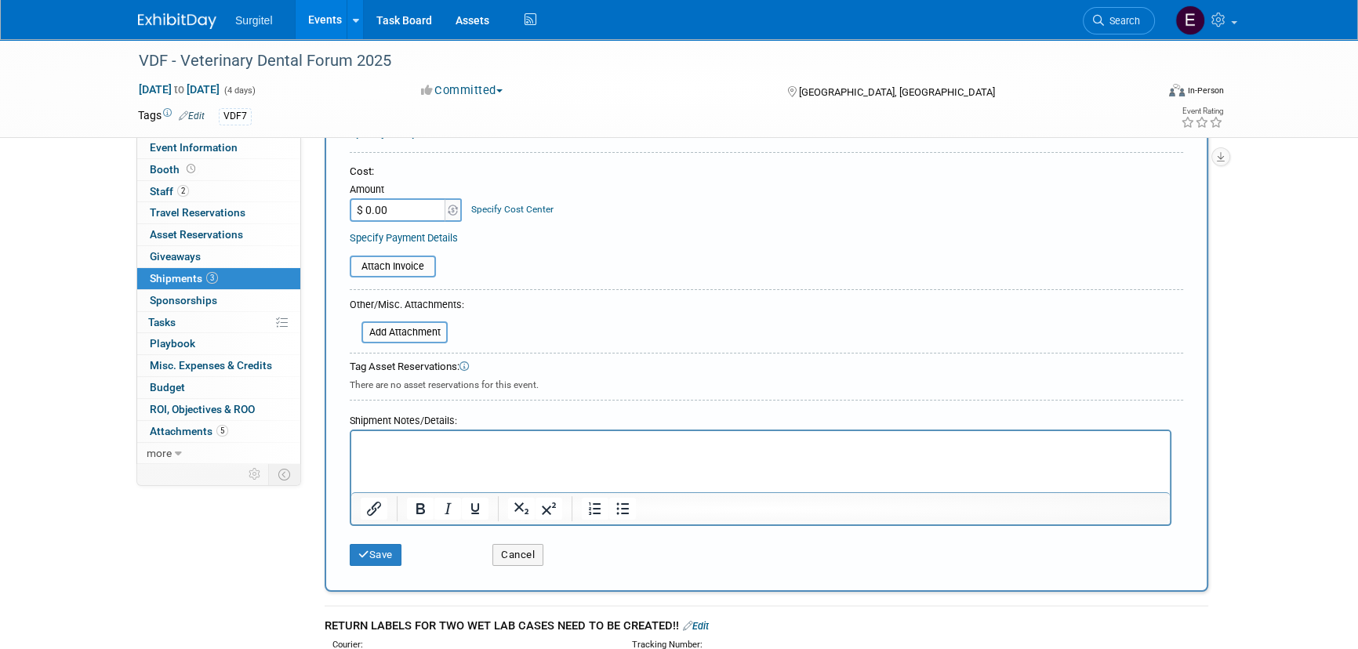
click at [385, 450] on p "Rich Text Area. Press ALT-0 for help." at bounding box center [761, 445] width 800 height 16
click at [234, 149] on span "Event Information" at bounding box center [194, 147] width 88 height 13
select select "Trade Show"
select select "Veterinarian"
select select "No"
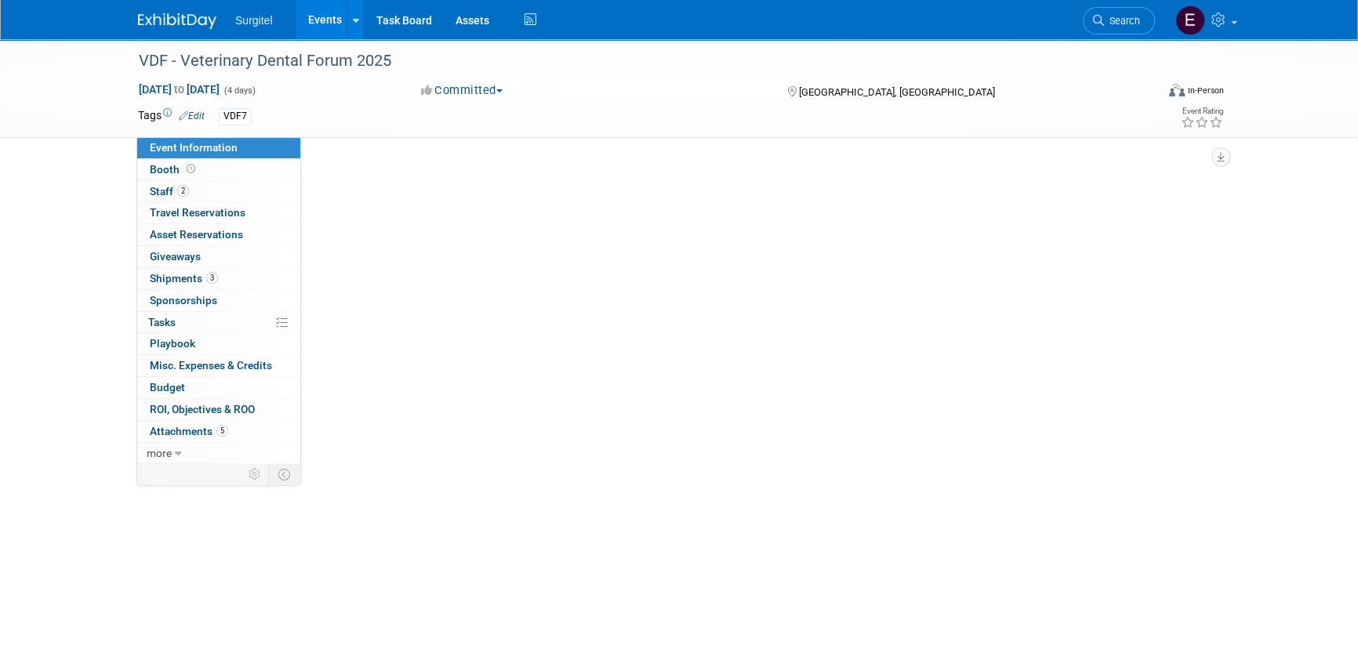
scroll to position [0, 0]
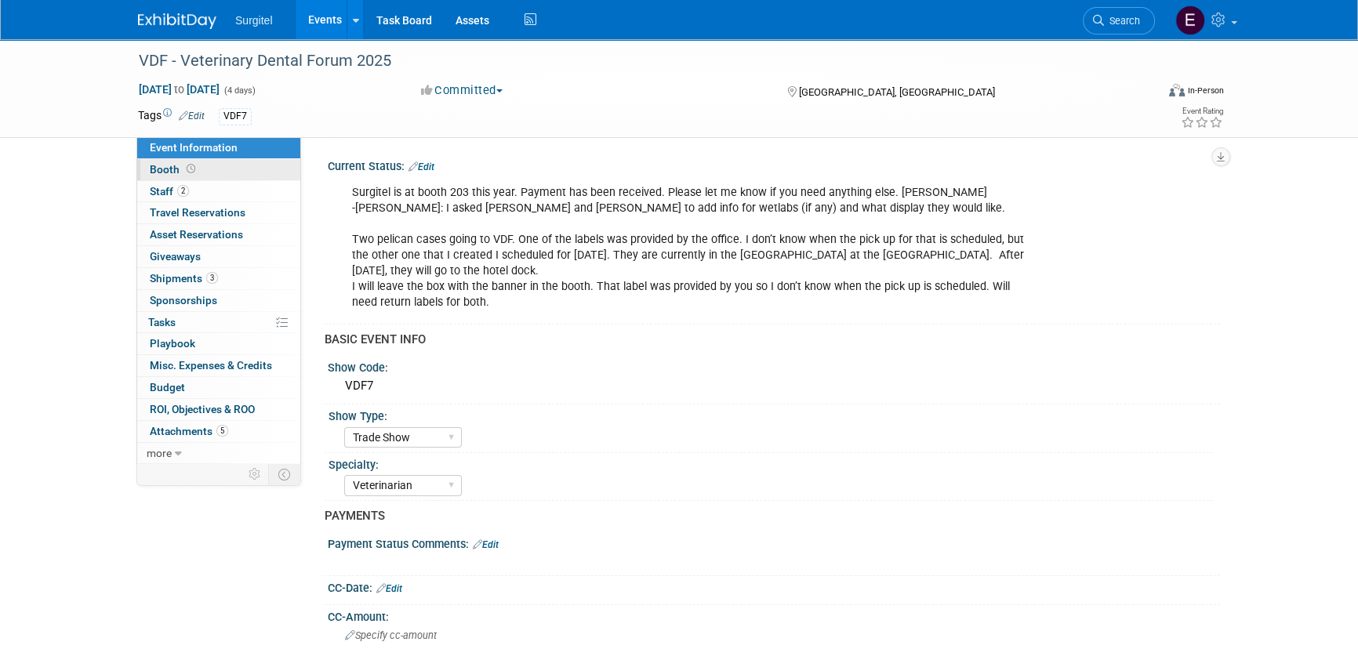
click at [225, 169] on link "Booth" at bounding box center [218, 169] width 163 height 21
select select "8' Fabric Popup"
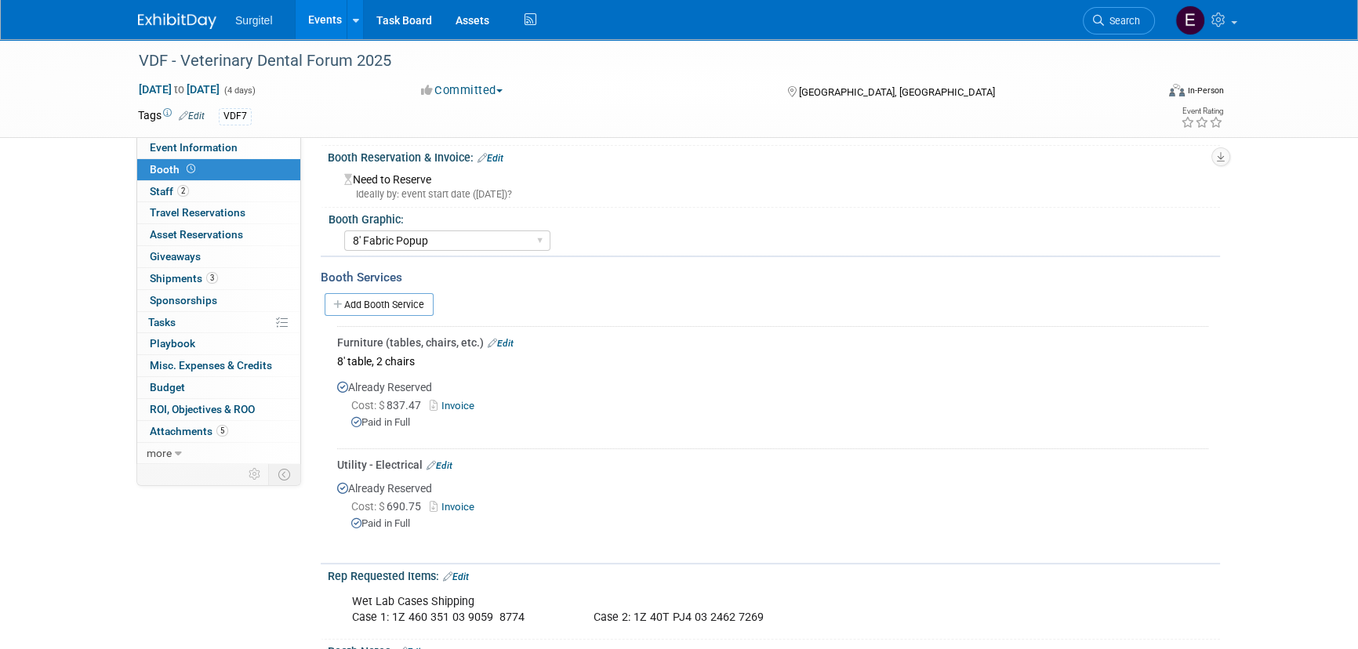
scroll to position [357, 0]
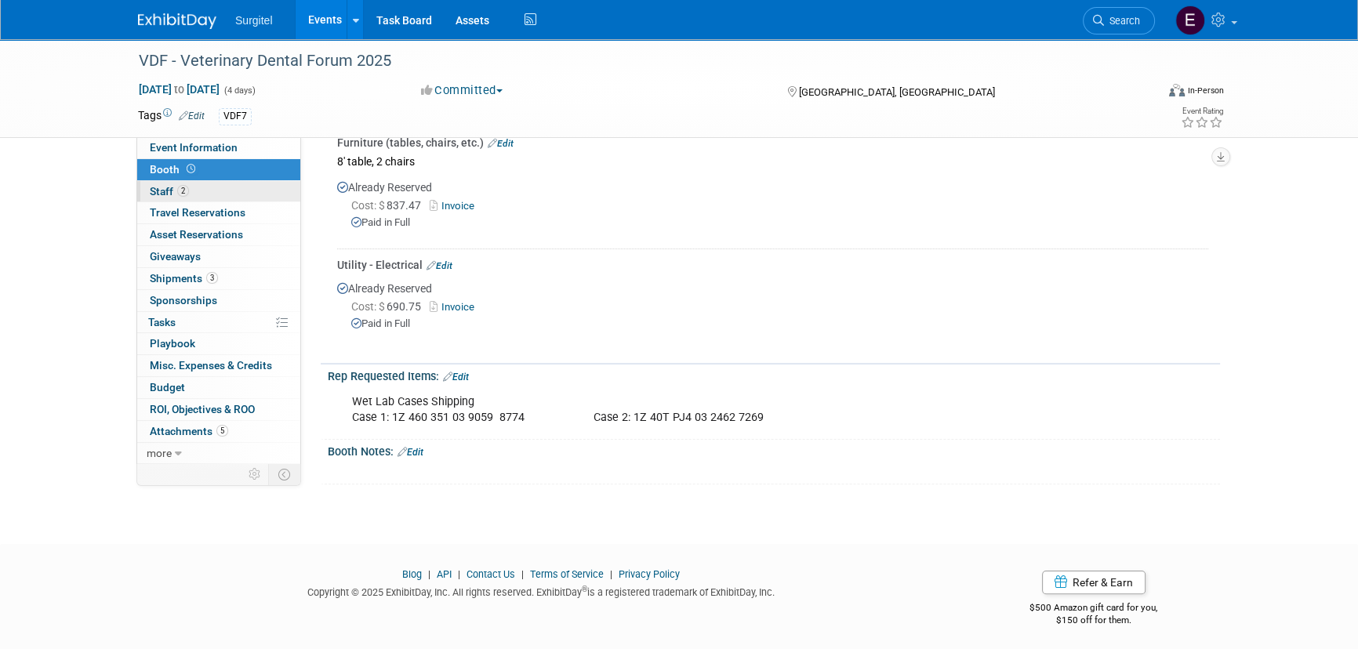
click at [211, 190] on link "2 Staff 2" at bounding box center [218, 191] width 163 height 21
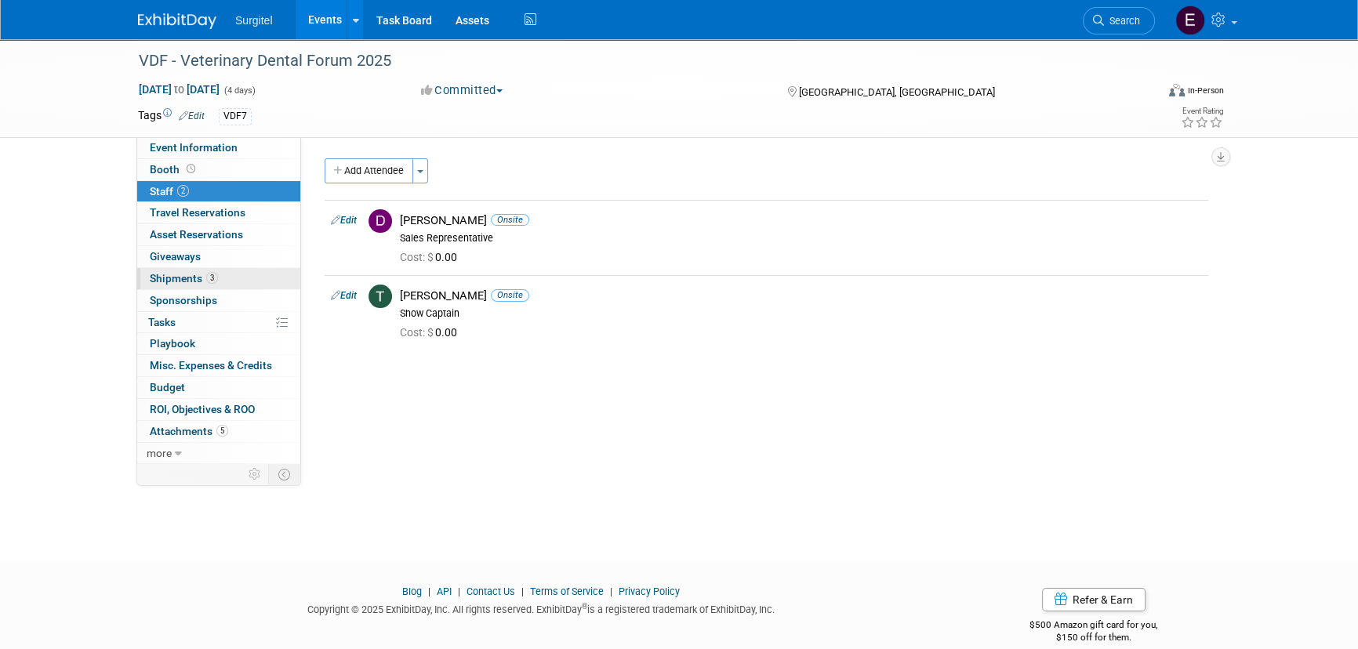
click at [234, 274] on link "3 Shipments 3" at bounding box center [218, 278] width 163 height 21
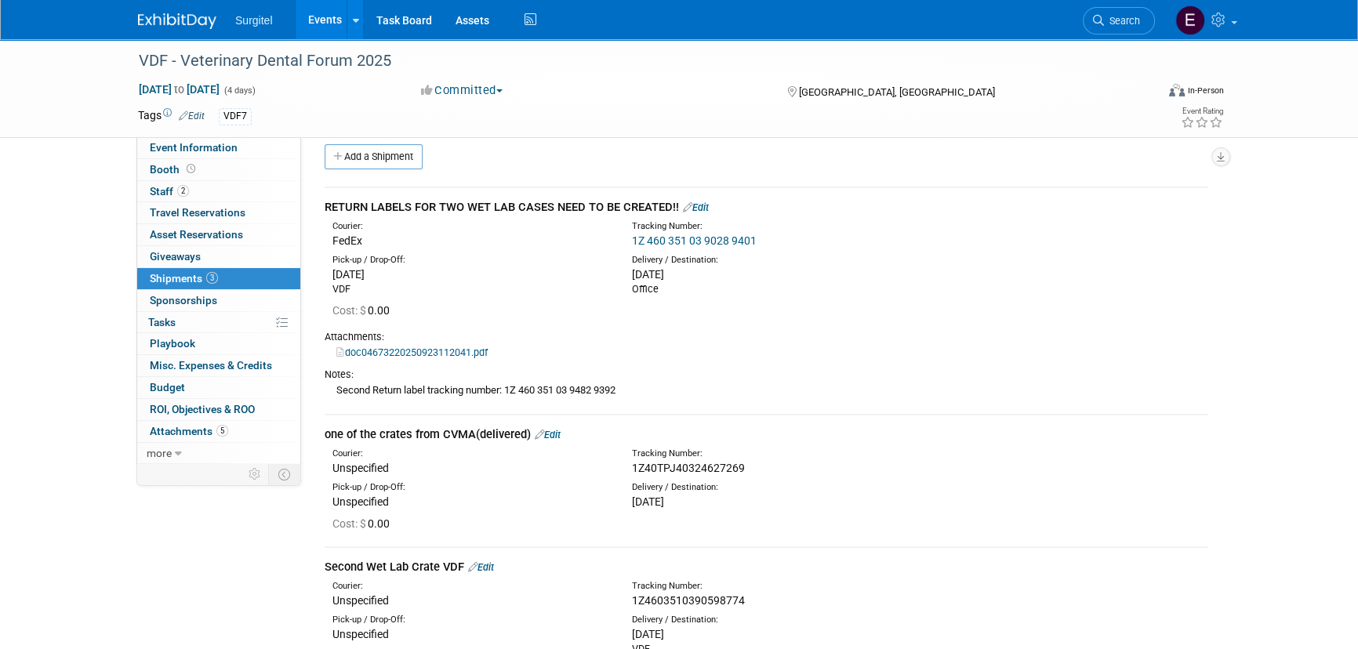
scroll to position [13, 0]
click at [375, 154] on link "Add a Shipment" at bounding box center [373, 157] width 98 height 25
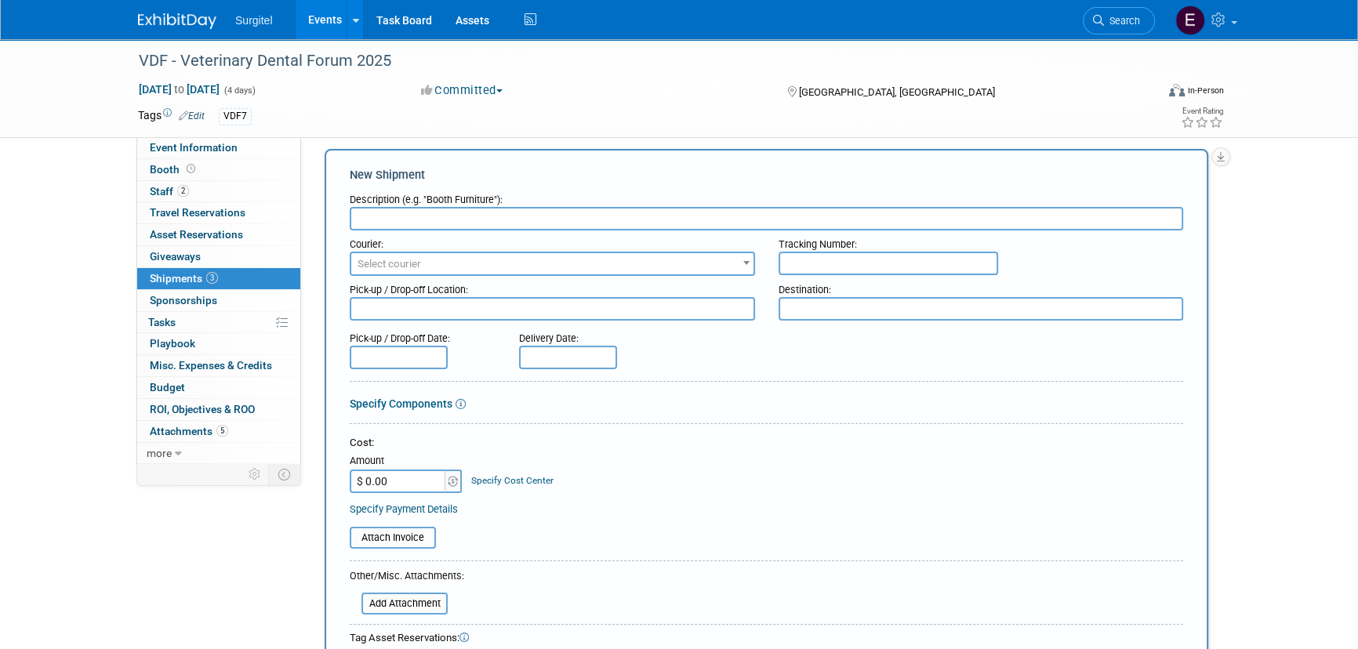
scroll to position [0, 0]
